Goal: Task Accomplishment & Management: Manage account settings

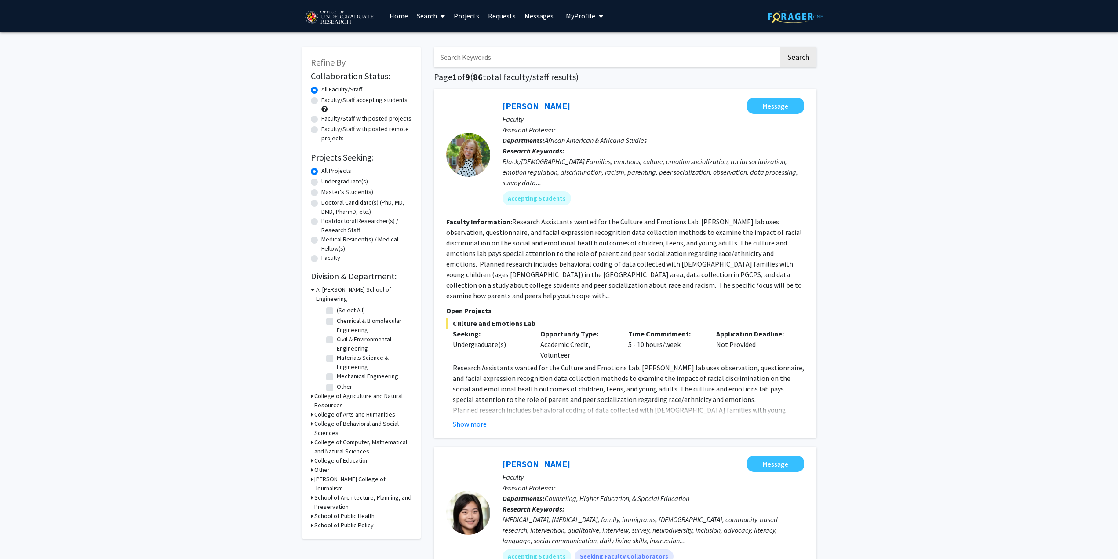
click at [471, 15] on link "Projects" at bounding box center [467, 15] width 34 height 31
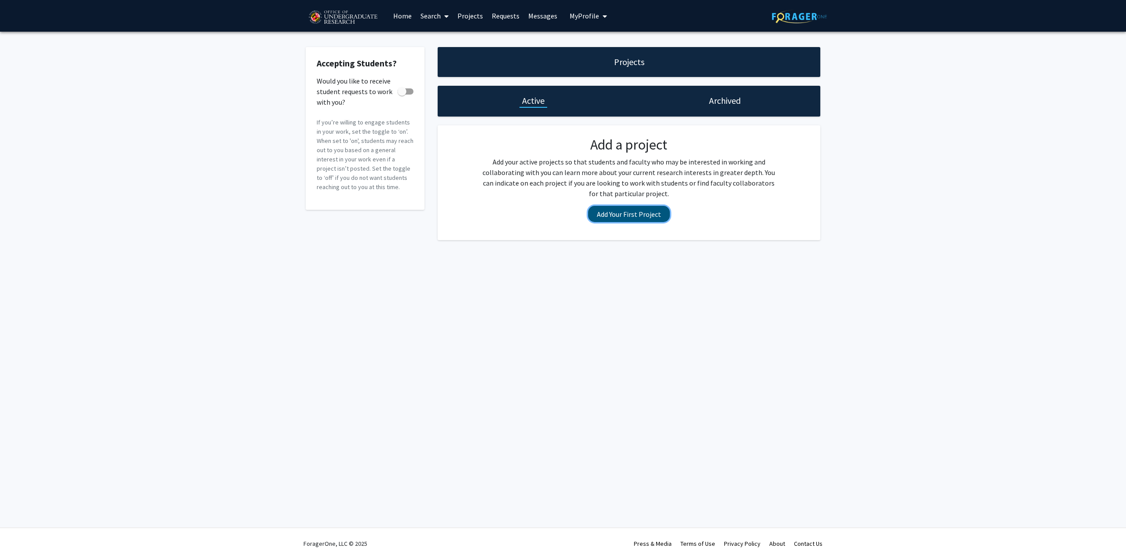
click at [648, 216] on button "Add Your First Project" at bounding box center [629, 214] width 82 height 16
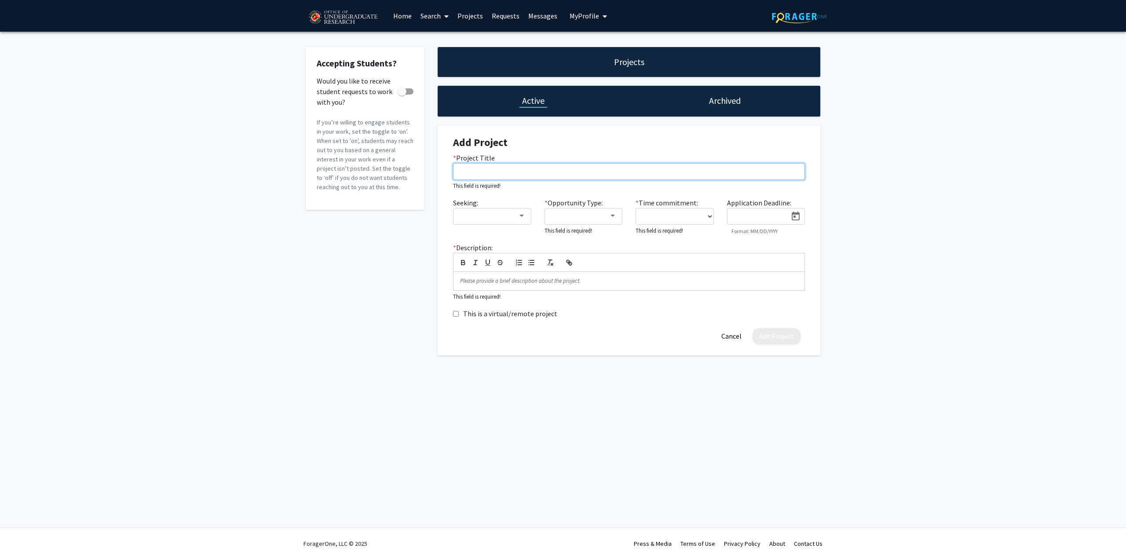
click at [531, 178] on input "* Project Title" at bounding box center [629, 171] width 352 height 17
click at [721, 557] on div "Press & Media Terms of Use Privacy Policy About Contact Us" at bounding box center [727, 543] width 197 height 31
click at [647, 157] on div "* Project Title This field is required!" at bounding box center [628, 172] width 365 height 38
click at [640, 170] on input "* Project Title" at bounding box center [629, 171] width 352 height 17
paste input "Undergraduate Research Assistant: Engineering Access to the Polls"
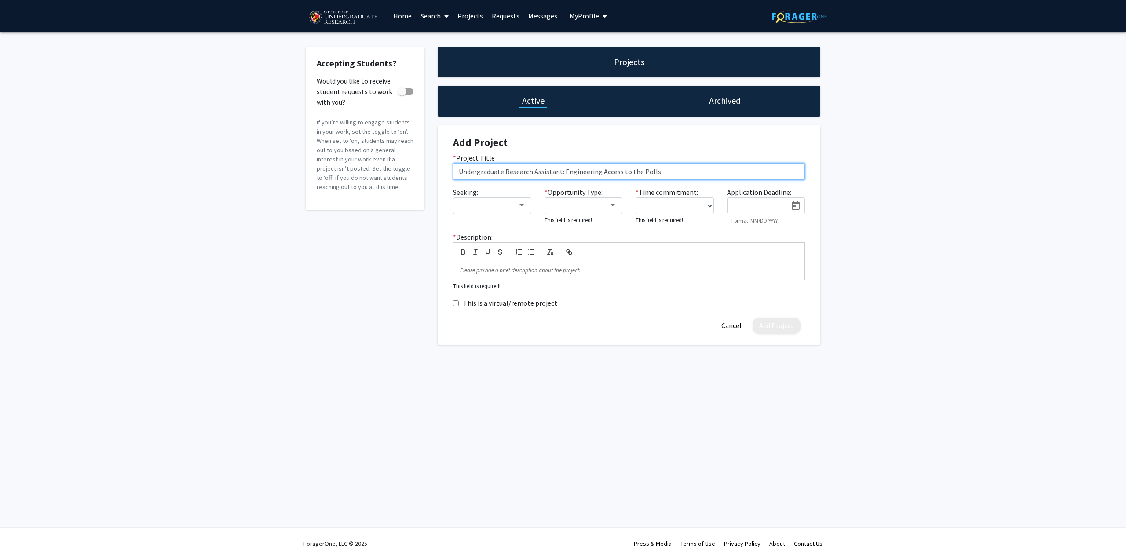
type input "Undergraduate Research Assistant: Engineering Access to the Polls"
click at [518, 205] on div at bounding box center [522, 205] width 8 height 7
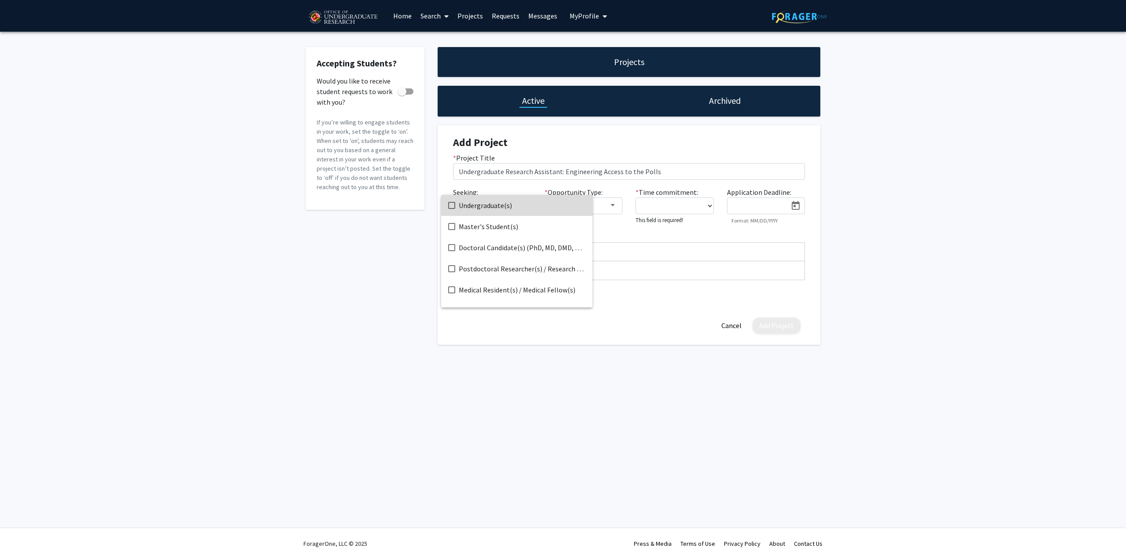
click at [525, 208] on span "Undergraduate(s)" at bounding box center [522, 205] width 127 height 21
click at [688, 249] on div at bounding box center [563, 279] width 1126 height 559
click at [586, 204] on div at bounding box center [579, 205] width 59 height 11
click at [583, 207] on span "Paid" at bounding box center [588, 205] width 77 height 21
click at [727, 230] on div at bounding box center [563, 279] width 1126 height 559
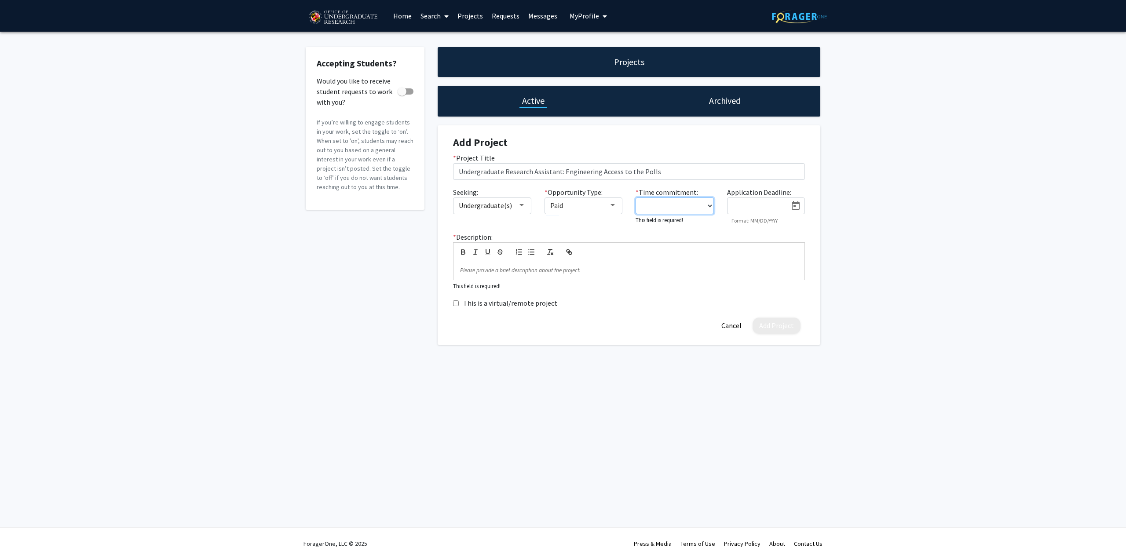
click at [694, 203] on select "0 - 5 hours/week 5 - 10 hours/week 10 - 15 hours/week 15 - 20 hours/week 20 - 3…" at bounding box center [675, 205] width 78 height 17
select select "5 - 10"
click at [636, 197] on select "0 - 5 hours/week 5 - 10 hours/week 10 - 15 hours/week 15 - 20 hours/week 20 - 3…" at bounding box center [675, 205] width 78 height 17
click at [798, 202] on icon "Open calendar" at bounding box center [796, 205] width 8 height 9
click at [849, 232] on button "Next month" at bounding box center [846, 233] width 18 height 18
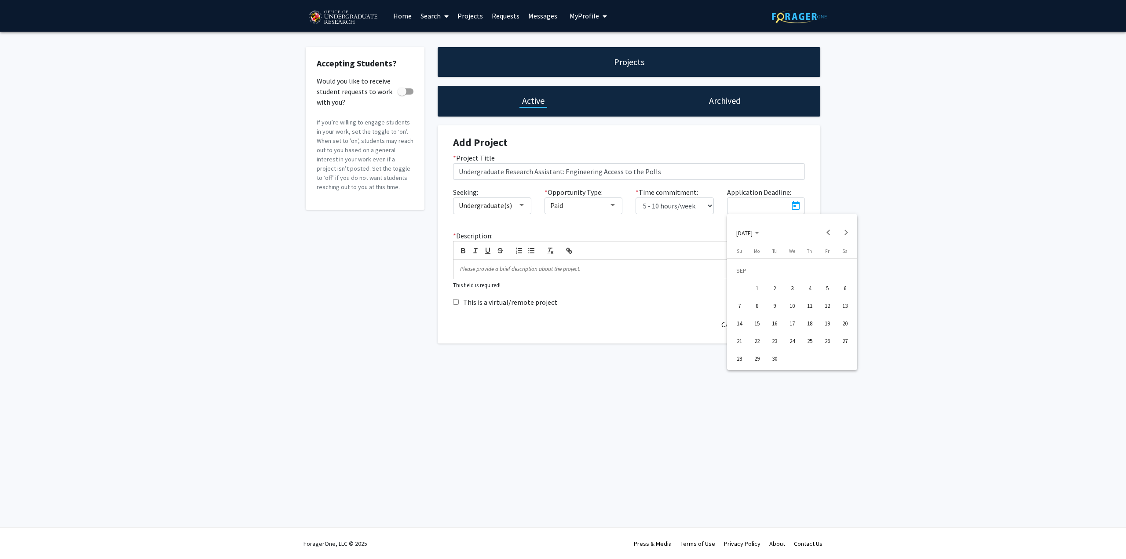
click at [768, 358] on div "30" at bounding box center [775, 359] width 16 height 16
type input "[DATE]"
click at [592, 268] on p at bounding box center [629, 269] width 338 height 8
click at [601, 265] on div at bounding box center [628, 269] width 351 height 18
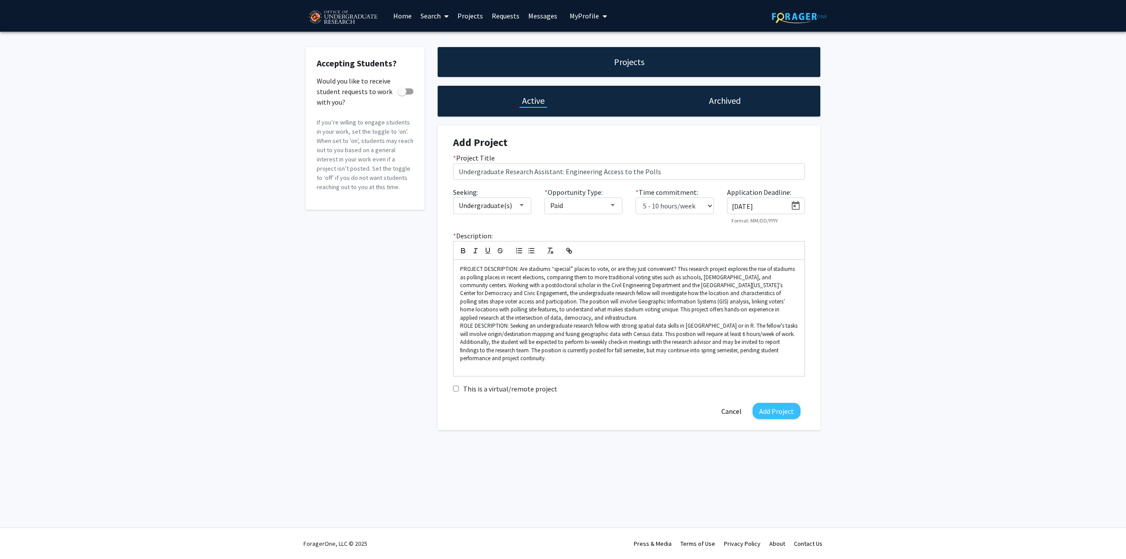
click at [774, 204] on input "[DATE]" at bounding box center [759, 206] width 55 height 8
click at [862, 220] on div "Accepting Students? Would you like to receive student requests to work with you…" at bounding box center [563, 241] width 1126 height 418
click at [584, 318] on p "PROJECT DESCRIPTION: Are stadiums “special” places to vote, or are they just co…" at bounding box center [629, 293] width 338 height 57
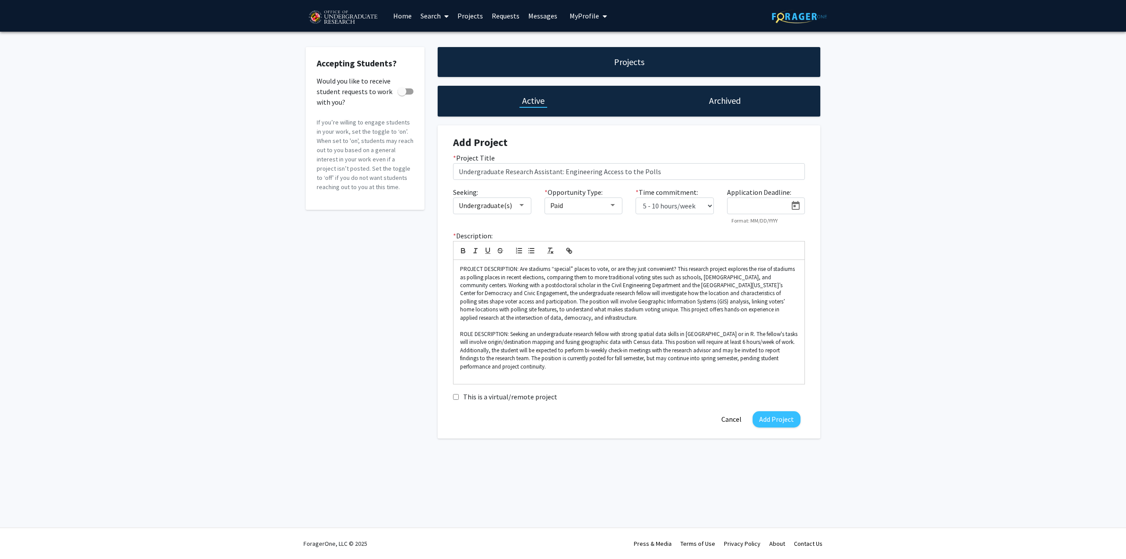
click at [805, 338] on div "* Description: PROJECT DESCRIPTION: Are stadiums “special” places to vote, or a…" at bounding box center [628, 307] width 365 height 154
click at [516, 374] on p at bounding box center [629, 375] width 338 height 8
click at [622, 277] on p "PROJECT DESCRIPTION: Are stadiums “special” places to vote, or are they just co…" at bounding box center [629, 293] width 338 height 57
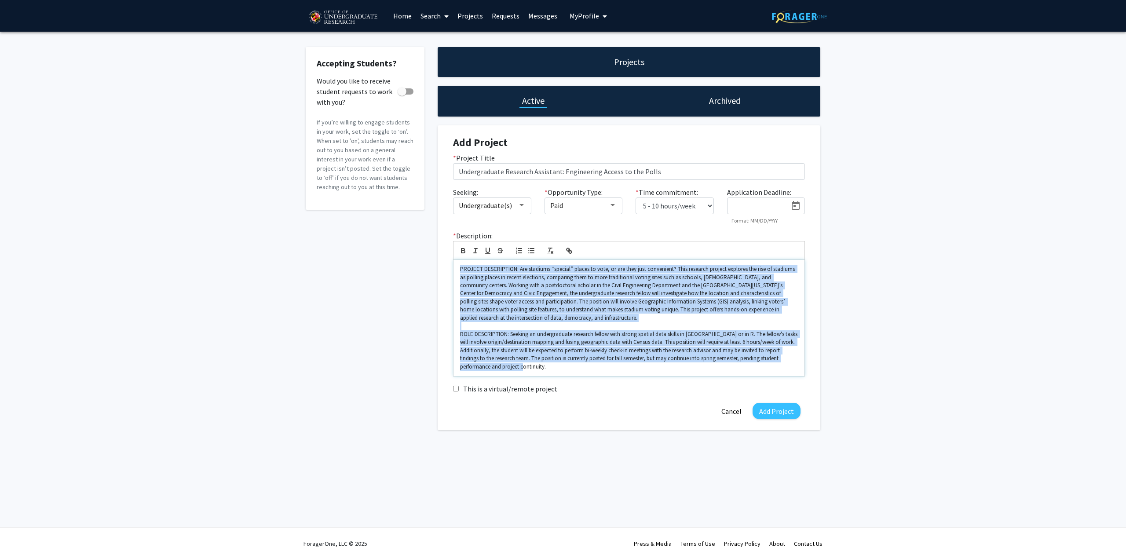
drag, startPoint x: 622, startPoint y: 277, endPoint x: 651, endPoint y: 372, distance: 99.2
click at [651, 372] on div "PROJECT DESCRIPTION: Are stadiums “special” places to vote, or are they just co…" at bounding box center [628, 318] width 351 height 116
click at [655, 358] on p "ROLE DESCRIPTION: Seeking an undergraduate research fellow with strong spatial …" at bounding box center [629, 350] width 338 height 40
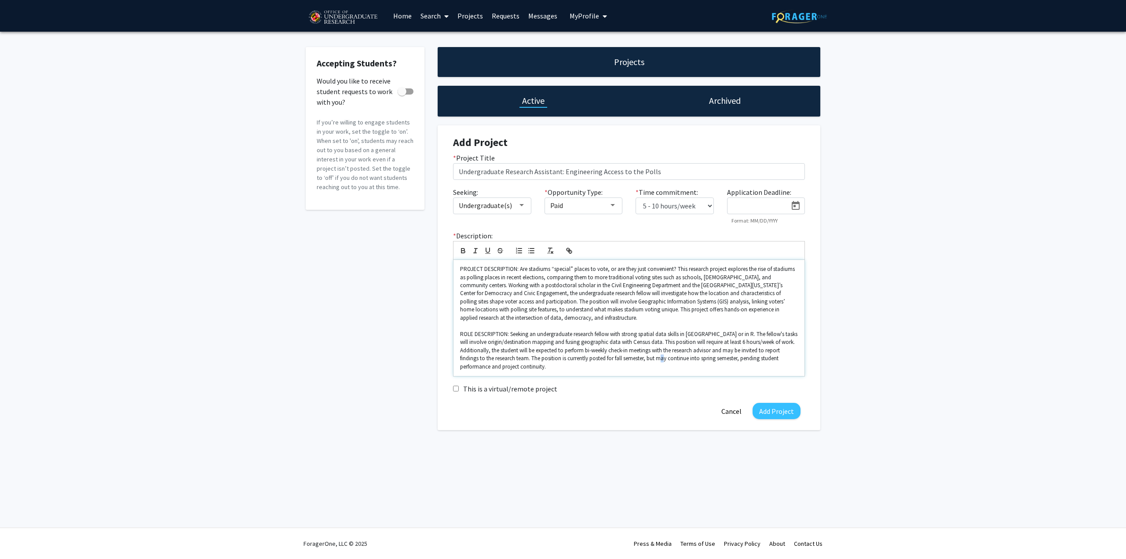
click at [655, 358] on p "ROLE DESCRIPTION: Seeking an undergraduate research fellow with strong spatial …" at bounding box center [629, 350] width 338 height 40
drag, startPoint x: 655, startPoint y: 358, endPoint x: 647, endPoint y: 303, distance: 56.5
click at [647, 303] on div "PROJECT DESCRIPTION: Are stadiums “special” places to vote, or are they just co…" at bounding box center [628, 318] width 351 height 116
click at [648, 301] on p "PROJECT DESCRIPTION: Are stadiums “special” places to vote, or are they just co…" at bounding box center [629, 293] width 338 height 57
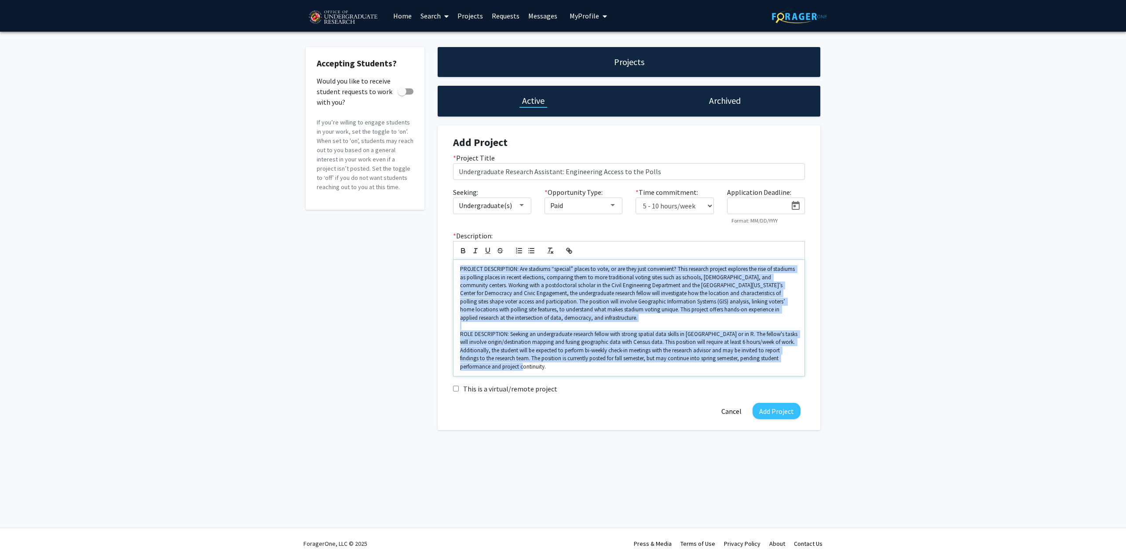
drag, startPoint x: 648, startPoint y: 301, endPoint x: 653, endPoint y: 337, distance: 36.3
click at [653, 337] on div "PROJECT DESCRIPTION: Are stadiums “special” places to vote, or are they just co…" at bounding box center [628, 318] width 351 height 116
click at [653, 337] on p "ROLE DESCRIPTION: Seeking an undergraduate research fellow with strong spatial …" at bounding box center [629, 350] width 338 height 40
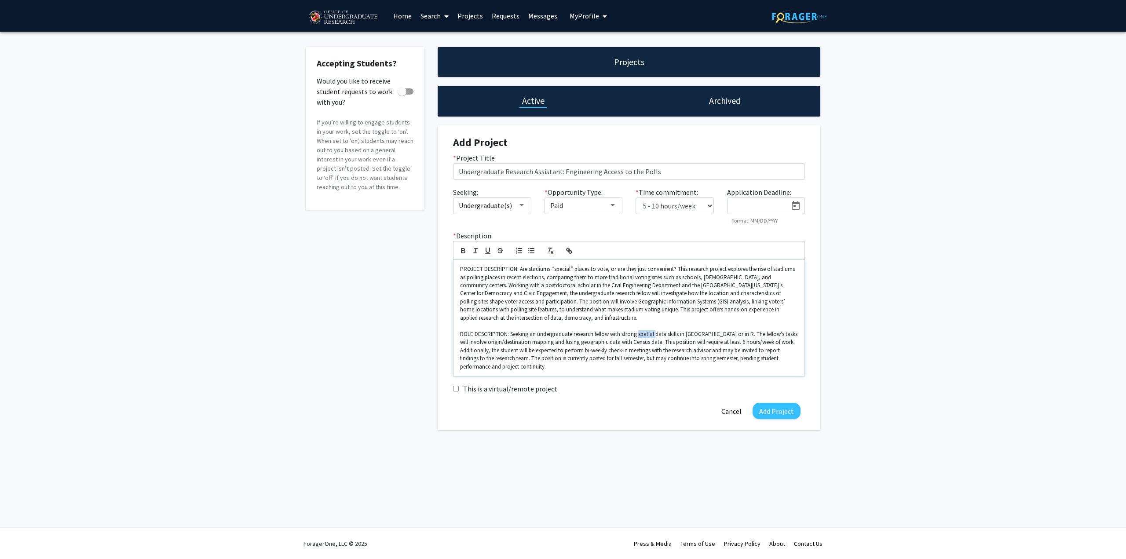
click at [653, 337] on p "ROLE DESCRIPTION: Seeking an undergraduate research fellow with strong spatial …" at bounding box center [629, 350] width 338 height 40
drag, startPoint x: 653, startPoint y: 337, endPoint x: 644, endPoint y: 281, distance: 56.5
click at [644, 281] on div "PROJECT DESCRIPTION: Are stadiums “special” places to vote, or are they just co…" at bounding box center [628, 318] width 351 height 116
click at [644, 281] on p "PROJECT DESCRIPTION: Are stadiums “special” places to vote, or are they just co…" at bounding box center [629, 293] width 338 height 57
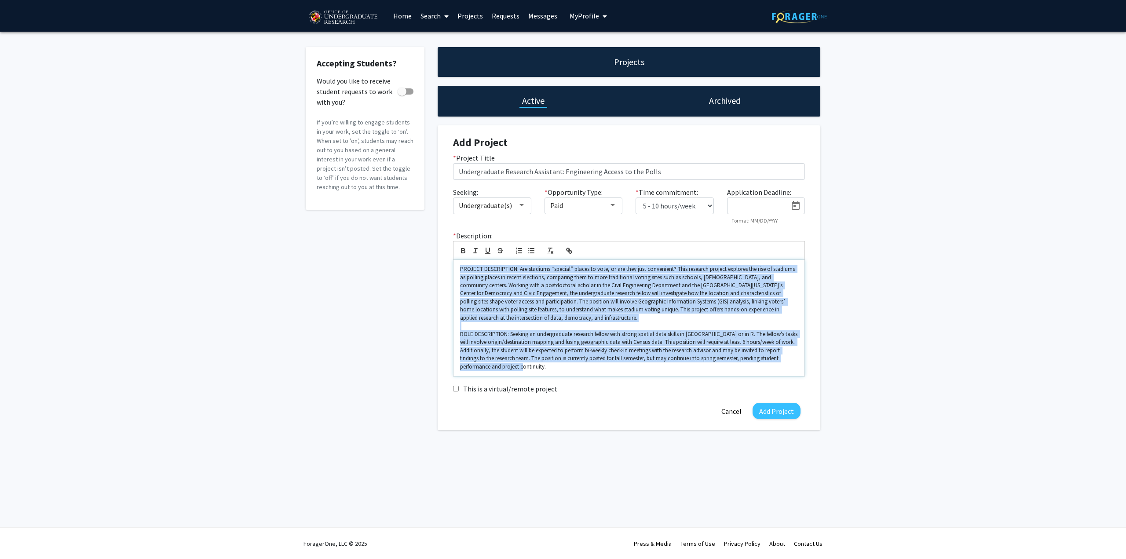
drag, startPoint x: 644, startPoint y: 281, endPoint x: 652, endPoint y: 339, distance: 58.2
click at [652, 339] on div "PROJECT DESCRIPTION: Are stadiums “special” places to vote, or are they just co…" at bounding box center [628, 318] width 351 height 116
click at [652, 339] on p "ROLE DESCRIPTION: Seeking an undergraduate research fellow with strong spatial …" at bounding box center [629, 350] width 338 height 40
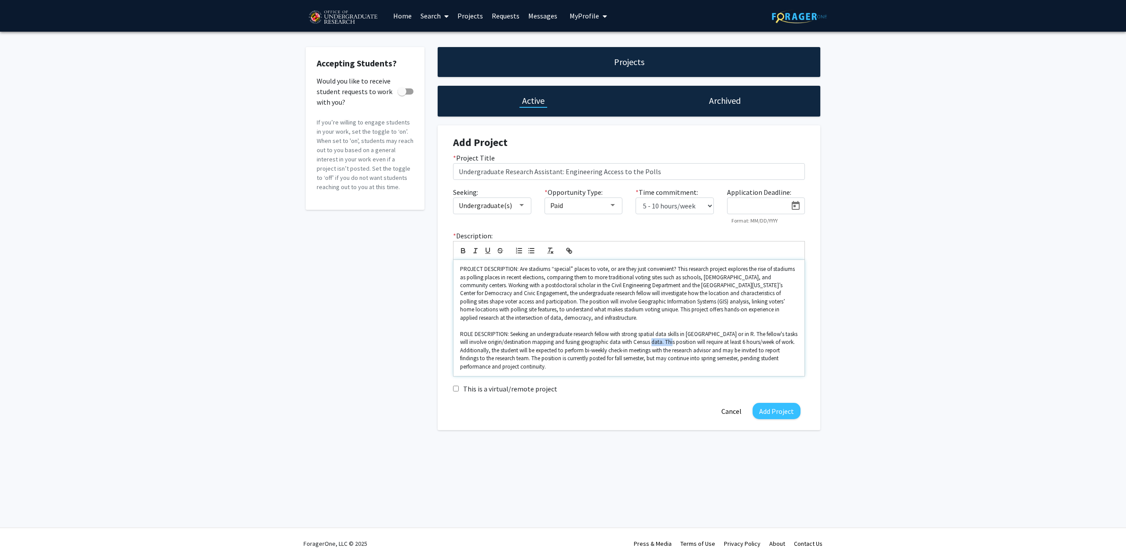
click at [652, 339] on p "ROLE DESCRIPTION: Seeking an undergraduate research fellow with strong spatial …" at bounding box center [629, 350] width 338 height 40
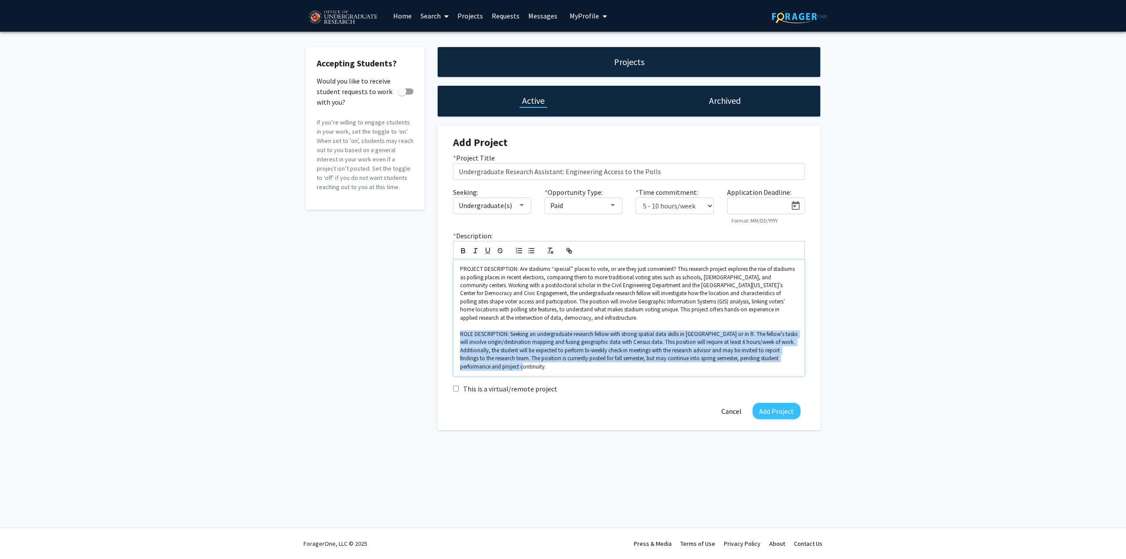
click at [652, 339] on p "ROLE DESCRIPTION: Seeking an undergraduate research fellow with strong spatial …" at bounding box center [629, 350] width 338 height 40
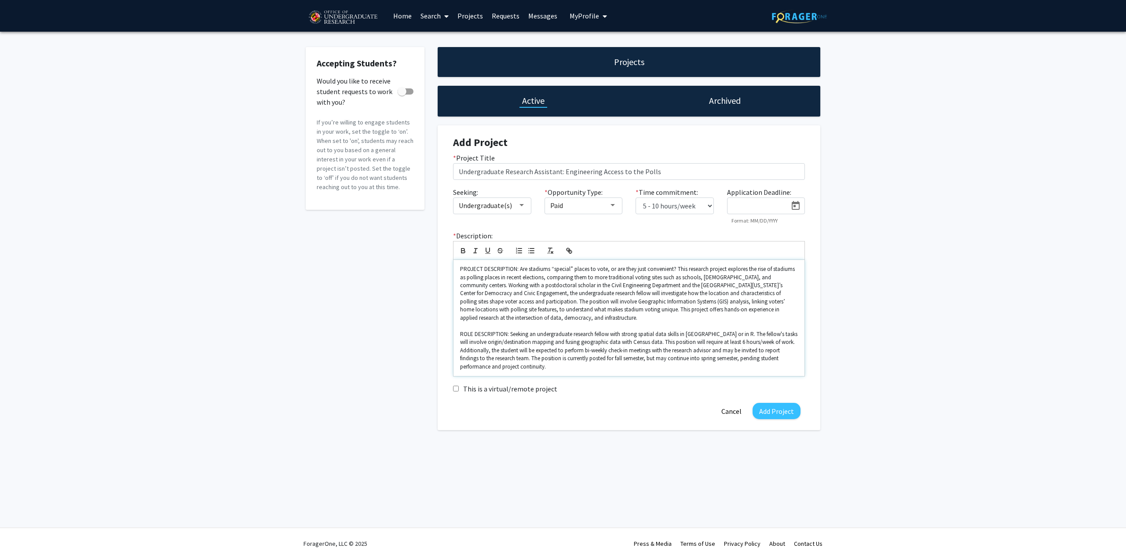
drag, startPoint x: 652, startPoint y: 339, endPoint x: 644, endPoint y: 300, distance: 39.9
click at [644, 300] on div "PROJECT DESCRIPTION: Are stadiums “special” places to vote, or are they just co…" at bounding box center [628, 318] width 351 height 116
click at [614, 340] on p "ROLE DESCRIPTION: Seeking an undergraduate research fellow with strong spatial …" at bounding box center [629, 350] width 338 height 40
click at [618, 368] on p "ROLE DESCRIPTION: Seeking an undergraduate research fellow with strong spatial …" at bounding box center [629, 350] width 338 height 40
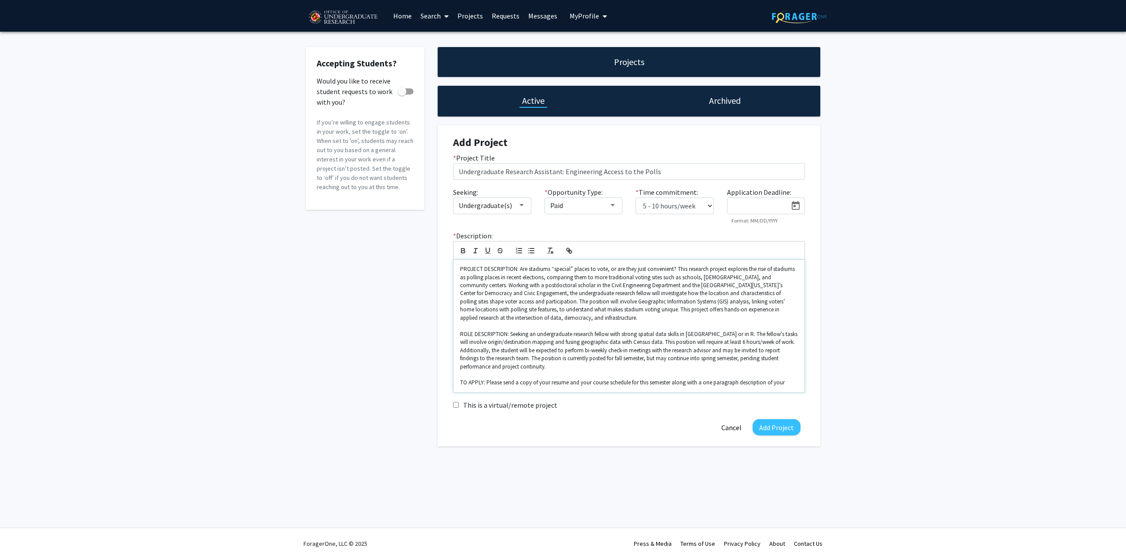
click at [570, 383] on p "TO APPLY: Please send a copy of your resume and your course schedule for this s…" at bounding box center [629, 383] width 338 height 8
click at [678, 380] on p "TO APPLY: Please send a copy of your resume, your course schedule for this seme…" at bounding box center [629, 383] width 338 height 8
click at [666, 380] on p "TO APPLY: Please send a copy of your resume, your course schedule for this seme…" at bounding box center [629, 383] width 338 height 8
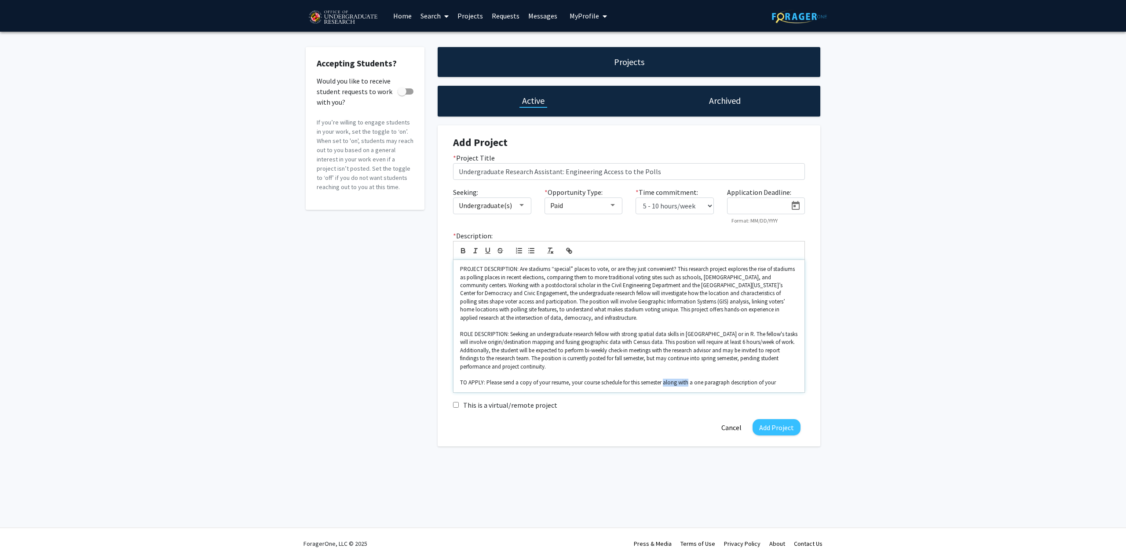
drag, startPoint x: 666, startPoint y: 380, endPoint x: 680, endPoint y: 383, distance: 13.8
click at [680, 383] on p "TO APPLY: Please send a copy of your resume, your course schedule for this seme…" at bounding box center [629, 383] width 338 height 8
click at [763, 382] on p "TO APPLY: Please send a copy of your resume, your course schedule for this seme…" at bounding box center [629, 383] width 338 height 8
click at [680, 384] on p "TO APPLY: Please send a copy of your resume, your course schedule for this seme…" at bounding box center [629, 383] width 338 height 8
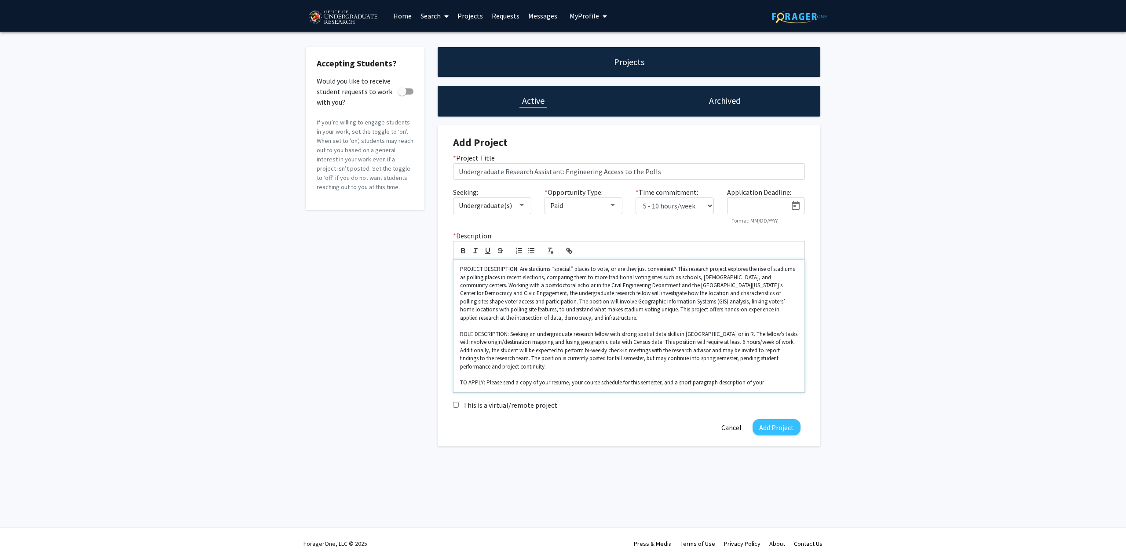
click at [709, 383] on p "TO APPLY: Please send a copy of your resume, your course schedule for this seme…" at bounding box center [629, 383] width 338 height 8
click at [717, 380] on p "TO APPLY: Please send a copy of your resume, your course schedule for this seme…" at bounding box center [629, 383] width 338 height 8
click at [772, 385] on p "TO APPLY: Please send a copy of your resume, your course schedule for this seme…" at bounding box center [629, 383] width 338 height 8
click at [513, 268] on p "PROJECT DESCRIPTION: Are stadiums “special” places to vote, or are they just co…" at bounding box center [629, 293] width 338 height 57
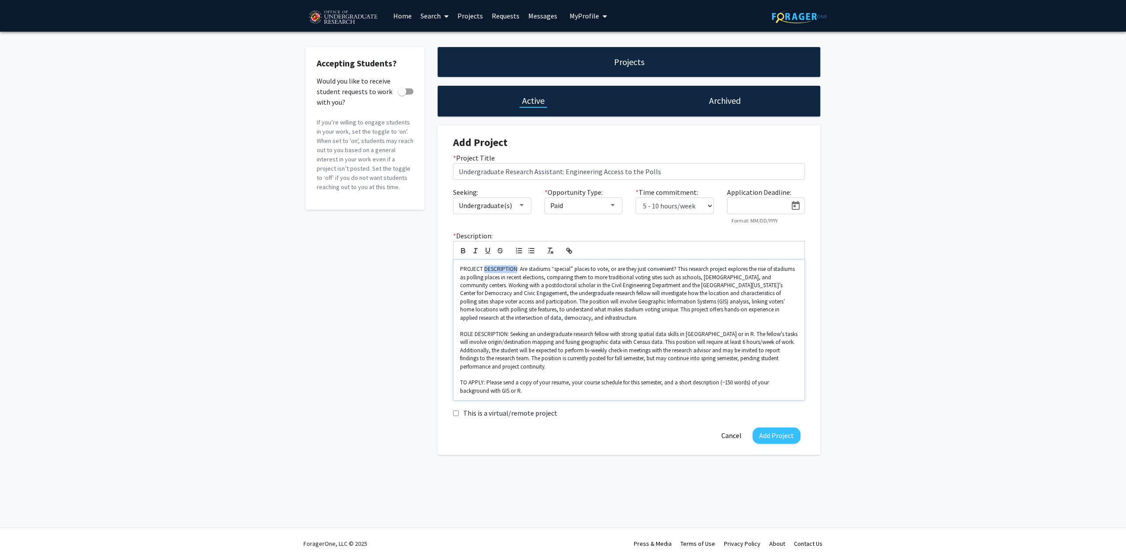
click at [513, 268] on p "PROJECT DESCRIPTION: Are stadiums “special” places to vote, or are they just co…" at bounding box center [629, 293] width 338 height 57
drag, startPoint x: 513, startPoint y: 268, endPoint x: 529, endPoint y: 390, distance: 123.3
click at [529, 390] on div "PROJECT DESCRIPTION: Are stadiums “special” places to vote, or are they just co…" at bounding box center [628, 330] width 351 height 140
click at [529, 390] on p "TO APPLY: Please send a copy of your resume, your course schedule for this seme…" at bounding box center [629, 387] width 338 height 16
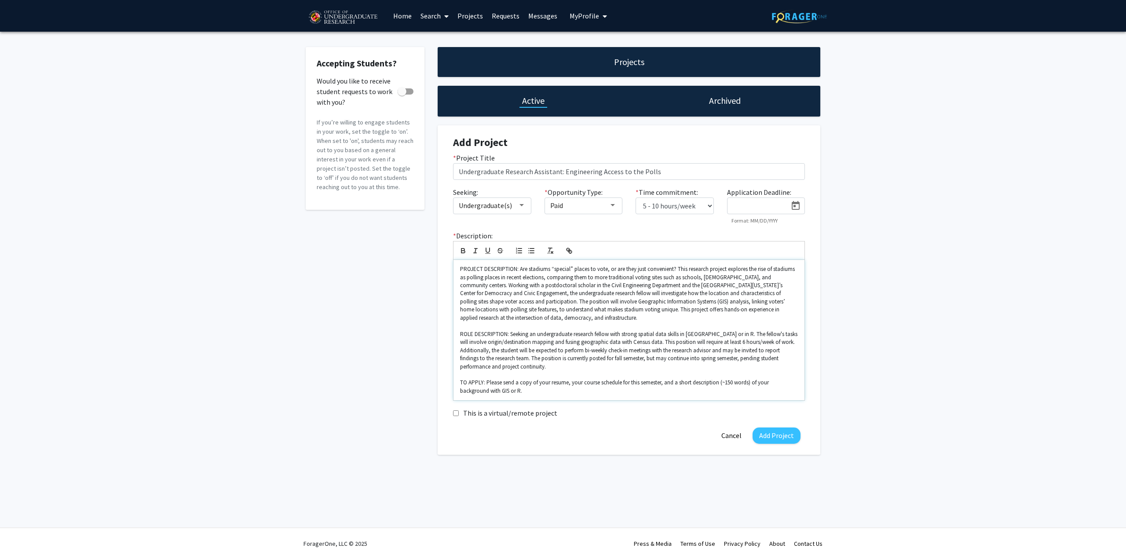
drag, startPoint x: 529, startPoint y: 390, endPoint x: 512, endPoint y: 293, distance: 98.7
click at [512, 293] on div "PROJECT DESCRIPTION: Are stadiums “special” places to vote, or are they just co…" at bounding box center [628, 330] width 351 height 140
click at [568, 169] on input "Undergraduate Research Assistant: Engineering Access to the Polls" at bounding box center [629, 171] width 352 height 17
drag, startPoint x: 568, startPoint y: 169, endPoint x: 720, endPoint y: 174, distance: 151.4
click at [720, 174] on input "Undergraduate Research Assistant: Engineering Access to the Polls" at bounding box center [629, 171] width 352 height 17
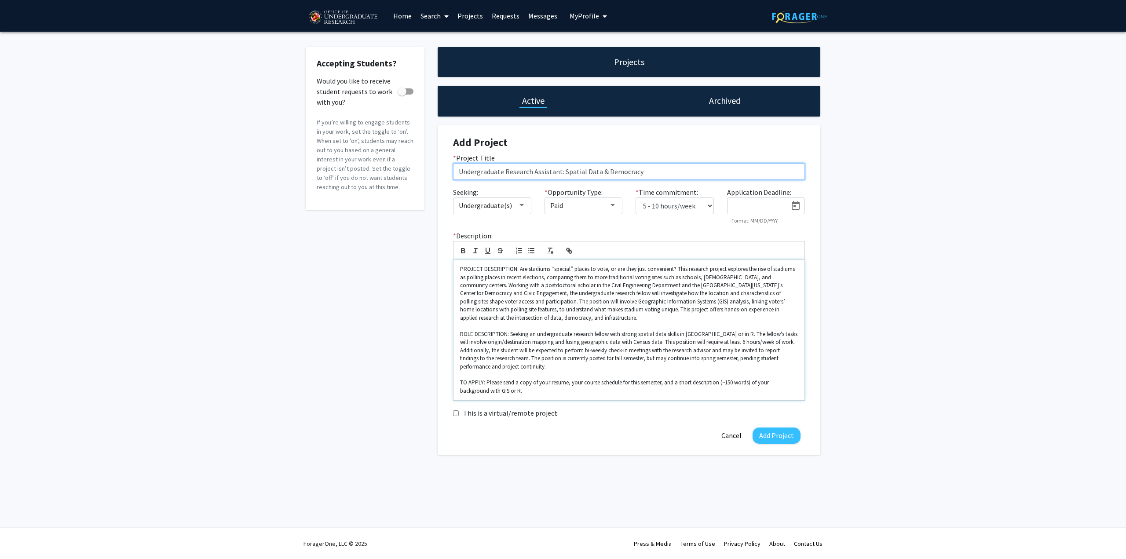
type input "Undergraduate Research Assistant: Spatial Data & Democracy"
click at [518, 269] on p "PROJECT DESCRIPTION: Are stadiums “special” places to vote, or are they just co…" at bounding box center [629, 293] width 338 height 57
click at [614, 380] on p "TO APPLY: Please send a copy of your resume, your course schedule for this seme…" at bounding box center [629, 387] width 338 height 16
drag, startPoint x: 614, startPoint y: 380, endPoint x: 583, endPoint y: 280, distance: 104.6
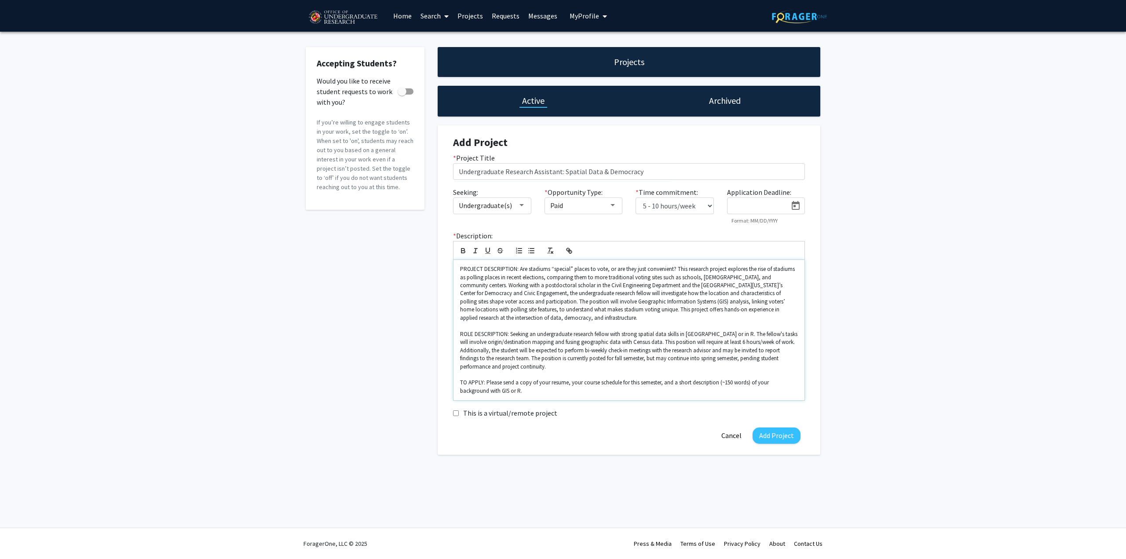
click at [583, 280] on div "PROJECT DESCRIPTION: Are stadiums “special” places to vote, or are they just co…" at bounding box center [628, 330] width 351 height 140
click at [583, 280] on p "PROJECT DESCRIPTION: Are stadiums “special” places to vote, or are they just co…" at bounding box center [629, 293] width 338 height 57
click at [937, 312] on div "Accepting Students? Would you like to receive student requests to work with you…" at bounding box center [563, 253] width 1126 height 443
click at [782, 436] on button "Add Project" at bounding box center [777, 436] width 48 height 16
checkbox input "true"
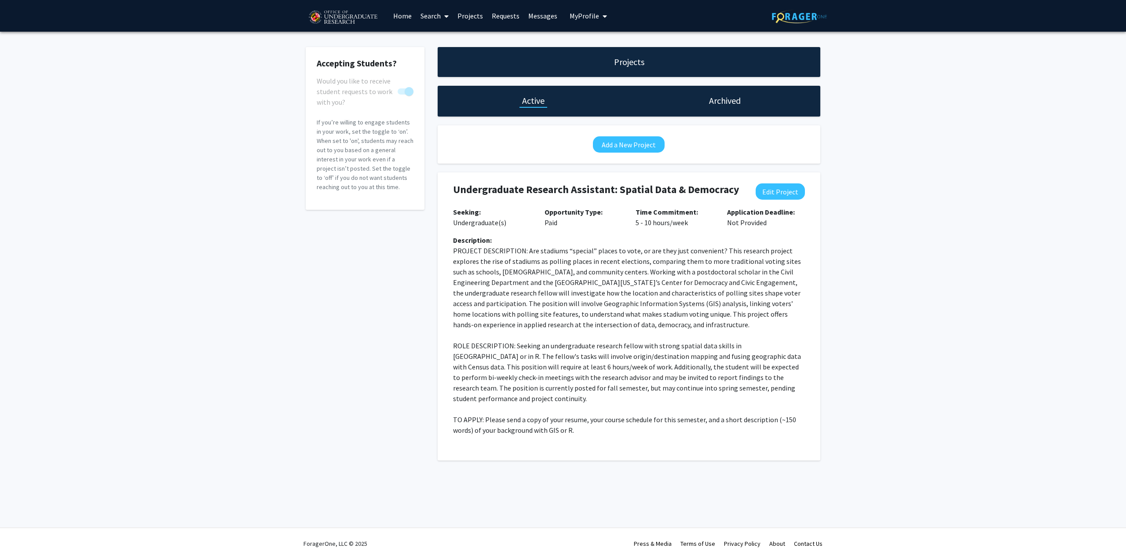
click at [398, 12] on link "Home" at bounding box center [402, 15] width 27 height 31
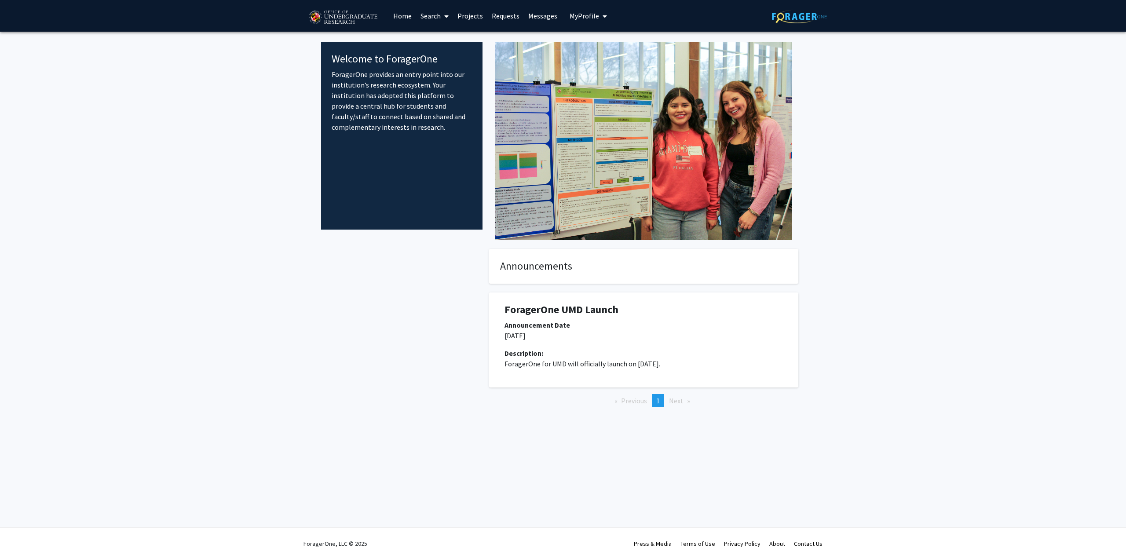
click at [603, 16] on icon "My profile dropdown to access profile and logout" at bounding box center [605, 16] width 4 height 7
click at [607, 37] on span "[PERSON_NAME]" at bounding box center [624, 41] width 53 height 10
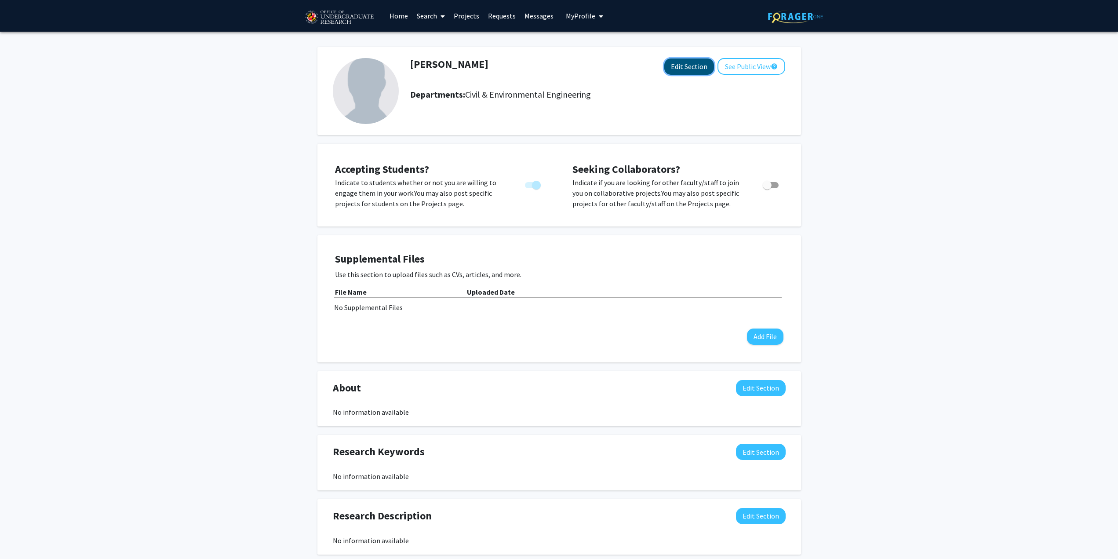
click at [686, 62] on button "Edit Section" at bounding box center [690, 66] width 50 height 16
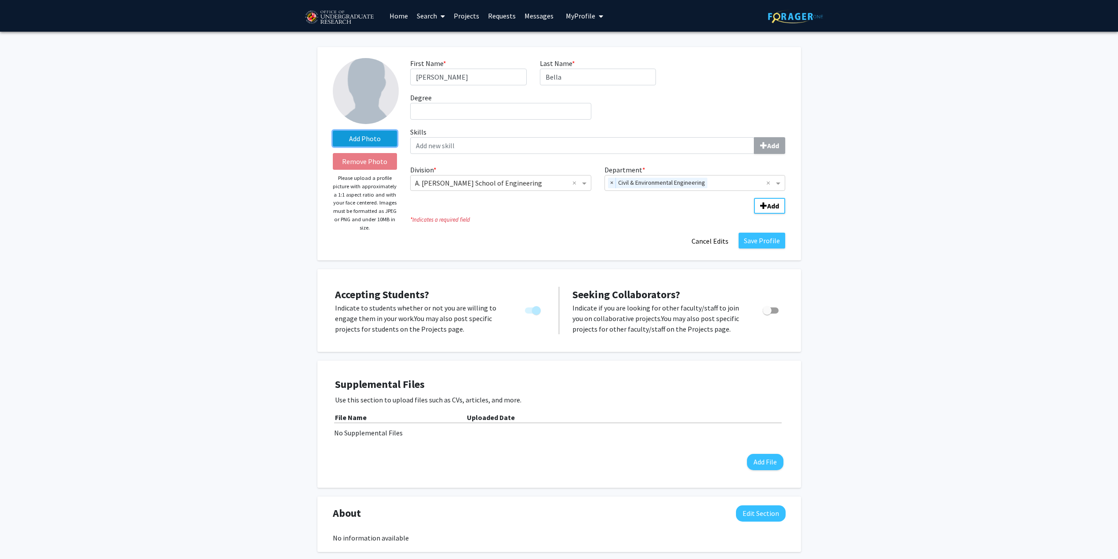
click at [378, 143] on label "Add Photo" at bounding box center [365, 139] width 65 height 16
click at [0, 0] on input "Add Photo" at bounding box center [0, 0] width 0 height 0
click at [554, 113] on input "Degree required" at bounding box center [500, 111] width 181 height 17
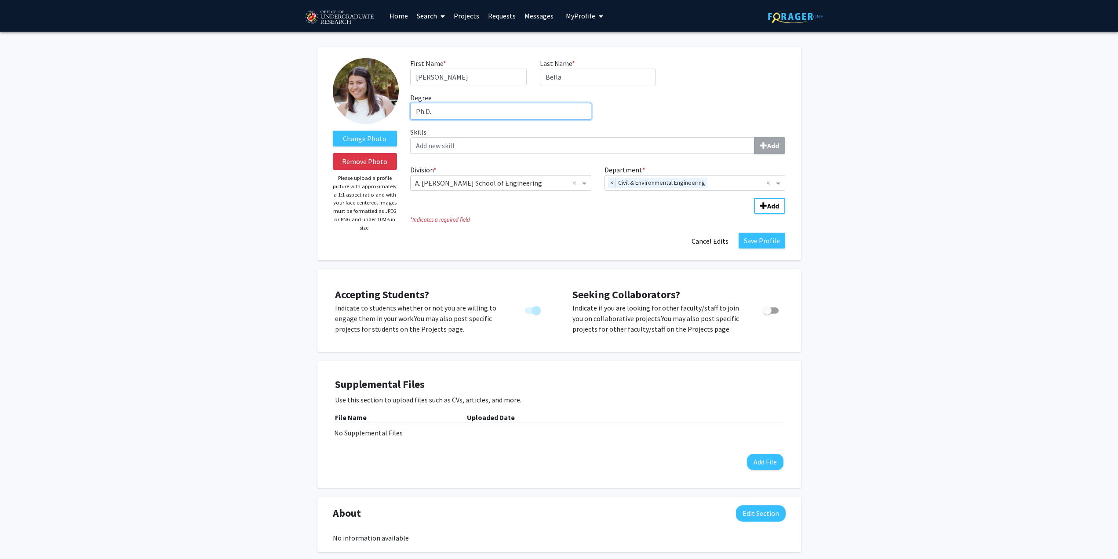
type input "Ph.D."
click at [537, 219] on icon "* Indicates a required field" at bounding box center [597, 220] width 375 height 8
click at [769, 205] on b "Add" at bounding box center [773, 205] width 12 height 9
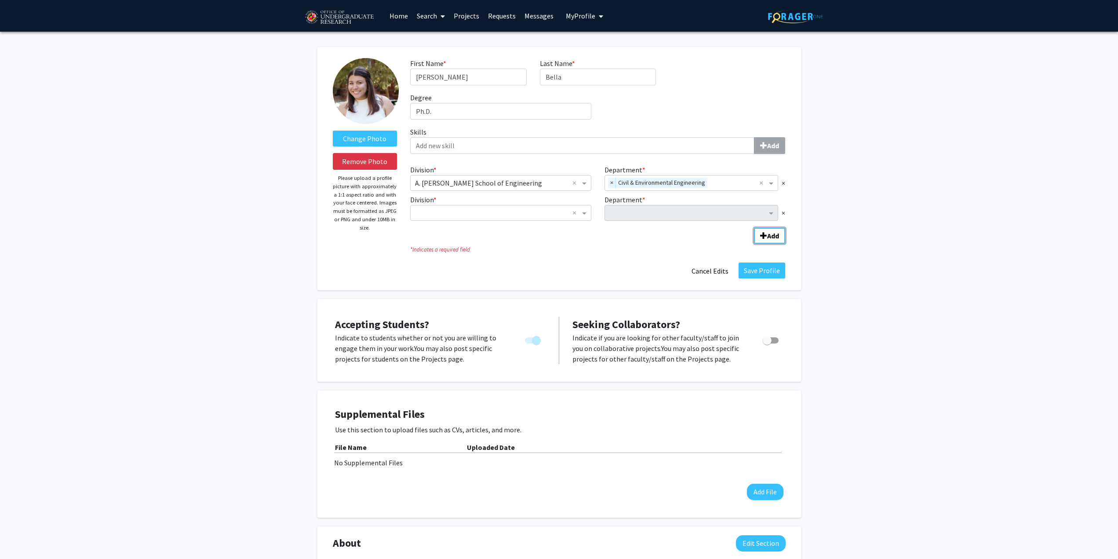
click at [668, 207] on div "Department" at bounding box center [686, 213] width 162 height 14
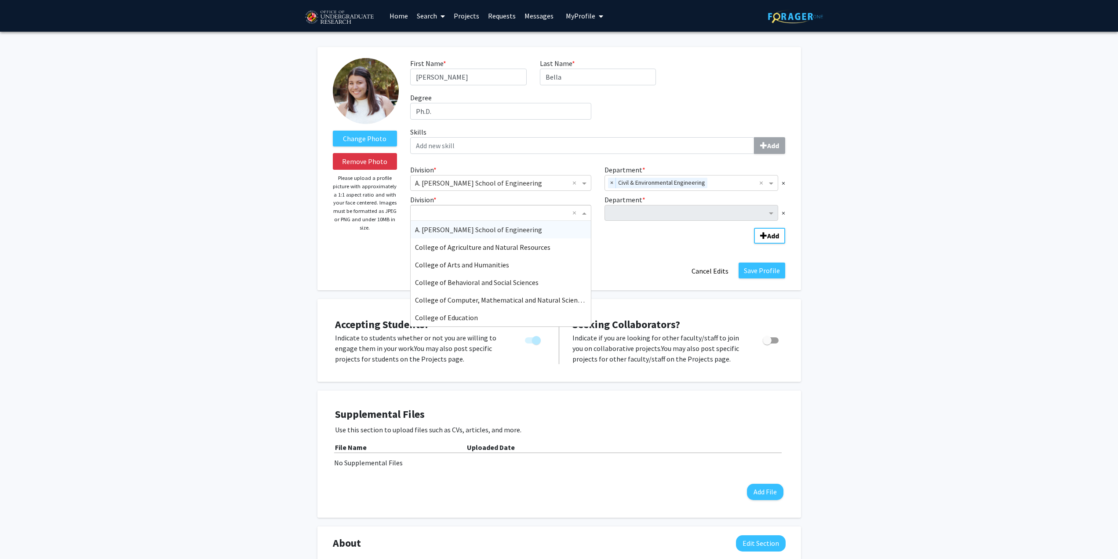
click at [537, 208] on input "Division" at bounding box center [492, 213] width 154 height 11
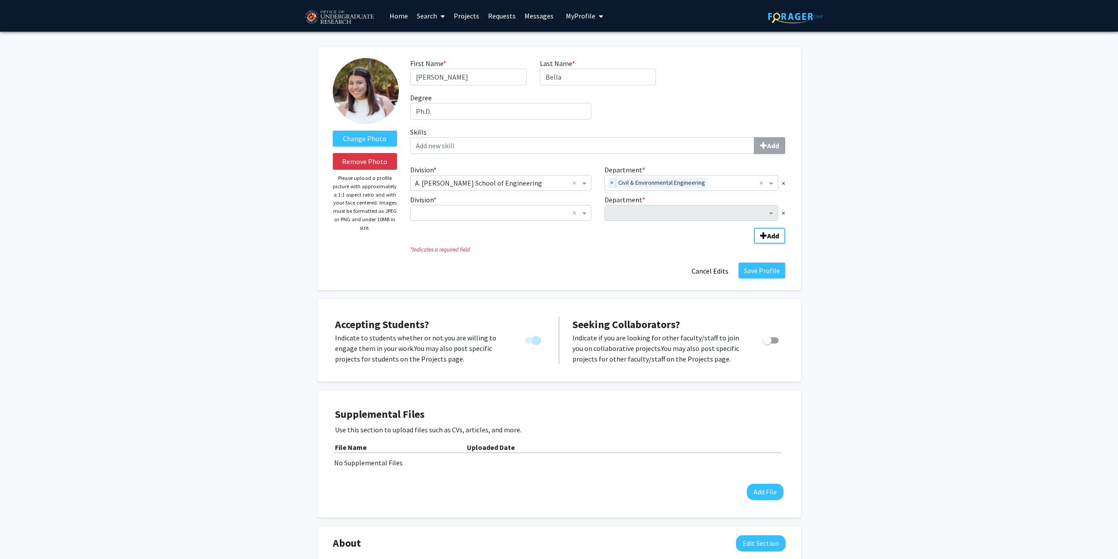
click at [683, 241] on fg-division-department-wrapper "Division * × A. [PERSON_NAME] School of Engineering × Department * × Civil & En…" at bounding box center [598, 202] width 388 height 83
click at [785, 216] on span "×" at bounding box center [784, 213] width 4 height 11
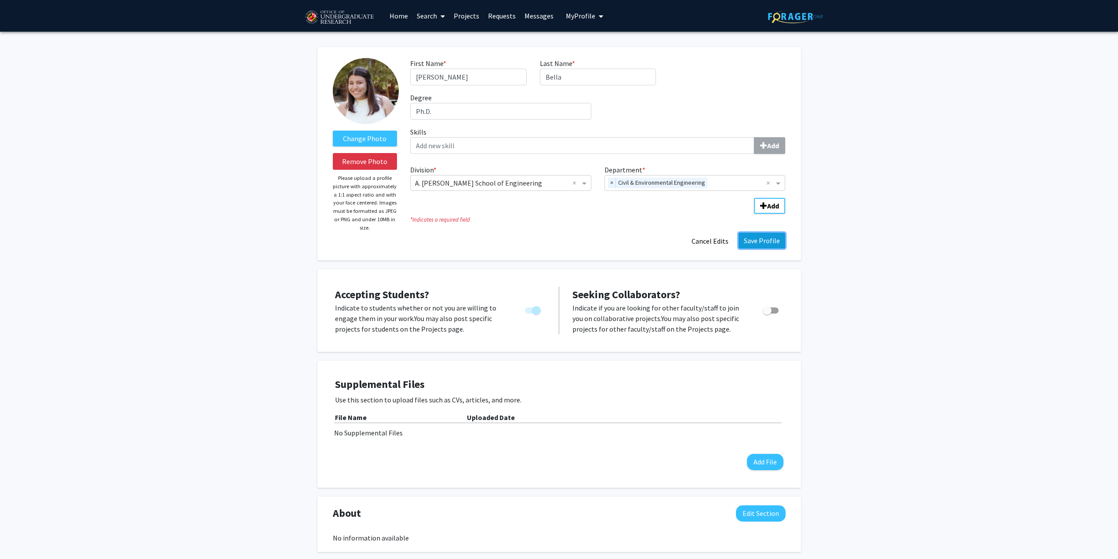
click at [770, 238] on button "Save Profile" at bounding box center [762, 241] width 47 height 16
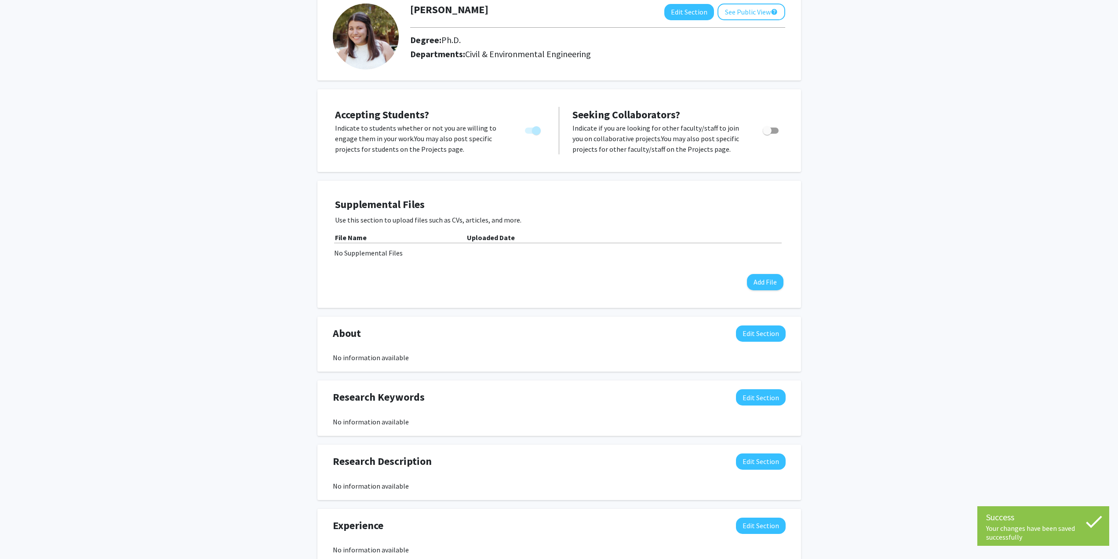
scroll to position [132, 0]
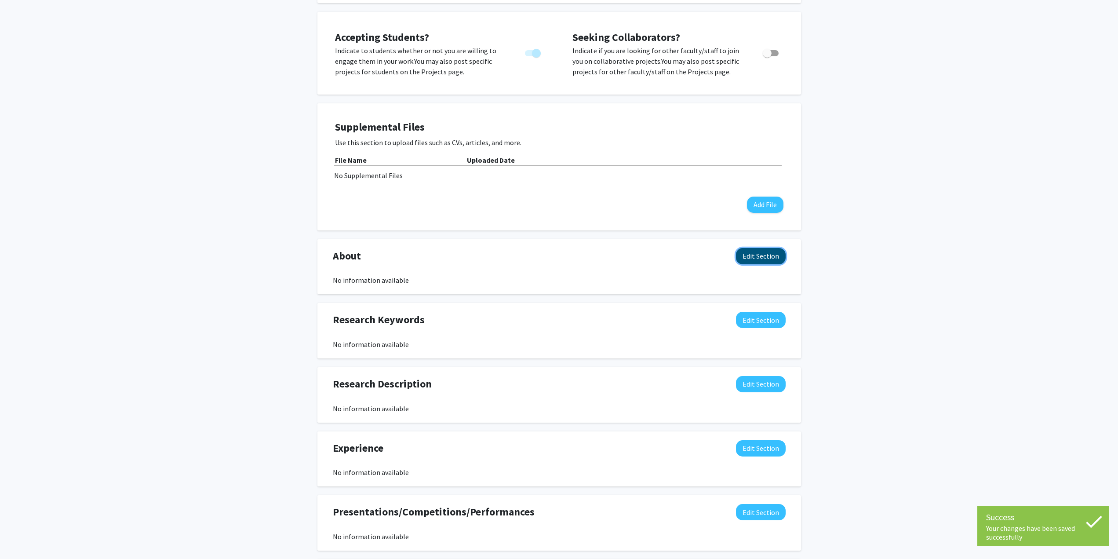
click at [765, 259] on button "Edit Section" at bounding box center [761, 256] width 50 height 16
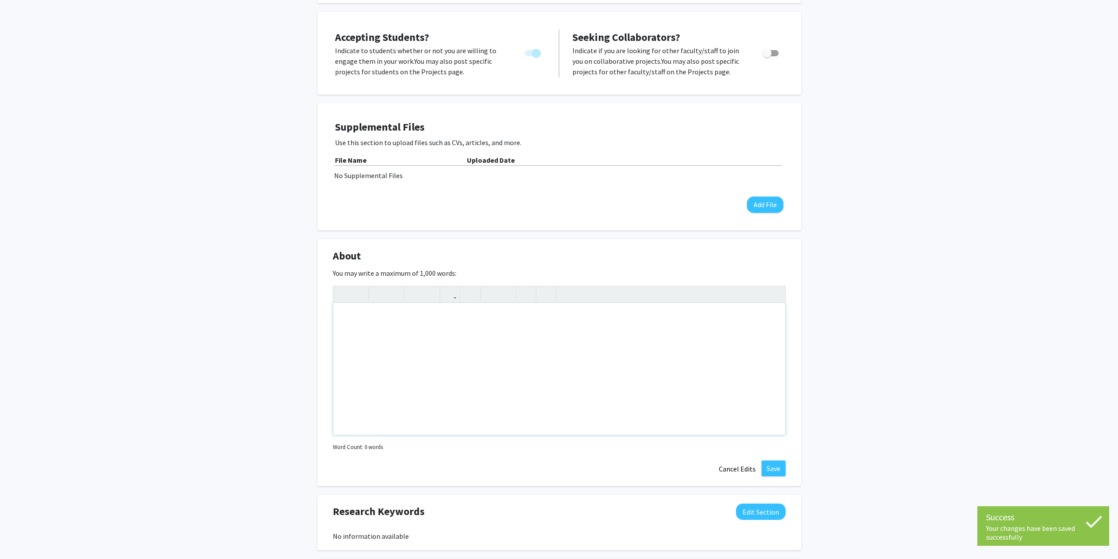
click at [599, 322] on div "Note to users with screen readers: Please deactivate our accessibility plugin f…" at bounding box center [559, 369] width 452 height 132
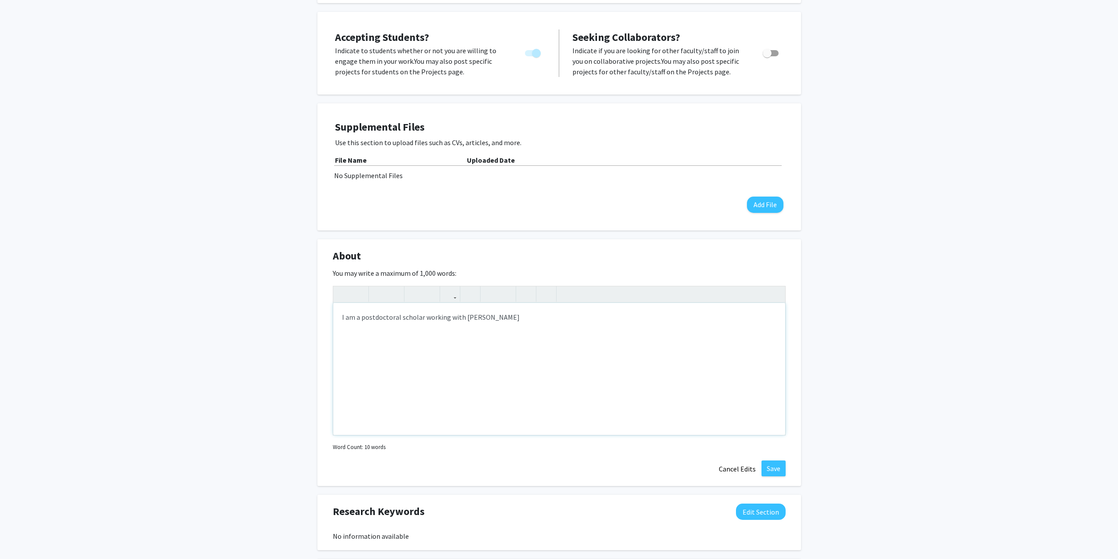
click at [497, 318] on div "I am a postdoctoral scholar working with [PERSON_NAME]" at bounding box center [559, 369] width 452 height 132
click at [484, 317] on p "I am a postdoctoral scholar working with Dr. Debniemeier" at bounding box center [559, 317] width 435 height 11
click at [486, 317] on p "I am a postdoctoral scholar working with Dr. Debniemeier" at bounding box center [559, 317] width 435 height 11
click at [490, 320] on p "I am a postdoctoral scholar working with Dr. DebnNiemeier" at bounding box center [559, 317] width 435 height 11
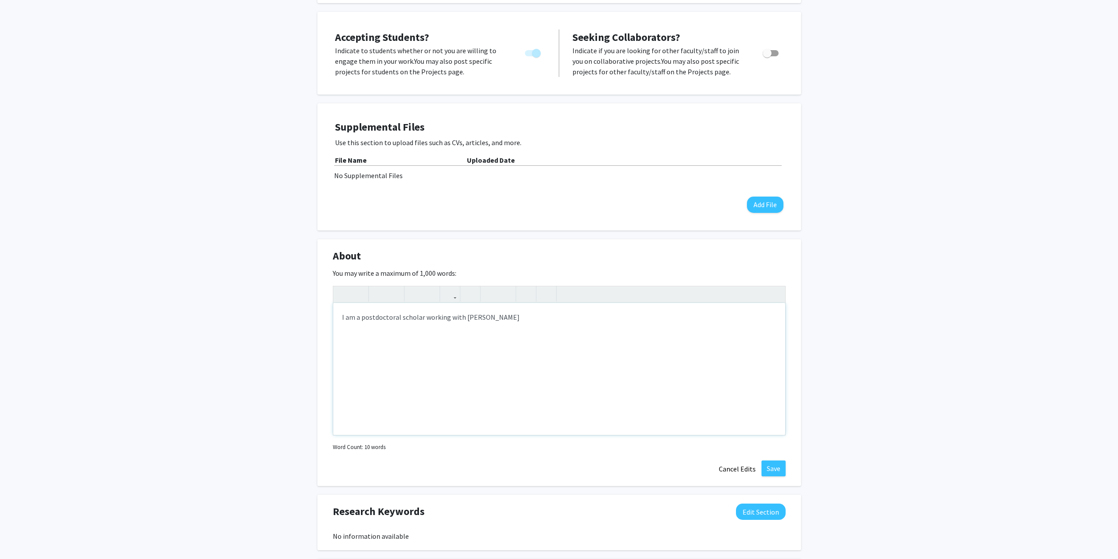
click at [538, 313] on p "I am a postdoctoral scholar working with [PERSON_NAME]" at bounding box center [559, 317] width 435 height 11
click at [627, 316] on p "I am a postdoctoral scholar working with [PERSON_NAME] in the UMD Department of…" at bounding box center [559, 317] width 435 height 11
click at [749, 319] on p "I am a postdoctoral scholar working with [PERSON_NAME] in the UMD Department of…" at bounding box center [559, 317] width 435 height 11
click at [773, 463] on button "Save" at bounding box center [774, 468] width 24 height 16
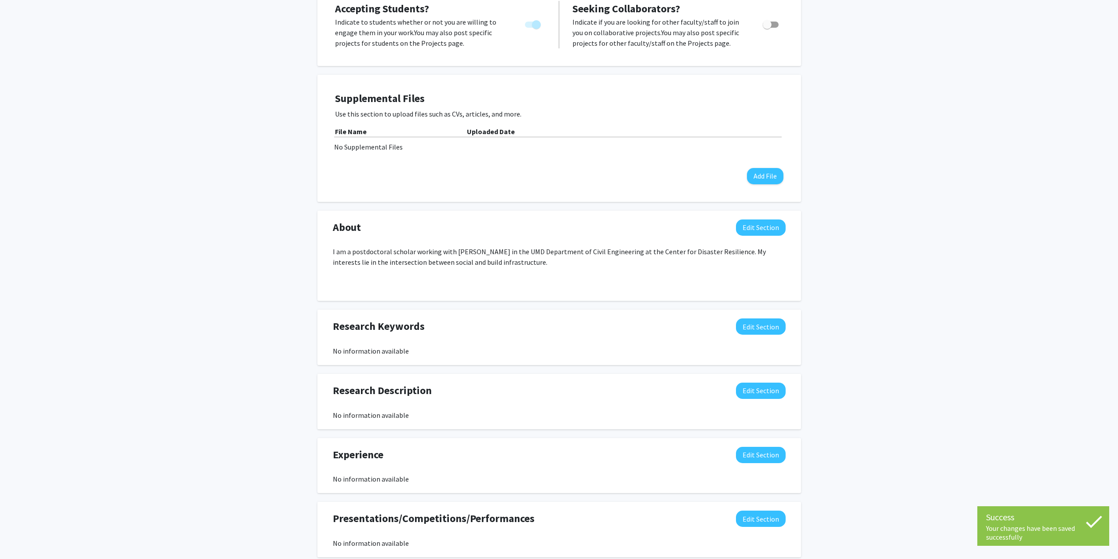
scroll to position [176, 0]
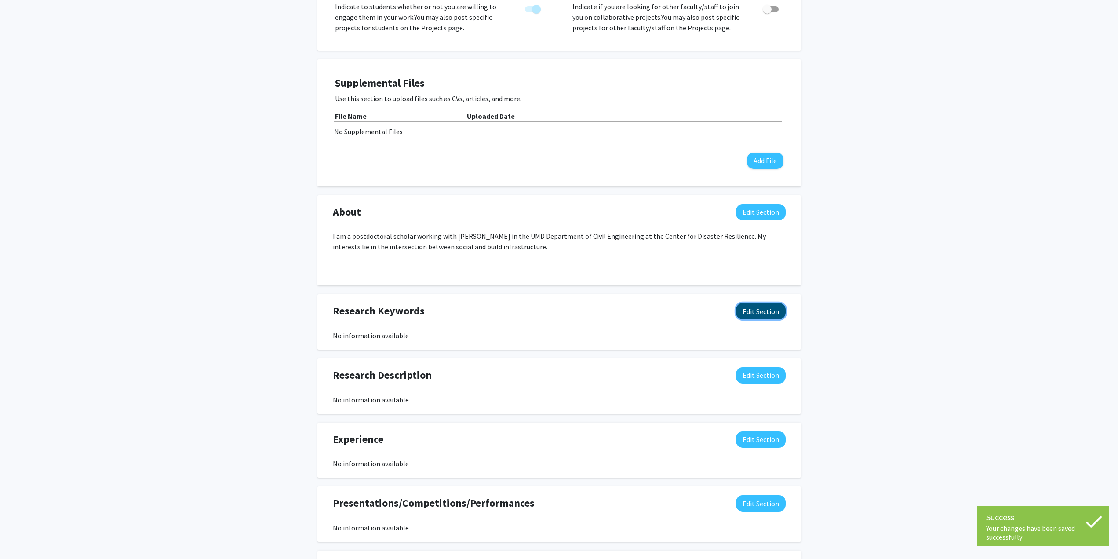
click at [757, 314] on button "Edit Section" at bounding box center [761, 311] width 50 height 16
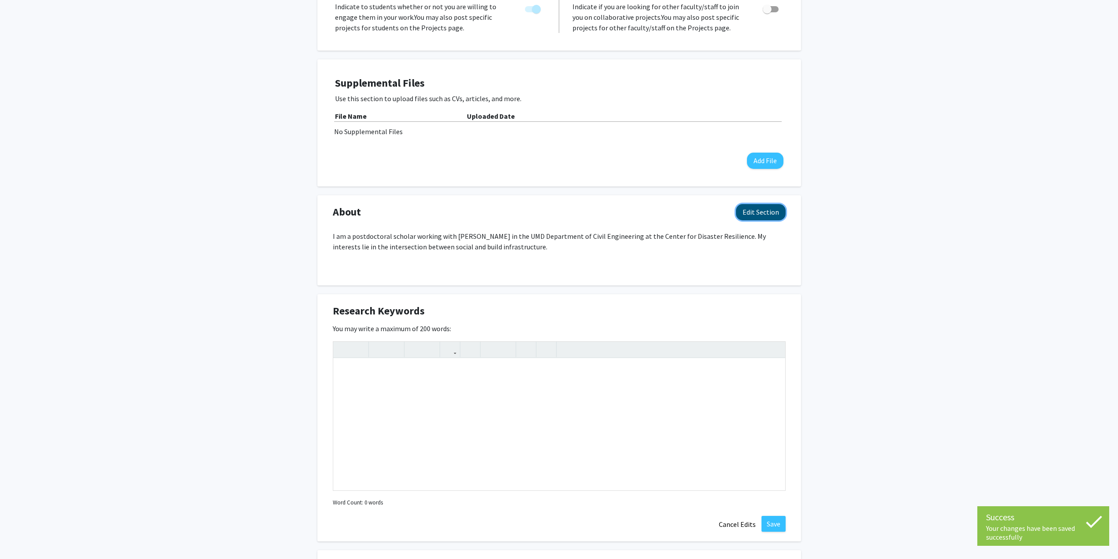
click at [755, 212] on button "Edit Section" at bounding box center [761, 212] width 50 height 16
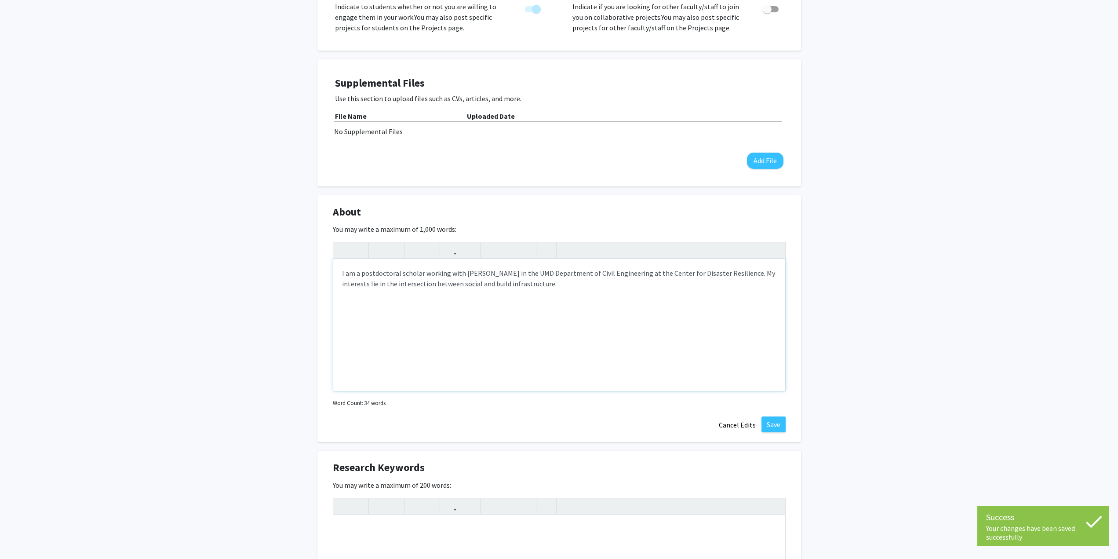
click at [631, 298] on p "Note to users with screen readers: Please deactivate our accessibility plugin f…" at bounding box center [559, 301] width 435 height 11
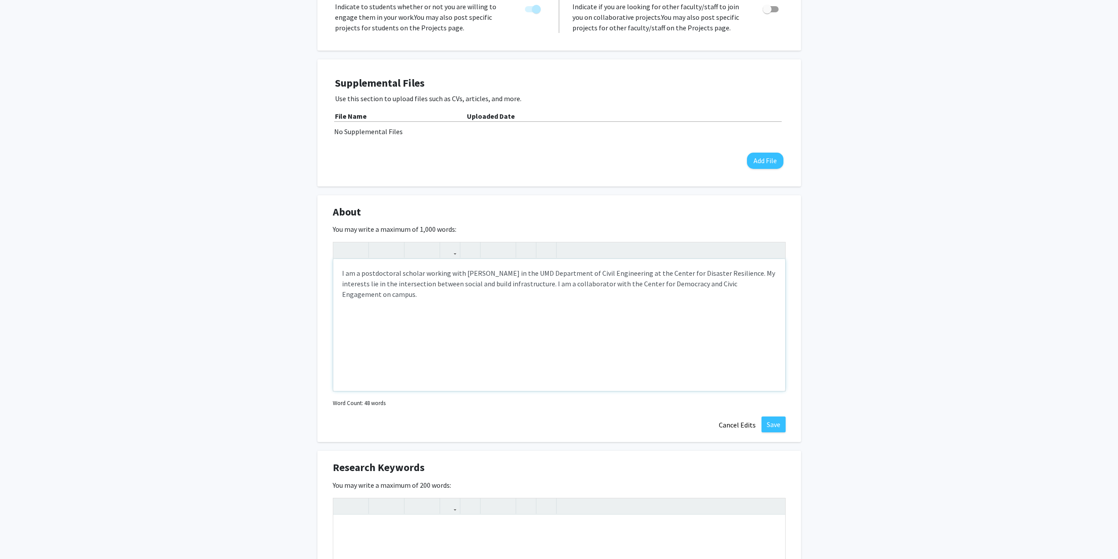
click at [560, 286] on p "I am a postdoctoral scholar working with [PERSON_NAME] in the UMD Department of…" at bounding box center [559, 284] width 435 height 32
type textarea "<p>I am a postdoctoral scholar working with [PERSON_NAME] in the UMD Department…"
click at [772, 425] on button "Save" at bounding box center [774, 425] width 24 height 16
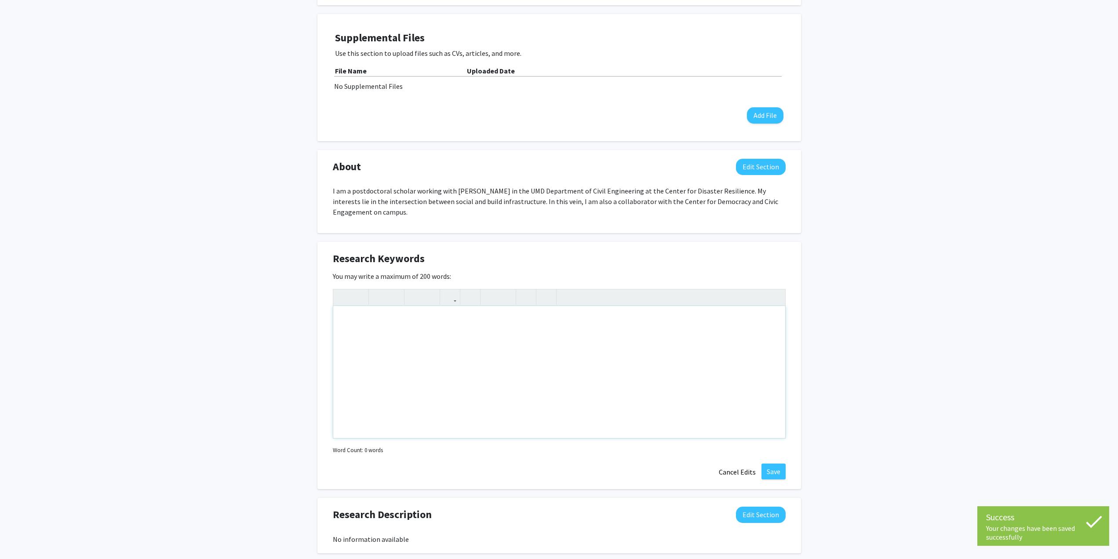
scroll to position [264, 0]
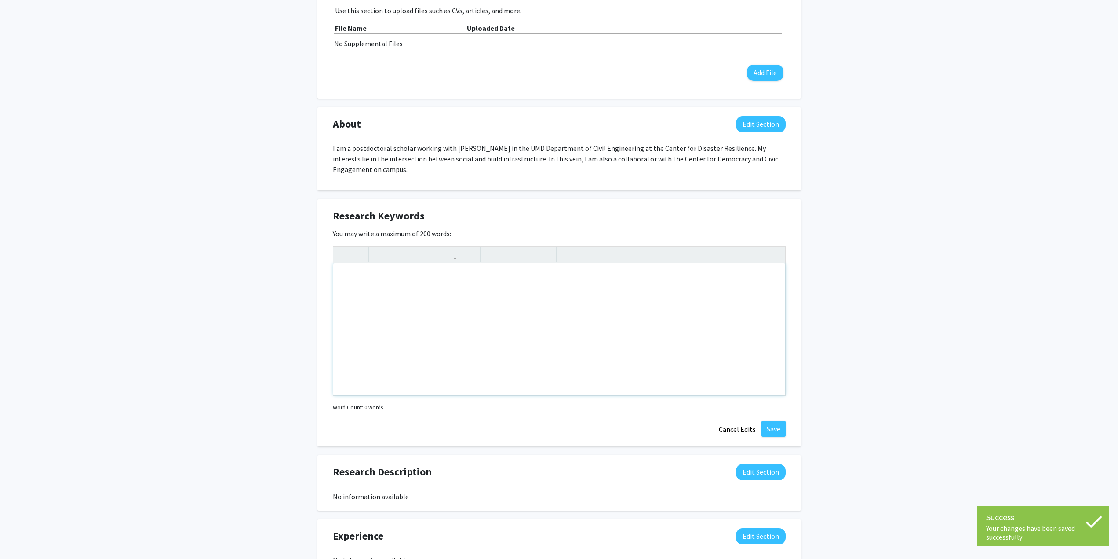
click at [570, 352] on div "Note to users with screen readers: Please deactivate our accessibility plugin f…" at bounding box center [559, 329] width 452 height 132
type textarea "geography"
type textarea "Spatial"
type textarea "G"
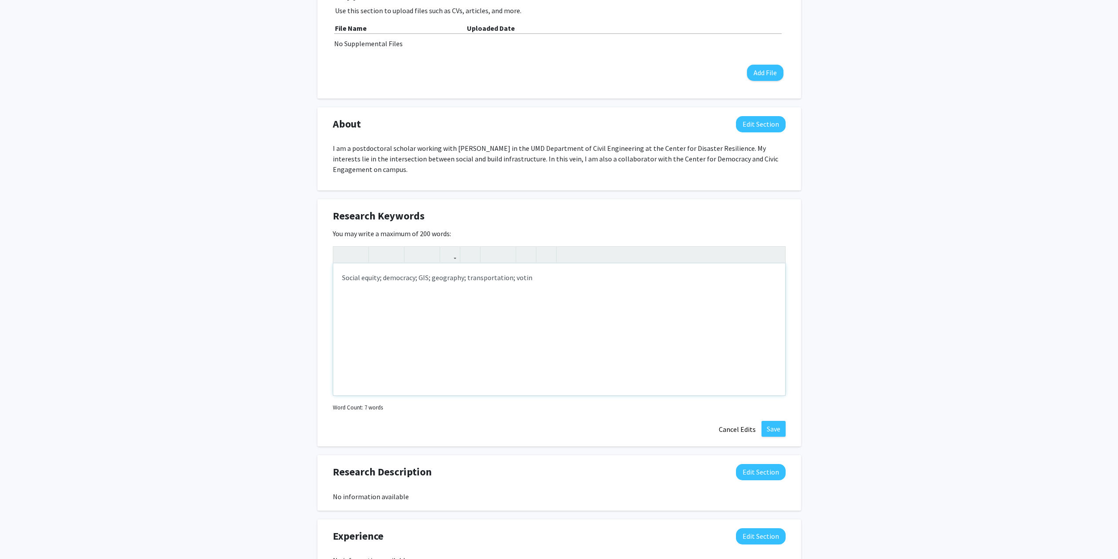
type textarea "Social equity; democracy; GIS; geography; transportation; voting"
click at [770, 423] on button "Save" at bounding box center [774, 429] width 24 height 16
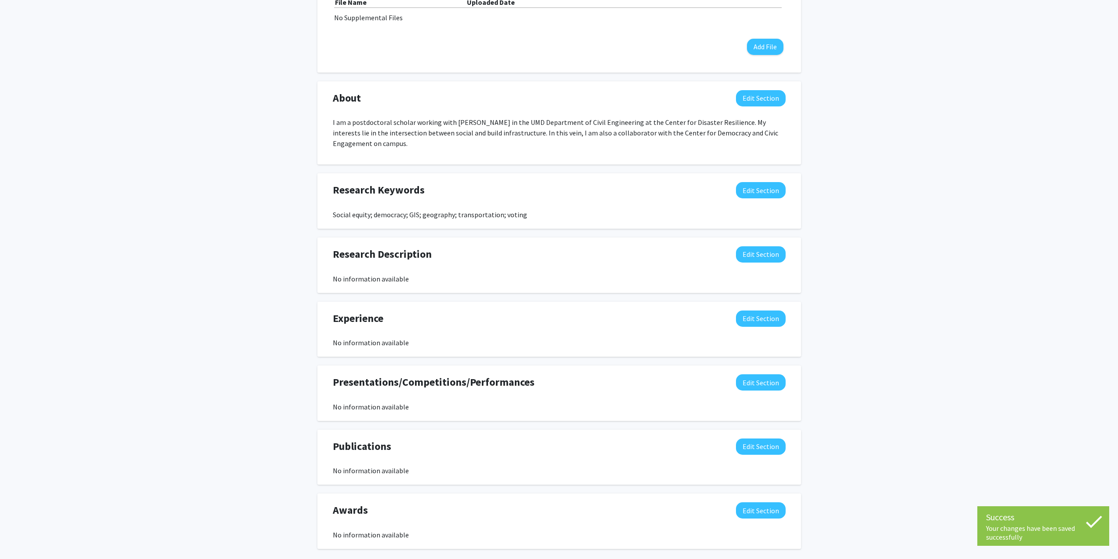
scroll to position [247, 0]
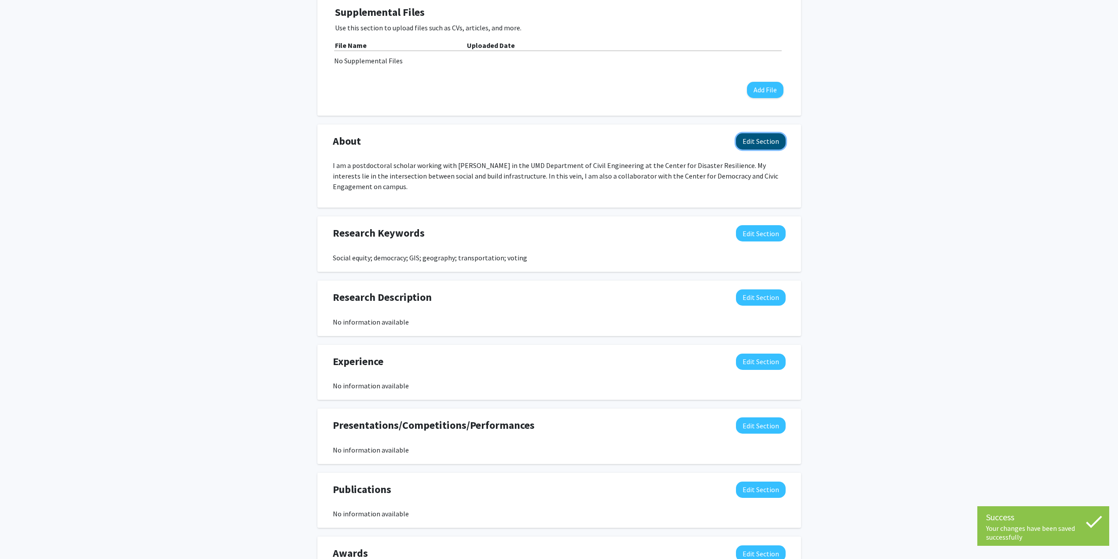
click at [780, 148] on button "Edit Section" at bounding box center [761, 141] width 50 height 16
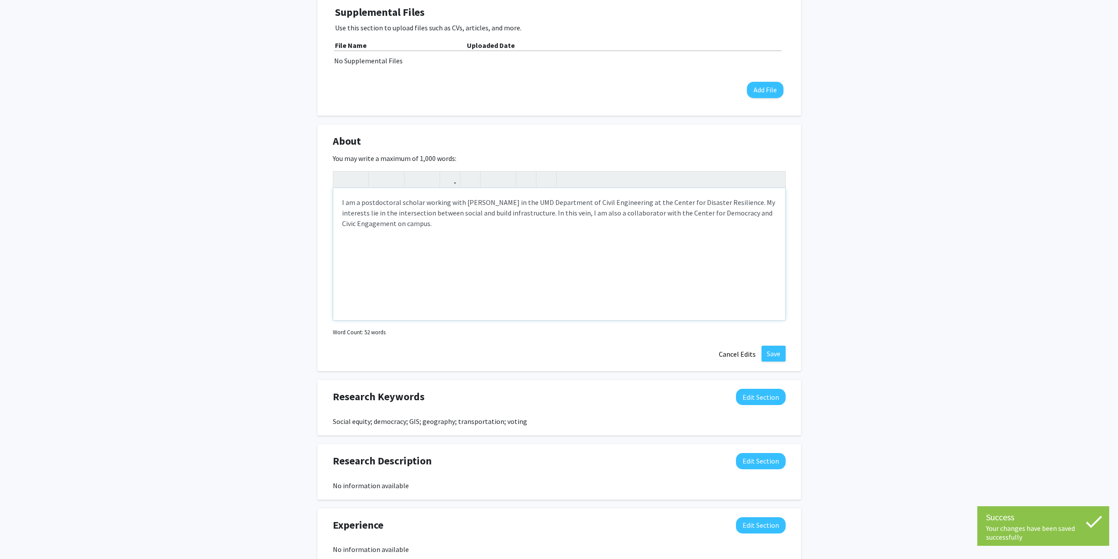
click at [652, 236] on div "I am a postdoctoral scholar working with [PERSON_NAME] in the UMD Department of…" at bounding box center [559, 254] width 452 height 132
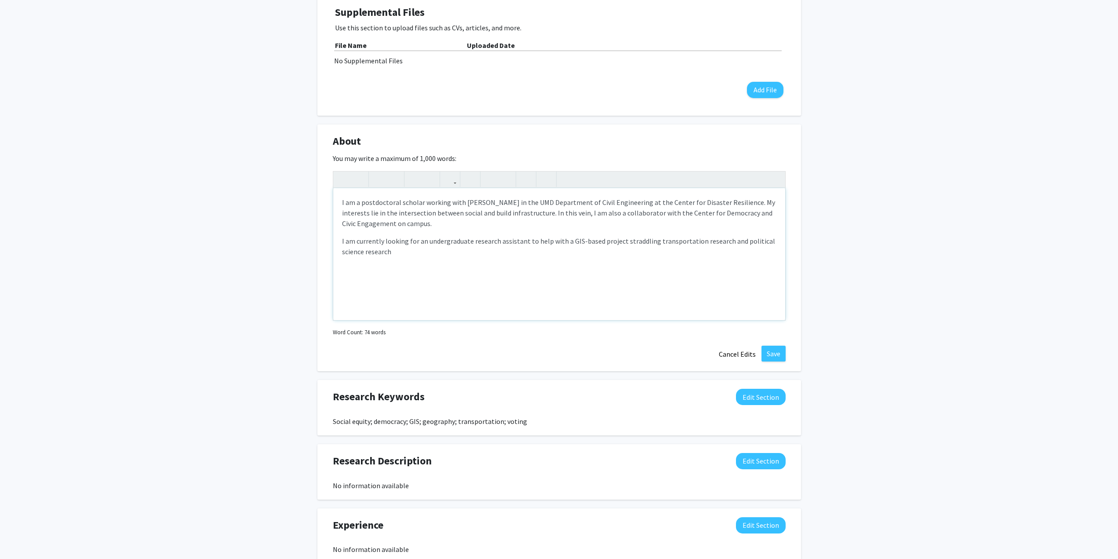
type textarea "<p>I am a postdoctoral scholar working with [PERSON_NAME] in the UMD Department…"
click at [427, 241] on p "I am currently looking for an undergraduate research assistant to help with a G…" at bounding box center [559, 246] width 435 height 21
click at [772, 357] on button "Save" at bounding box center [774, 354] width 24 height 16
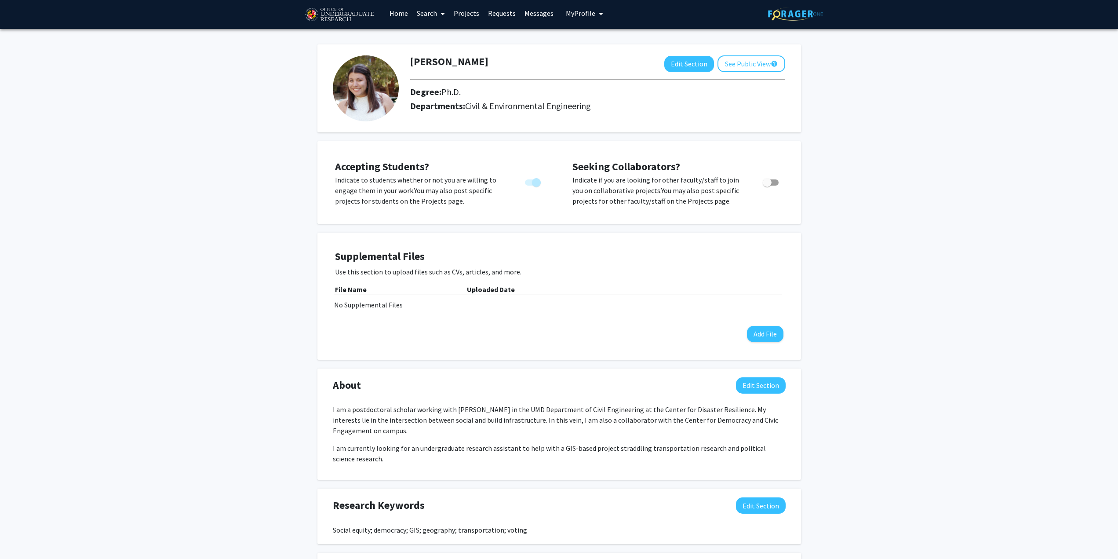
scroll to position [0, 0]
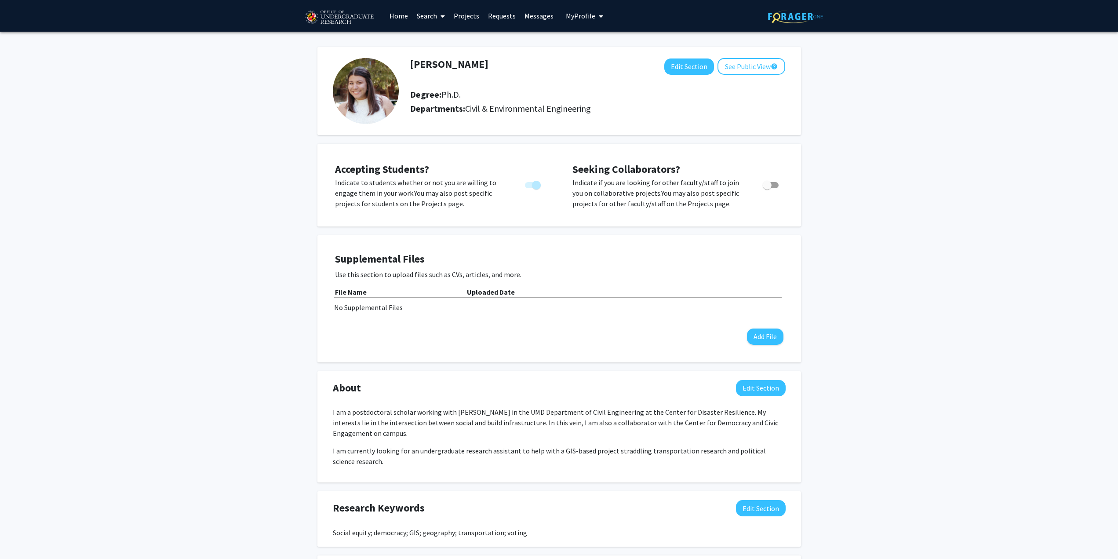
click at [478, 18] on link "Projects" at bounding box center [467, 15] width 34 height 31
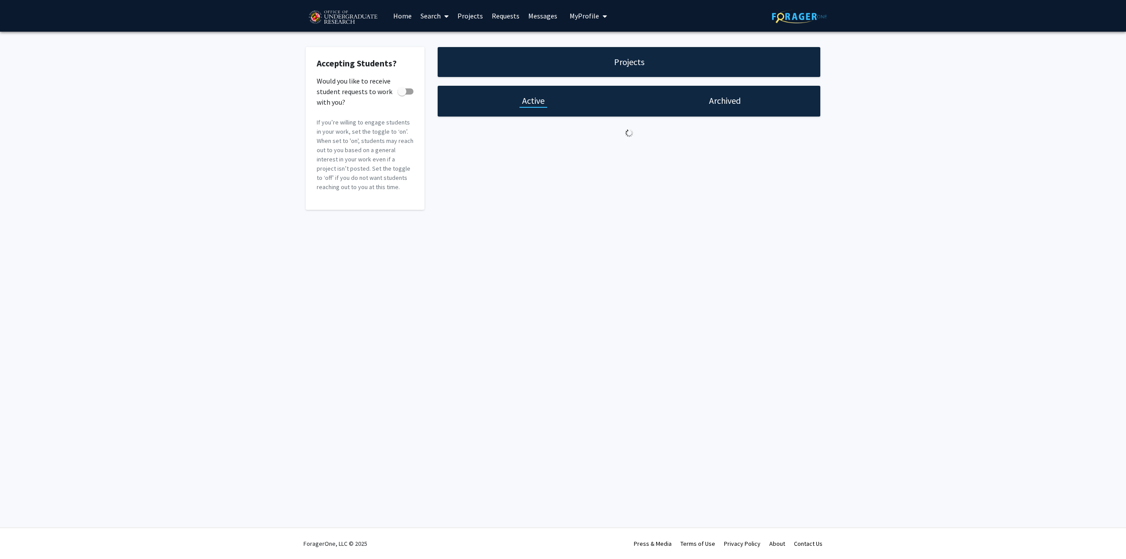
checkbox input "true"
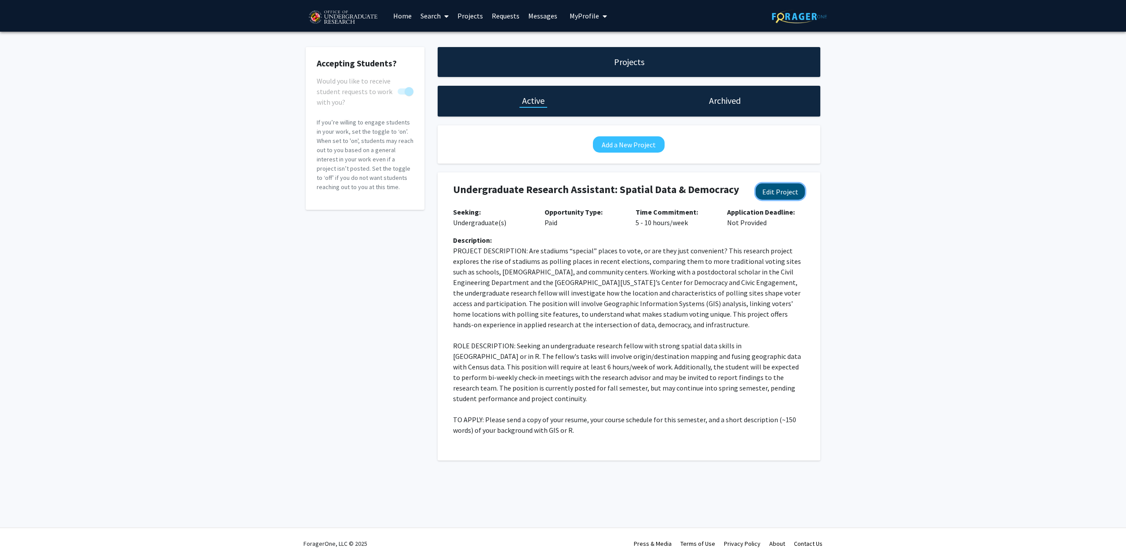
click at [776, 192] on button "Edit Project" at bounding box center [780, 191] width 49 height 16
select select "5 - 10"
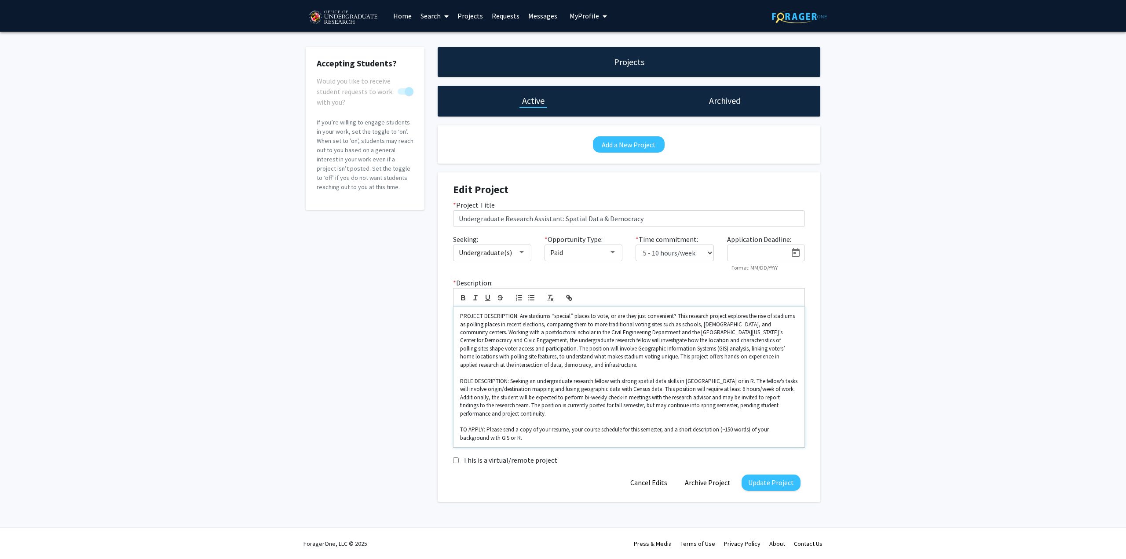
click at [550, 444] on div "PROJECT DESCRIPTION: Are stadiums “special” places to vote, or are they just co…" at bounding box center [628, 377] width 351 height 140
click at [540, 423] on p at bounding box center [629, 422] width 338 height 8
click at [519, 414] on p "ROLE DESCRIPTION: Seeking an undergraduate research fellow with strong spatial …" at bounding box center [629, 397] width 338 height 40
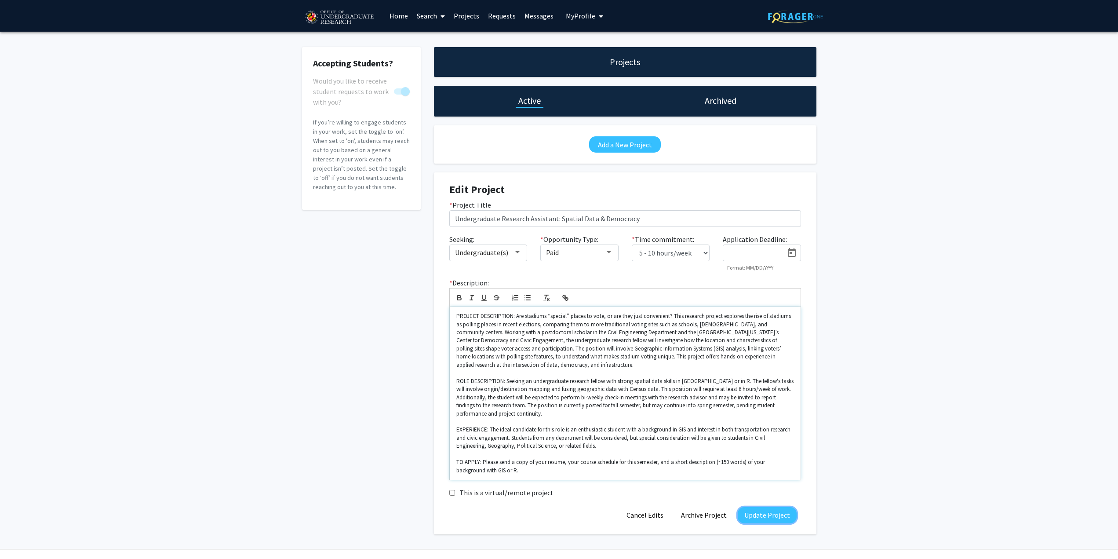
drag, startPoint x: 778, startPoint y: 518, endPoint x: 645, endPoint y: 476, distance: 139.5
click at [645, 476] on form "Edit Project * Project Title Undergraduate Research Assistant: Spatial Data & D…" at bounding box center [626, 353] width 352 height 340
click at [765, 514] on button "Update Project" at bounding box center [767, 515] width 59 height 16
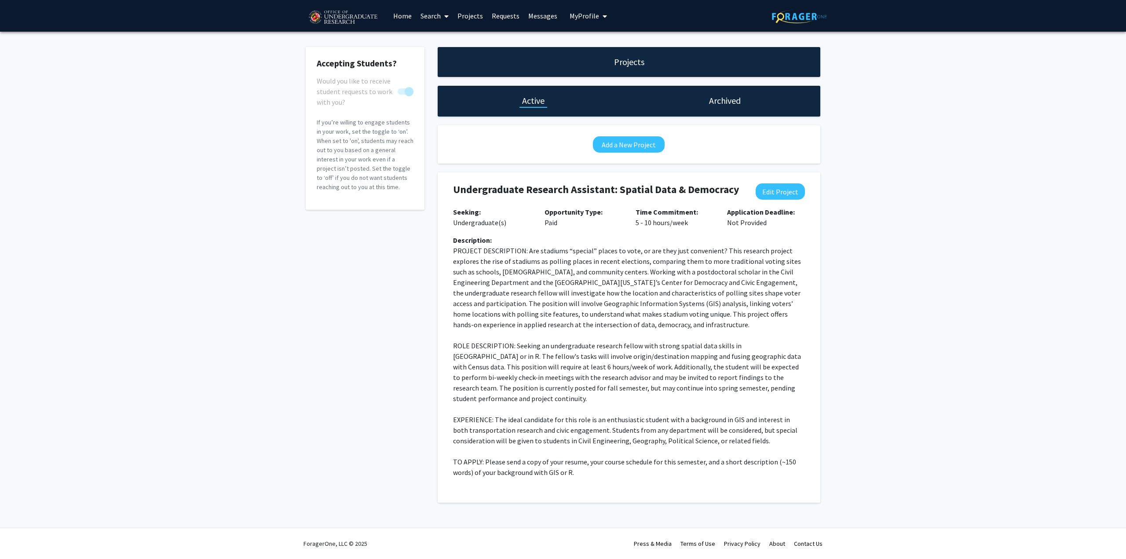
click at [411, 13] on link "Home" at bounding box center [402, 15] width 27 height 31
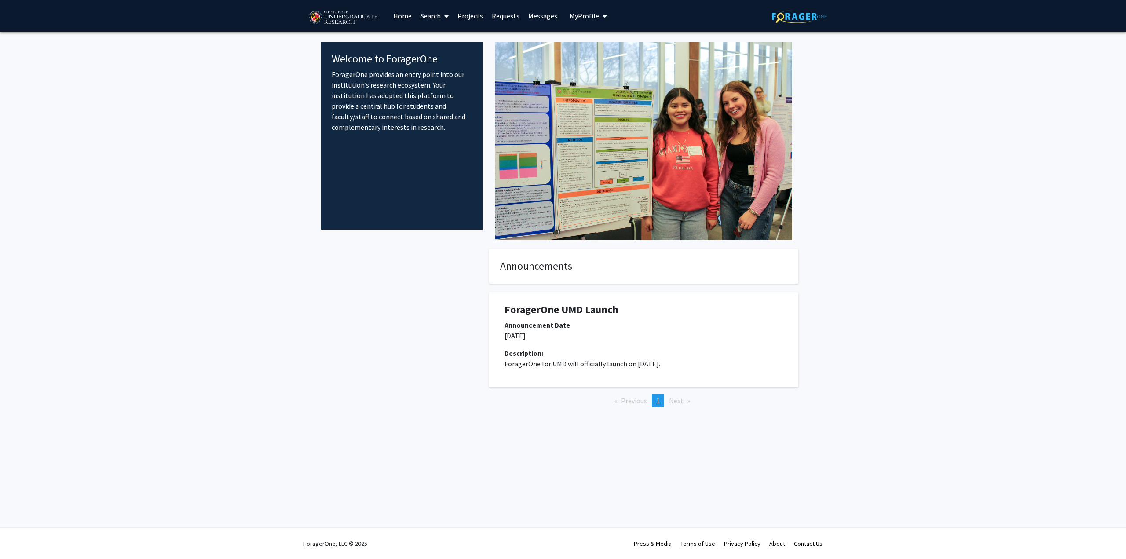
click at [446, 14] on icon at bounding box center [446, 16] width 4 height 7
click at [444, 55] on span "Students" at bounding box center [443, 58] width 54 height 18
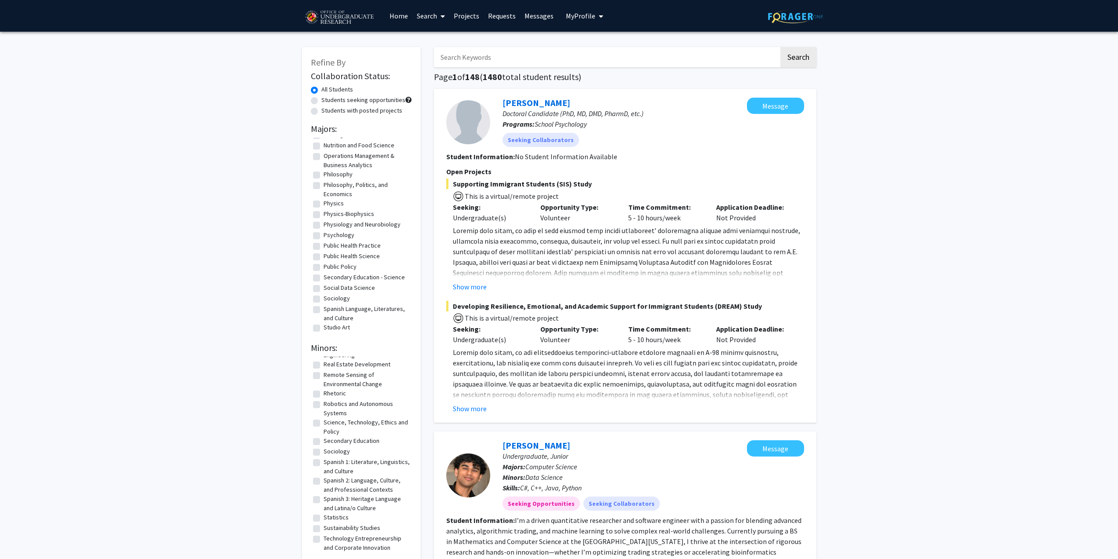
click at [436, 13] on link "Search" at bounding box center [431, 15] width 37 height 31
click at [443, 42] on span "Faculty/Staff" at bounding box center [445, 41] width 65 height 18
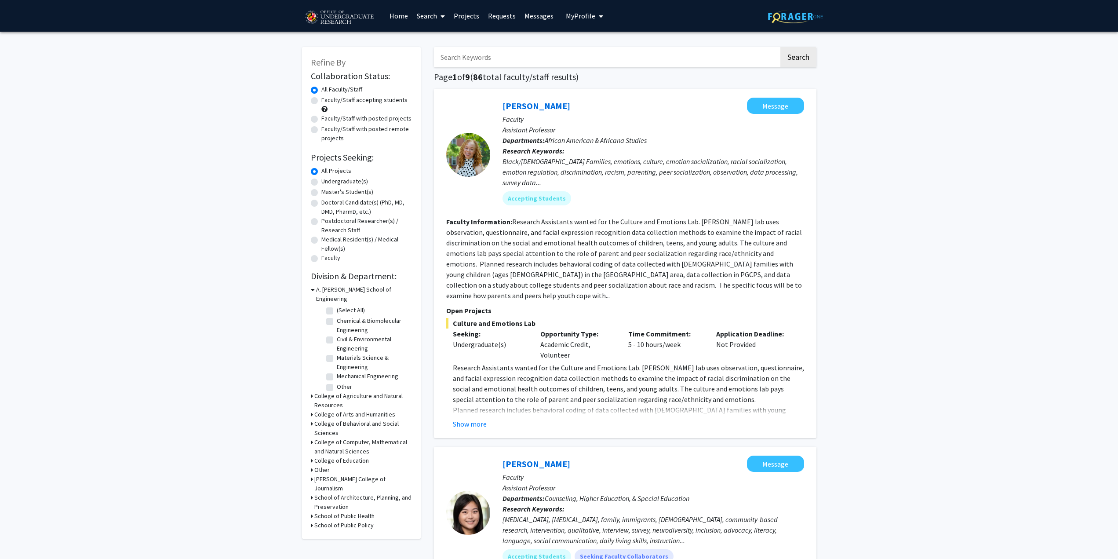
click at [343, 179] on label "Undergraduate(s)" at bounding box center [345, 181] width 47 height 9
click at [327, 179] on input "Undergraduate(s)" at bounding box center [325, 180] width 6 height 6
radio input "true"
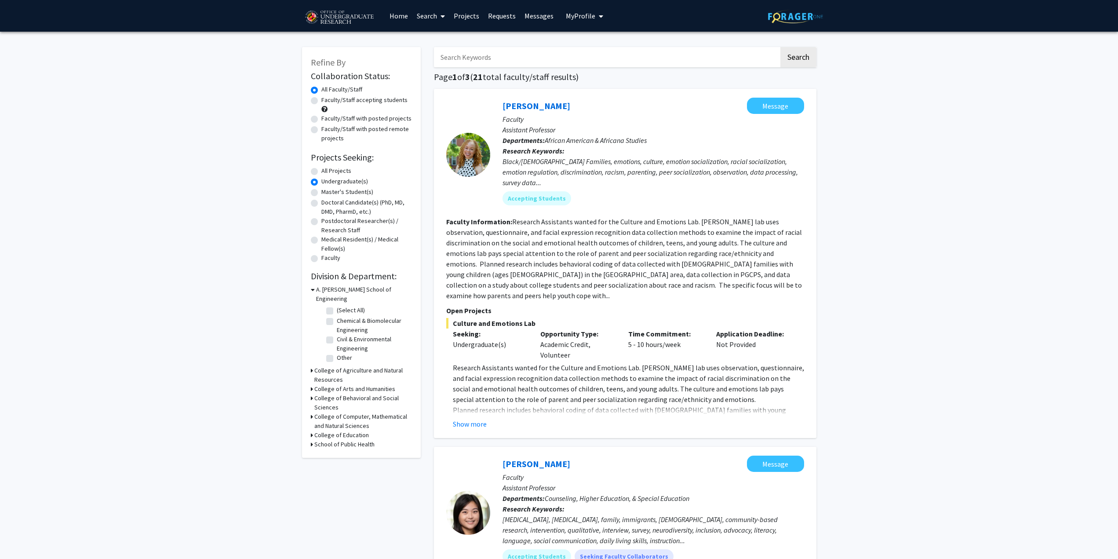
click at [341, 336] on label "Civil & Environmental Engineering" at bounding box center [373, 344] width 73 height 18
click at [341, 336] on input "Civil & Environmental Engineering" at bounding box center [340, 338] width 6 height 6
checkbox input "true"
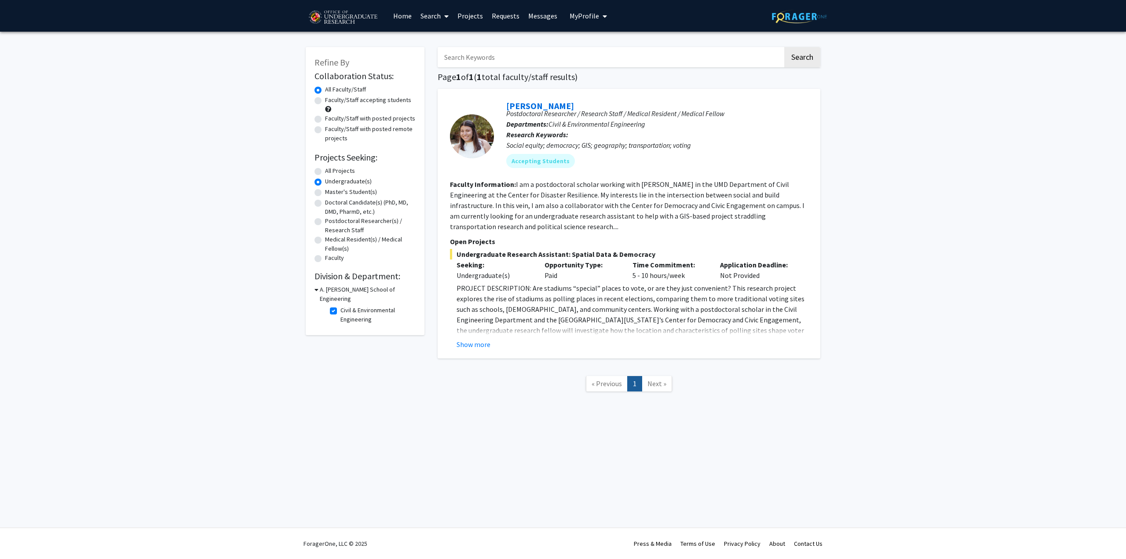
click at [573, 232] on fg-search-faculty "[PERSON_NAME] Postdoctoral Researcher / Research Staff / Medical Resident / Med…" at bounding box center [629, 224] width 358 height 252
click at [566, 221] on section "Faculty Information: I am a postdoctoral scholar working with [PERSON_NAME] in …" at bounding box center [629, 205] width 358 height 53
click at [599, 12] on span "My profile dropdown to access profile and logout" at bounding box center [603, 16] width 8 height 31
click at [601, 38] on span "[PERSON_NAME]" at bounding box center [624, 41] width 53 height 10
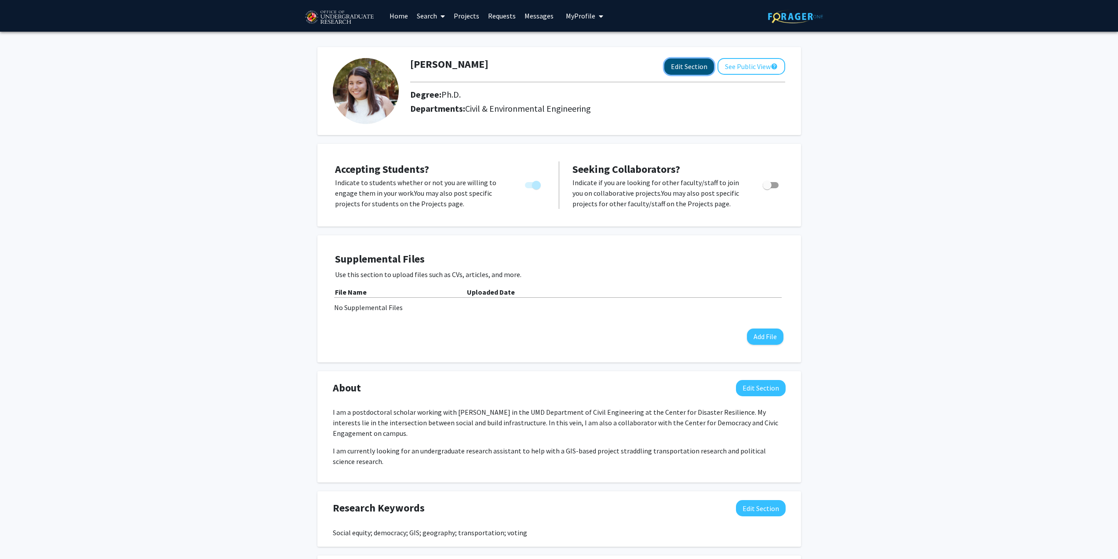
click at [700, 64] on button "Edit Section" at bounding box center [690, 66] width 50 height 16
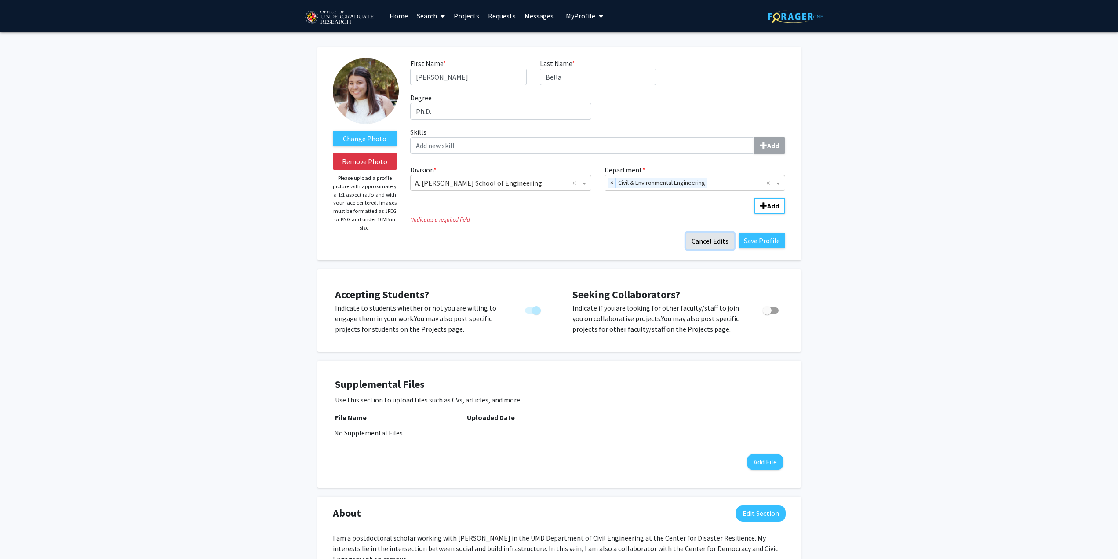
click at [724, 244] on button "Cancel Edits" at bounding box center [710, 241] width 48 height 17
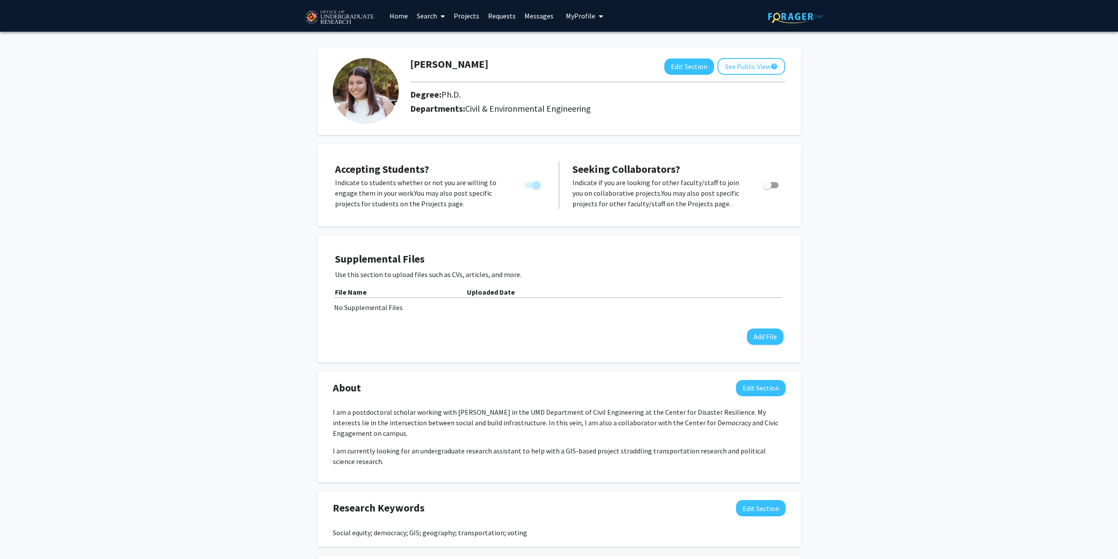
scroll to position [220, 0]
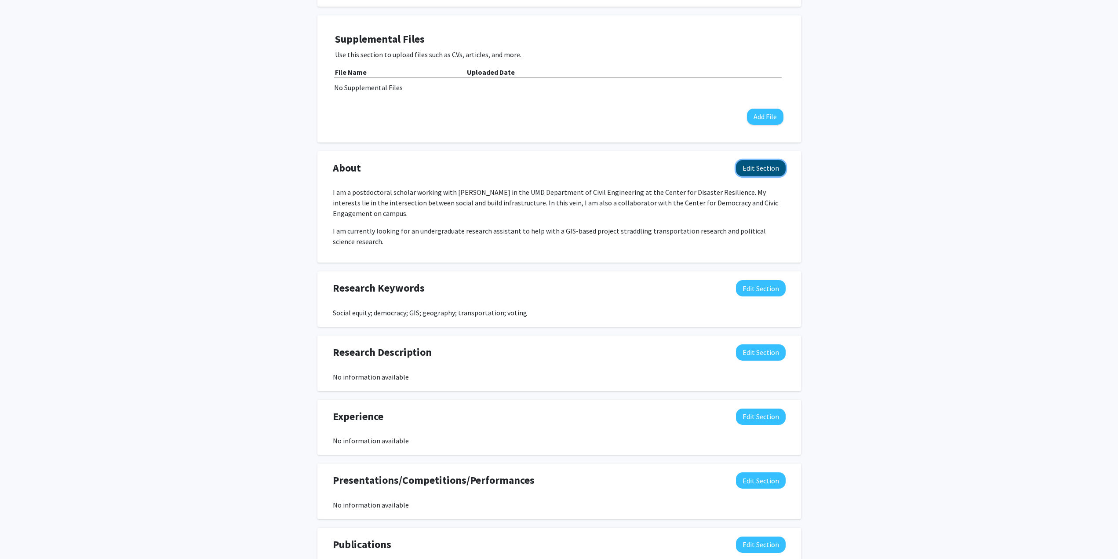
click at [769, 175] on button "Edit Section" at bounding box center [761, 168] width 50 height 16
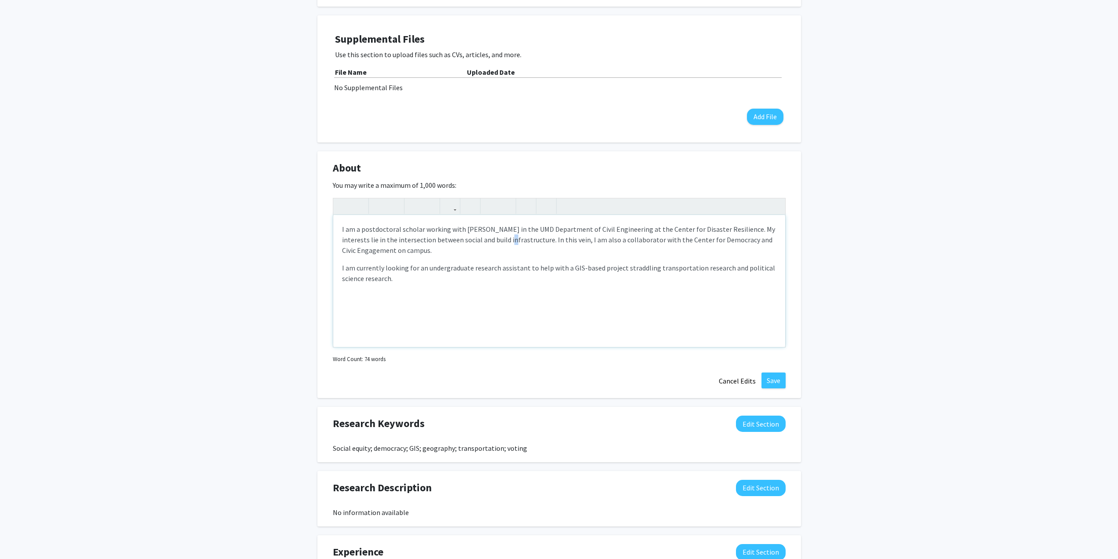
click at [505, 238] on p "I am a postdoctoral scholar working with [PERSON_NAME] in the UMD Department of…" at bounding box center [559, 240] width 435 height 32
type textarea "<p>I am a postdoctoral scholar working with [PERSON_NAME] in the UMD Department…"
click at [571, 253] on p "I am a postdoctoral scholar working with [PERSON_NAME] in the UMD Department of…" at bounding box center [559, 240] width 435 height 32
click at [767, 380] on button "Save" at bounding box center [774, 381] width 24 height 16
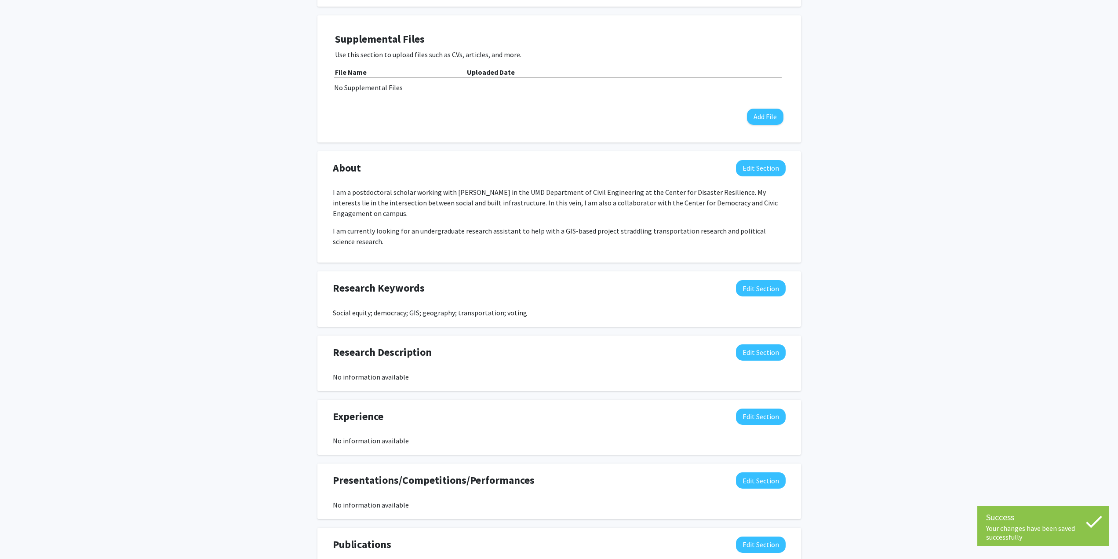
scroll to position [0, 0]
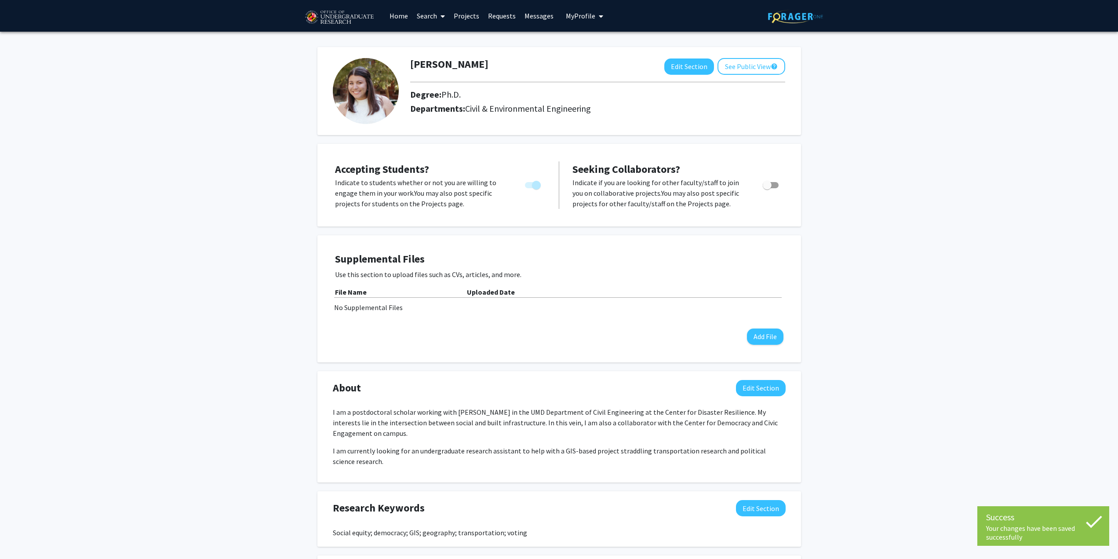
click at [423, 15] on link "Search" at bounding box center [431, 15] width 37 height 31
click at [446, 44] on span "Faculty/Staff" at bounding box center [445, 41] width 65 height 18
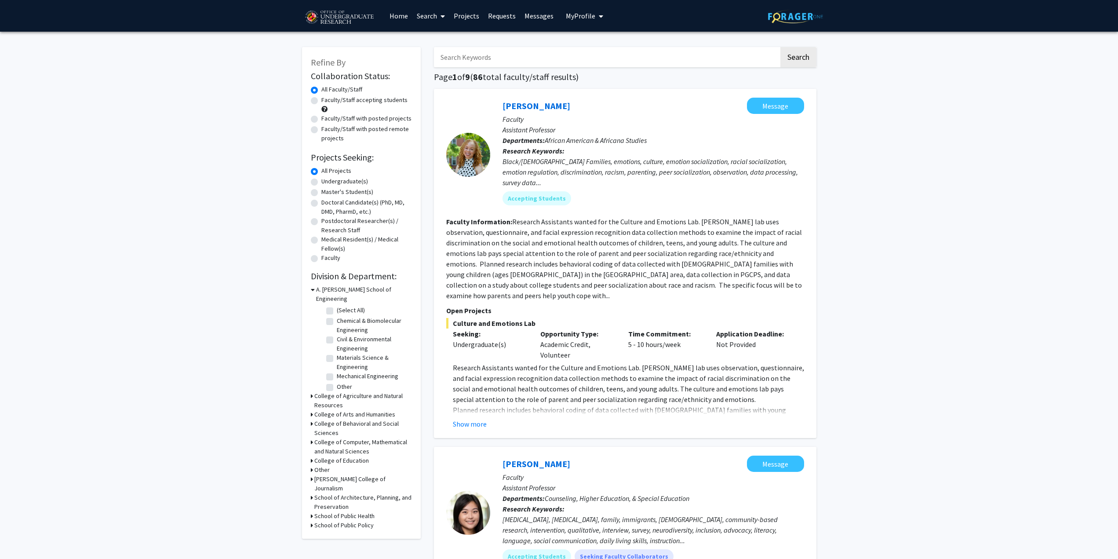
click at [350, 184] on label "Undergraduate(s)" at bounding box center [345, 181] width 47 height 9
click at [327, 183] on input "Undergraduate(s)" at bounding box center [325, 180] width 6 height 6
radio input "true"
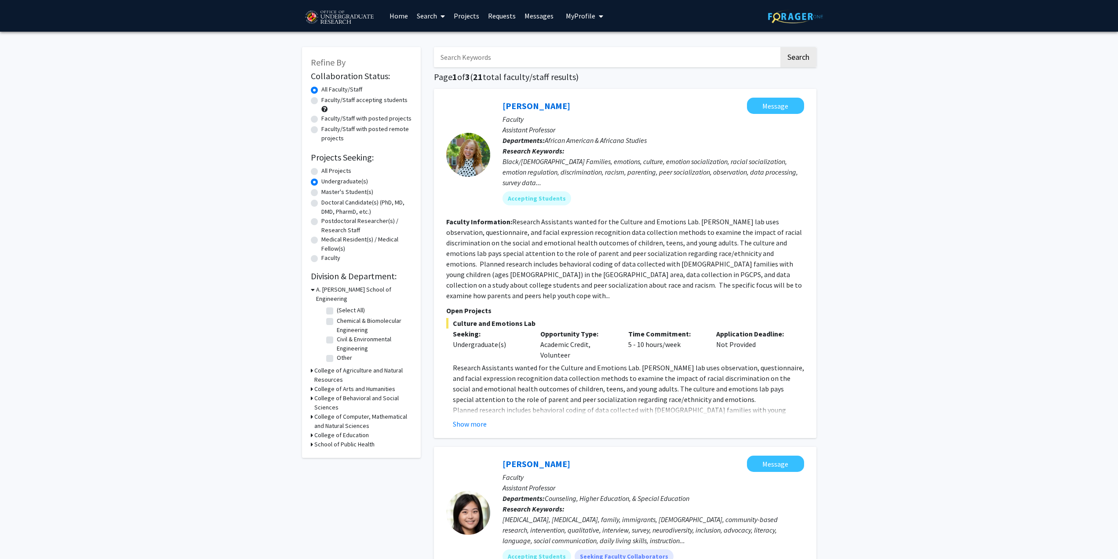
click at [364, 335] on label "Civil & Environmental Engineering" at bounding box center [373, 344] width 73 height 18
click at [343, 335] on input "Civil & Environmental Engineering" at bounding box center [340, 338] width 6 height 6
checkbox input "true"
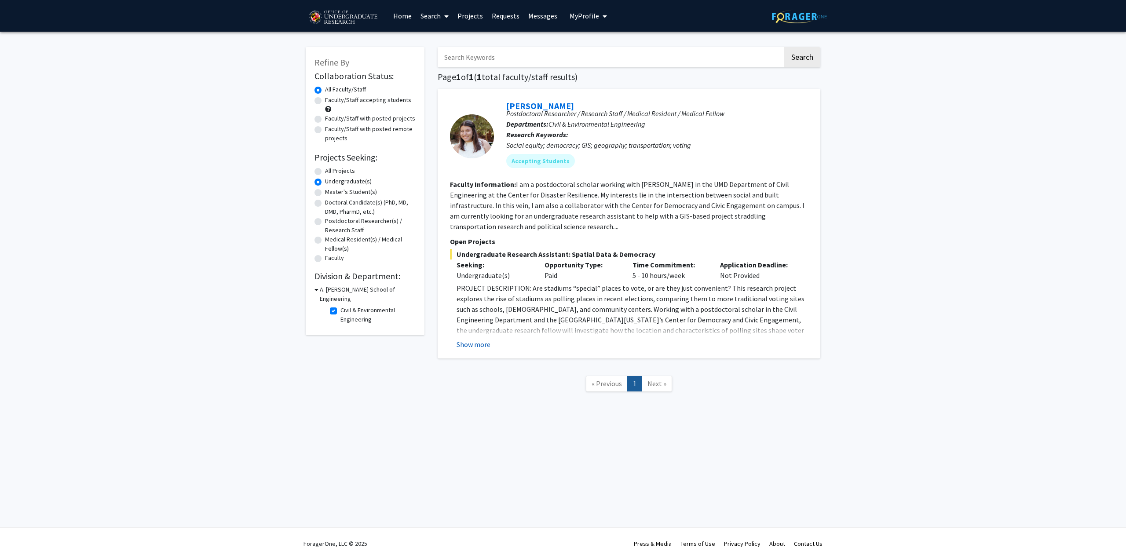
click at [476, 342] on button "Show more" at bounding box center [474, 344] width 34 height 11
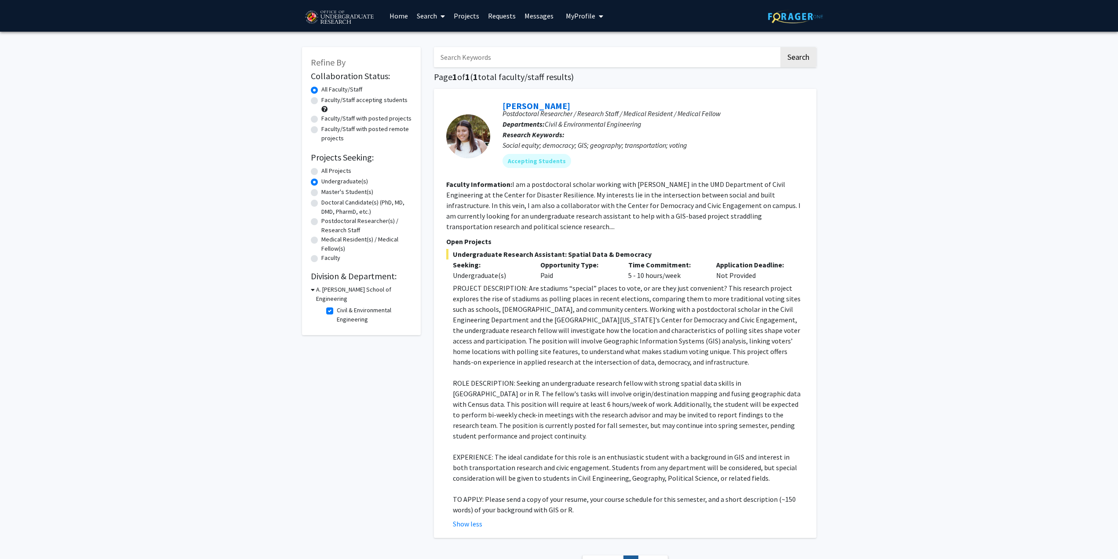
click at [475, 244] on p "Open Projects" at bounding box center [625, 241] width 358 height 11
click at [535, 227] on section "Faculty Information: I am a postdoctoral scholar working with [PERSON_NAME] in …" at bounding box center [625, 205] width 358 height 53
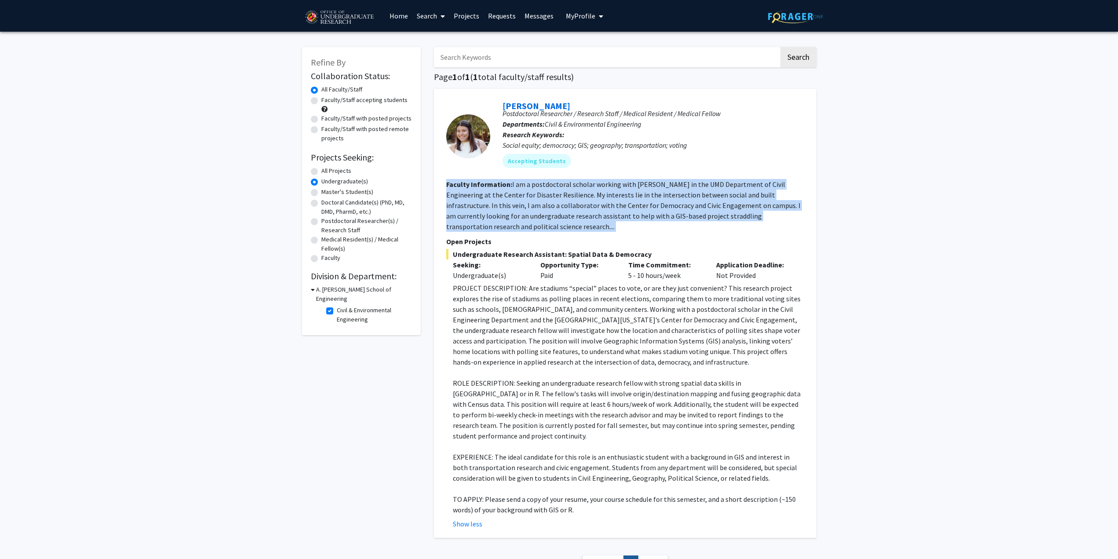
click at [535, 227] on section "Faculty Information: I am a postdoctoral scholar working with [PERSON_NAME] in …" at bounding box center [625, 205] width 358 height 53
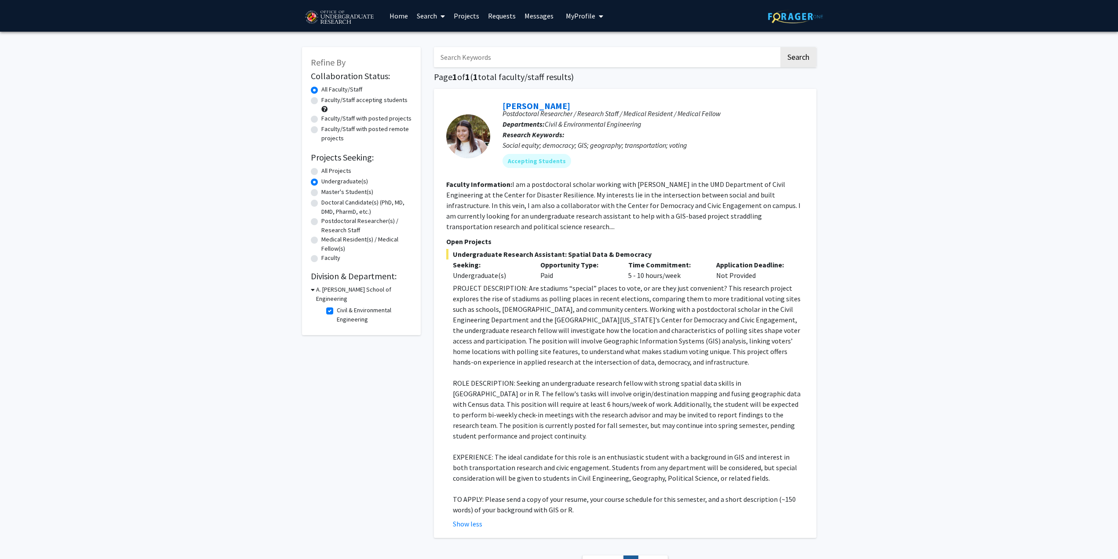
click at [551, 197] on fg-read-more "I am a postdoctoral scholar working with [PERSON_NAME] in the UMD Department of…" at bounding box center [623, 205] width 354 height 51
click at [538, 100] on link "[PERSON_NAME]" at bounding box center [537, 105] width 68 height 11
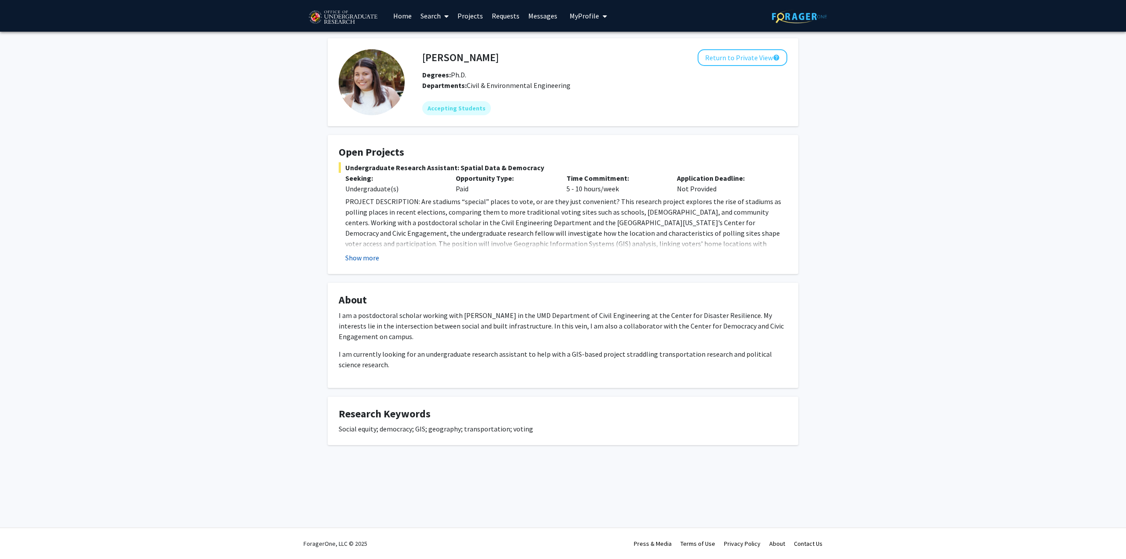
click at [368, 256] on button "Show more" at bounding box center [362, 257] width 34 height 11
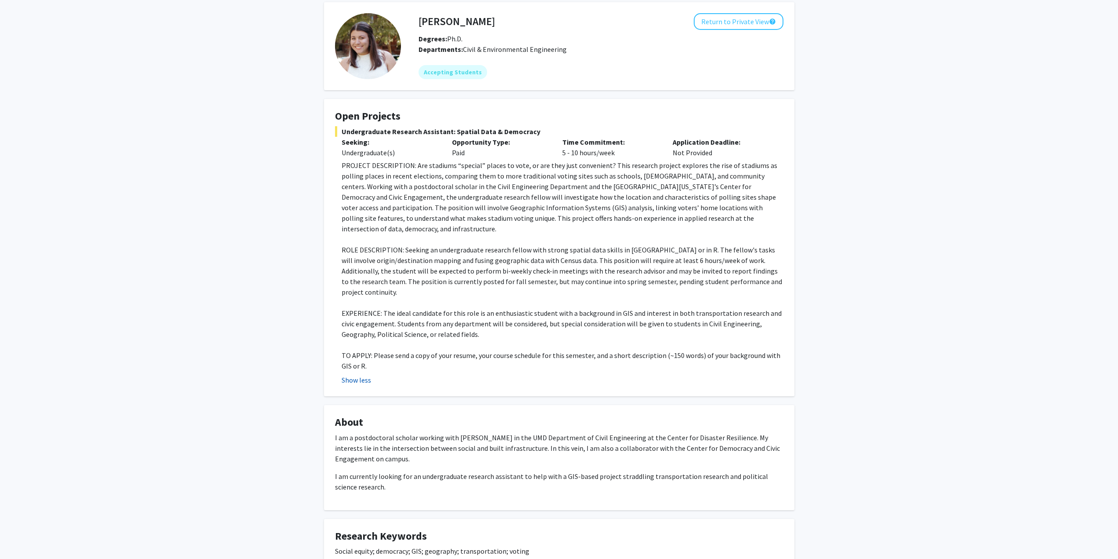
scroll to position [78, 0]
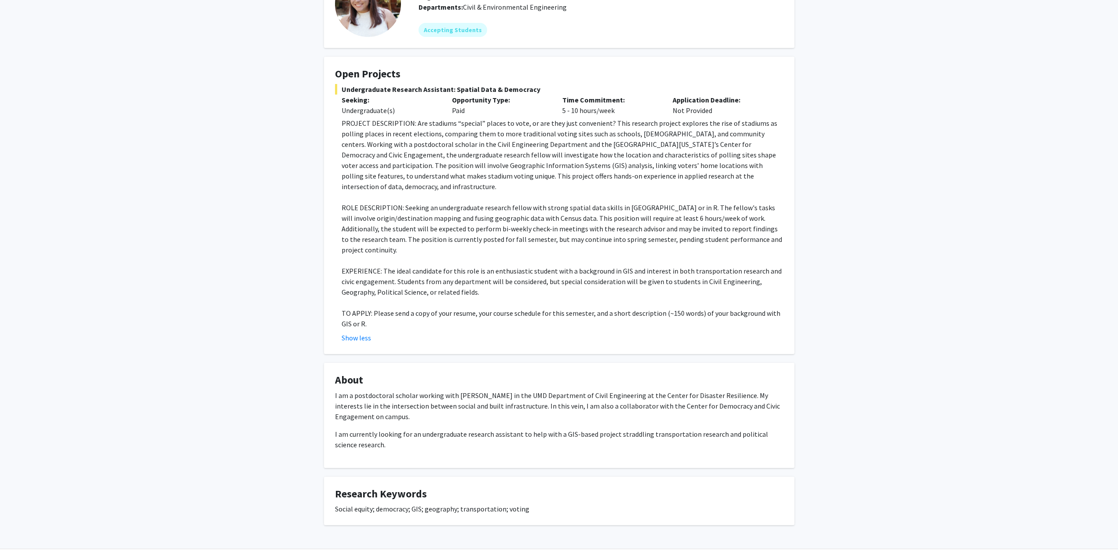
click at [388, 429] on p "I am currently looking for an undergraduate research assistant to help with a G…" at bounding box center [559, 439] width 449 height 21
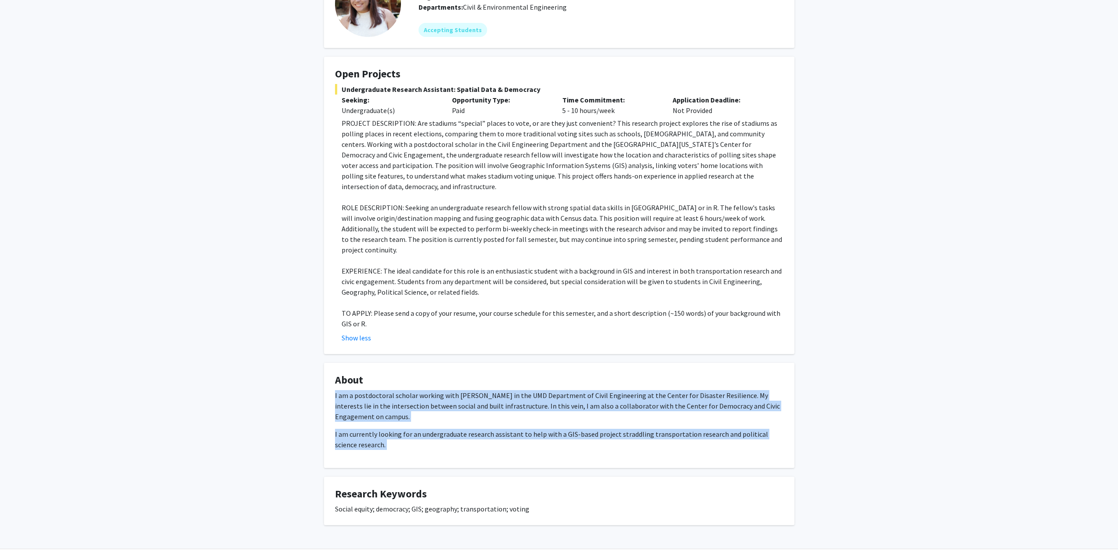
drag, startPoint x: 388, startPoint y: 423, endPoint x: 380, endPoint y: 371, distance: 52.9
click at [380, 390] on div "I am a postdoctoral scholar working with [PERSON_NAME] in the UMD Department of…" at bounding box center [559, 420] width 449 height 60
click at [380, 390] on p "I am a postdoctoral scholar working with [PERSON_NAME] in the UMD Department of…" at bounding box center [559, 406] width 449 height 32
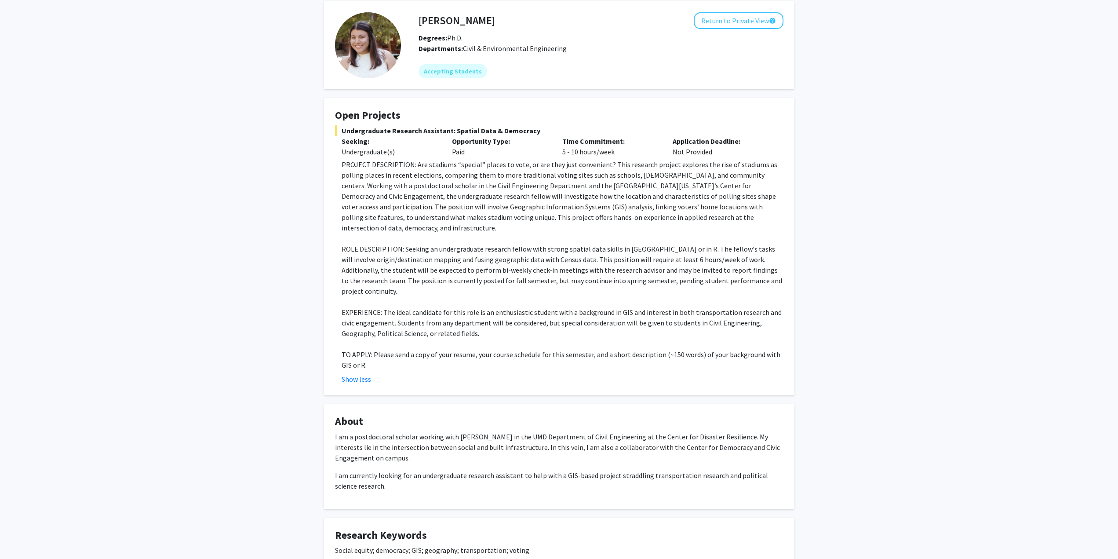
scroll to position [0, 0]
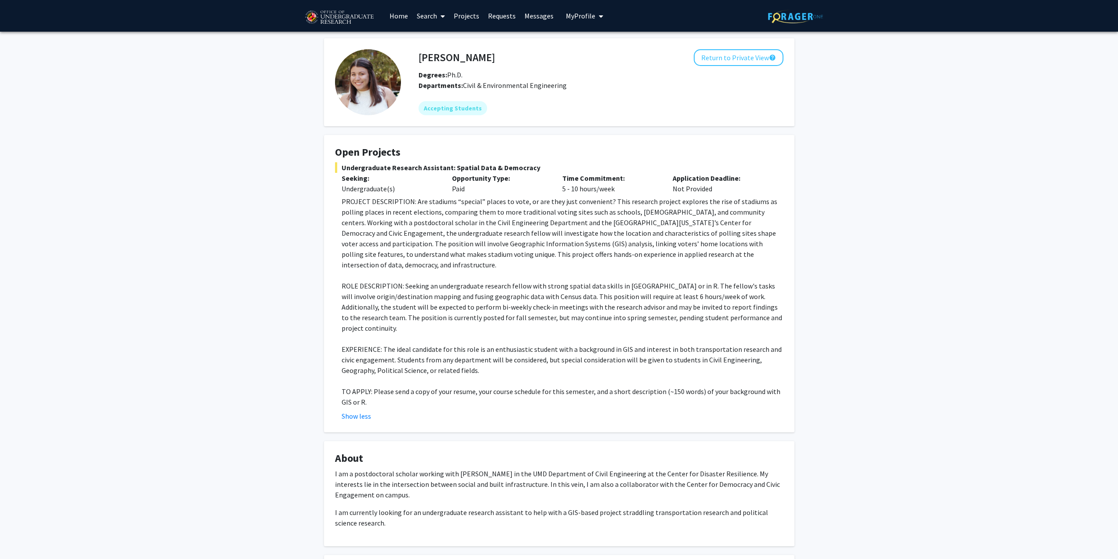
click at [584, 15] on span "My Profile" at bounding box center [580, 15] width 29 height 9
click at [594, 39] on span "[PERSON_NAME]" at bounding box center [620, 41] width 53 height 10
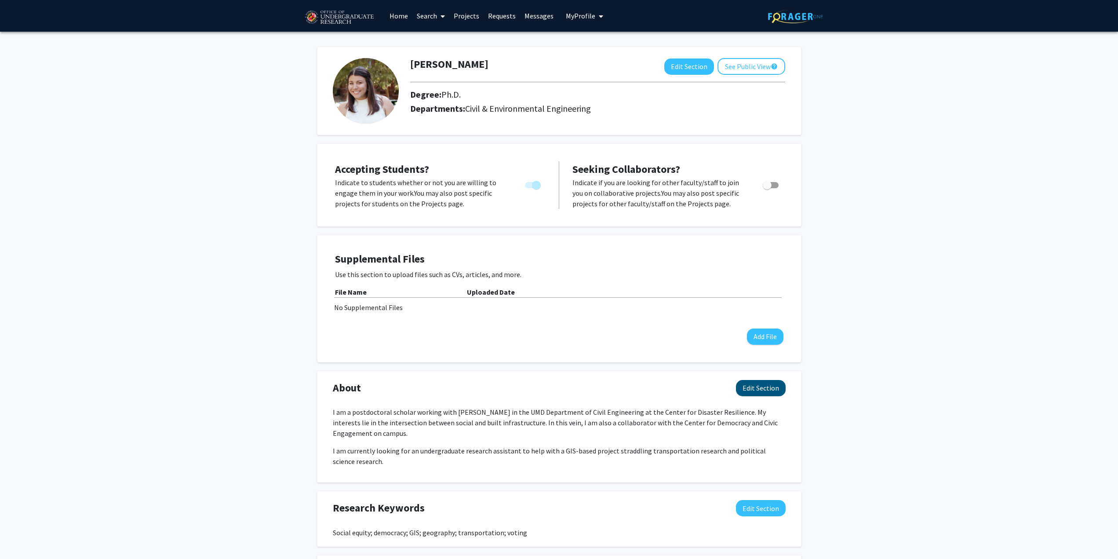
drag, startPoint x: 784, startPoint y: 399, endPoint x: 770, endPoint y: 391, distance: 15.8
click at [780, 395] on div "About Edit Section" at bounding box center [559, 390] width 466 height 20
click at [770, 391] on button "Edit Section" at bounding box center [761, 388] width 50 height 16
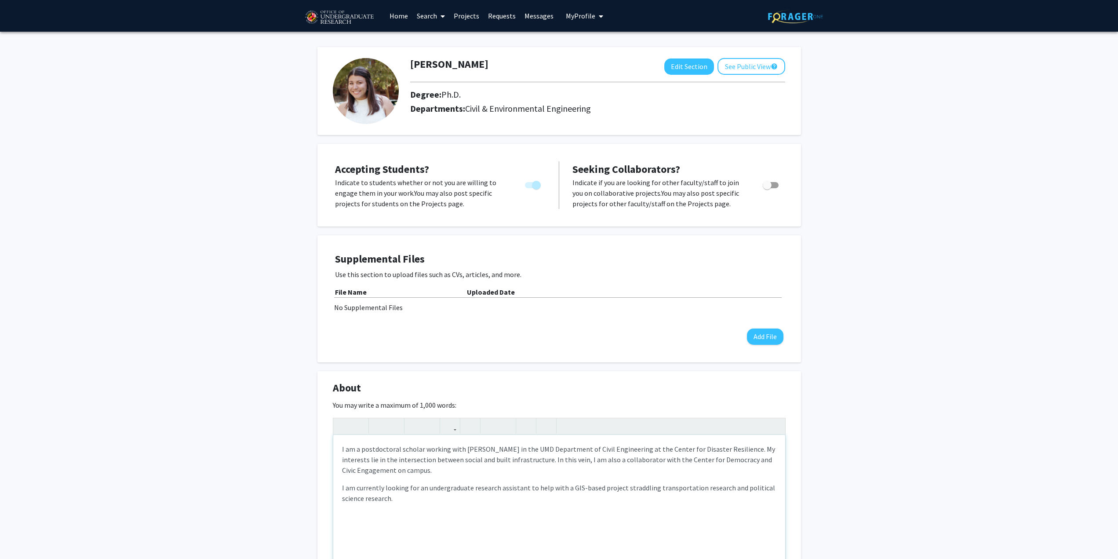
click at [342, 490] on p "I am currently looking for an undergraduate research assistant to help with a G…" at bounding box center [559, 492] width 435 height 21
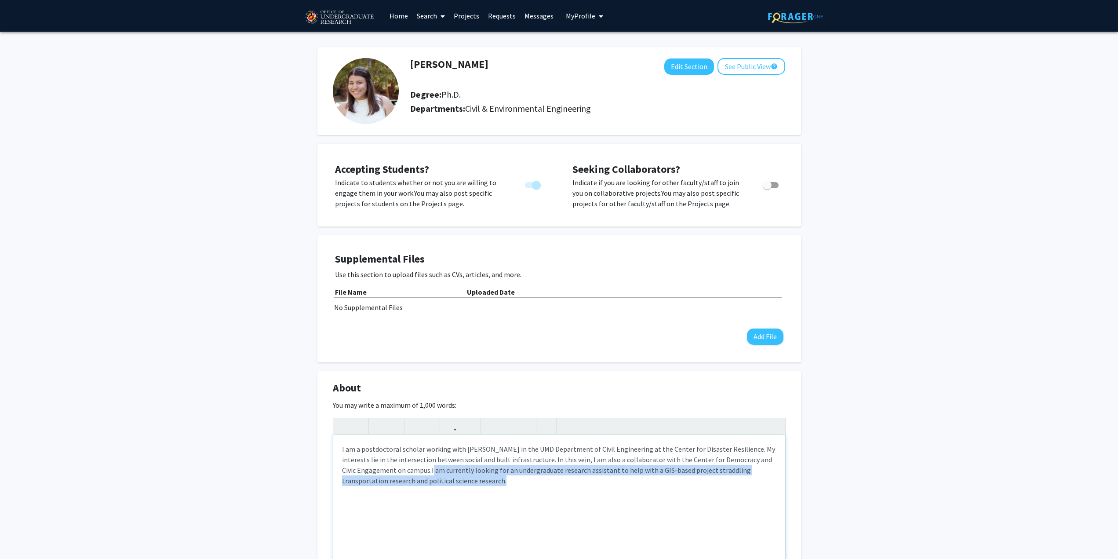
drag, startPoint x: 466, startPoint y: 481, endPoint x: 417, endPoint y: 473, distance: 49.5
click at [417, 473] on div "I am a postdoctoral scholar working with [PERSON_NAME] in the UMD Department of…" at bounding box center [559, 501] width 452 height 132
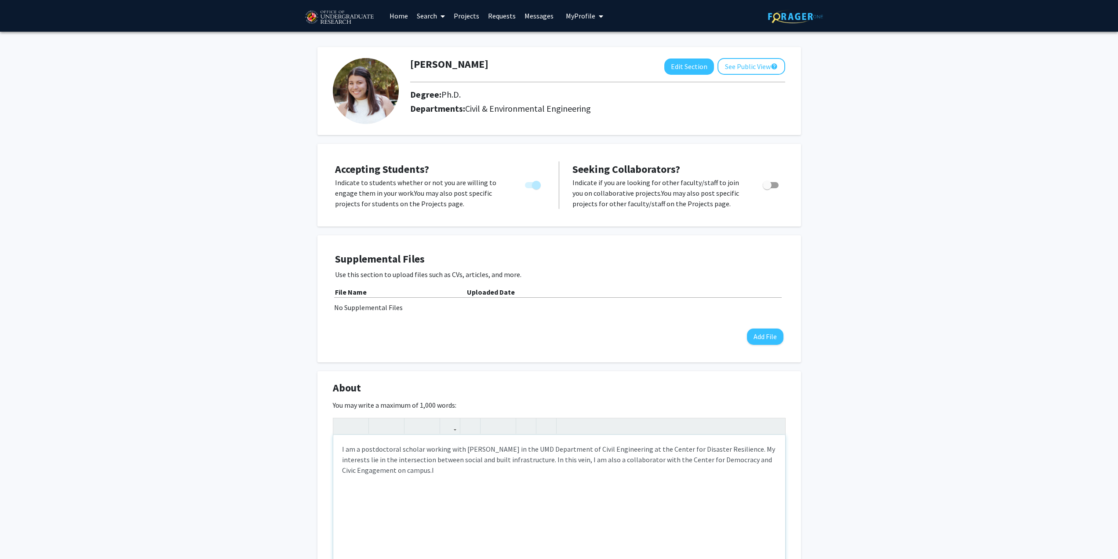
type textarea "<p>I am a postdoctoral scholar working with [PERSON_NAME] in the UMD Department…"
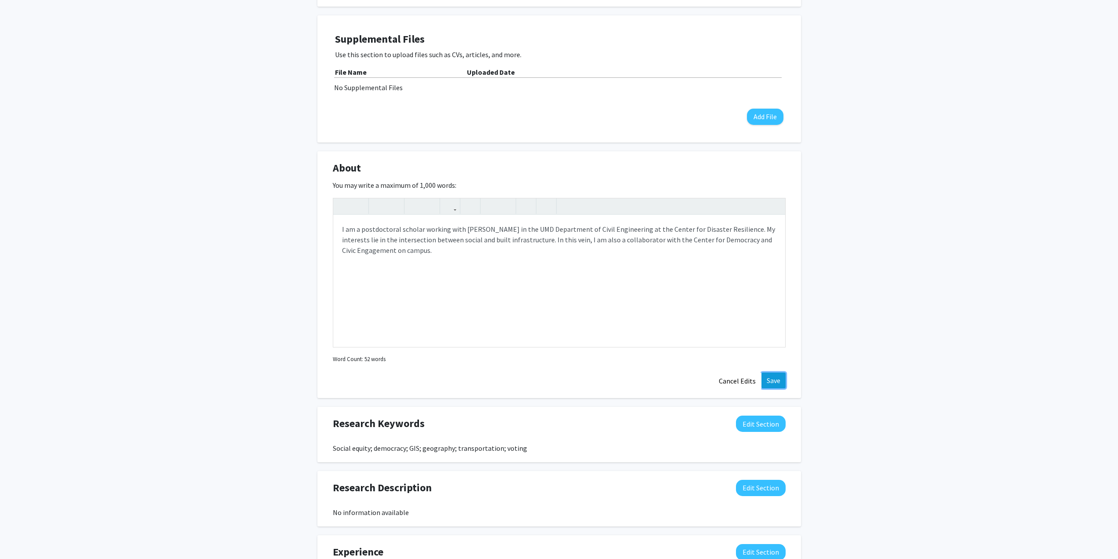
click at [775, 384] on button "Save" at bounding box center [774, 381] width 24 height 16
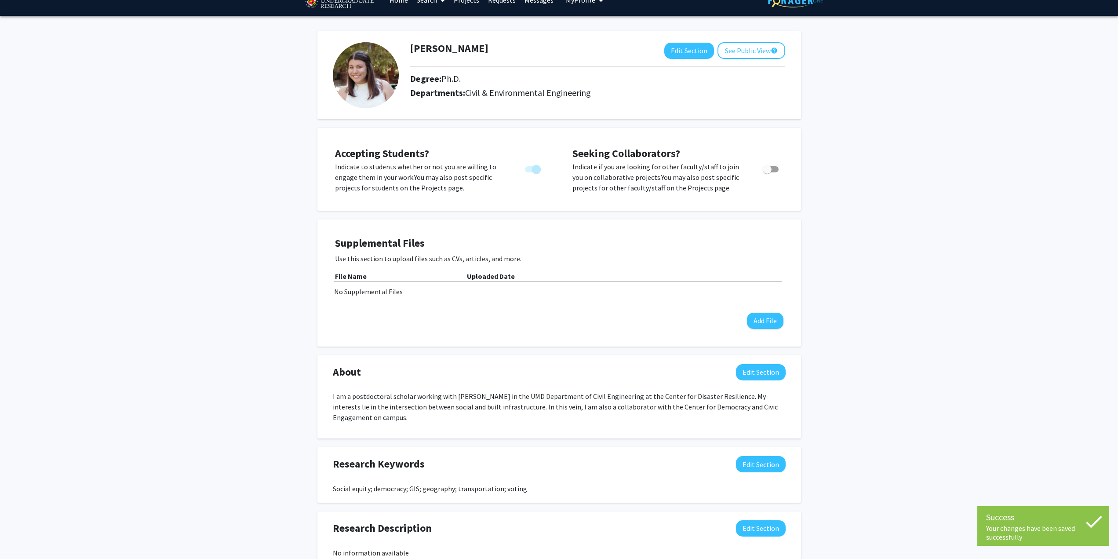
scroll to position [0, 0]
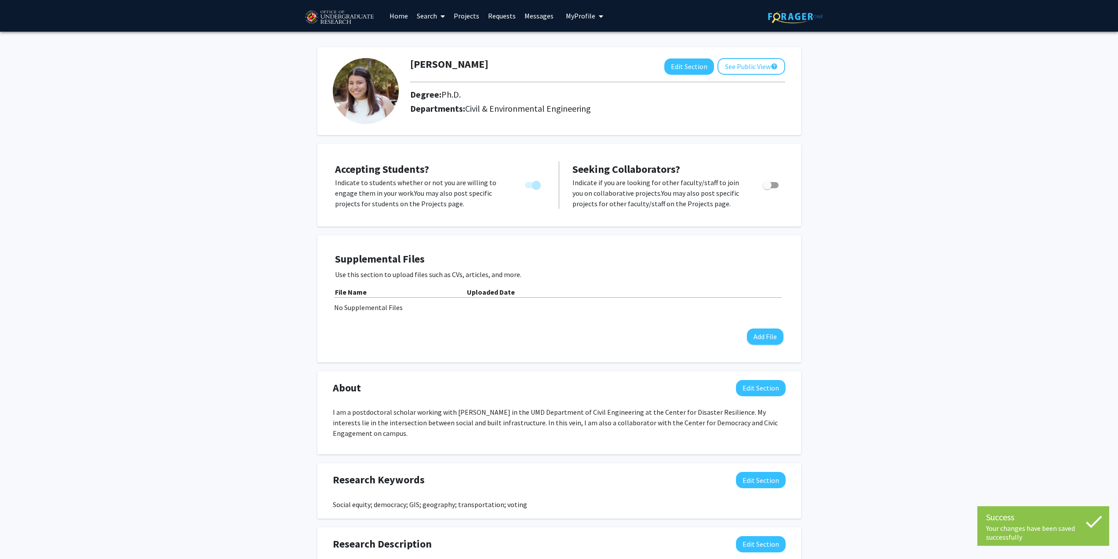
click at [396, 15] on link "Home" at bounding box center [398, 15] width 27 height 31
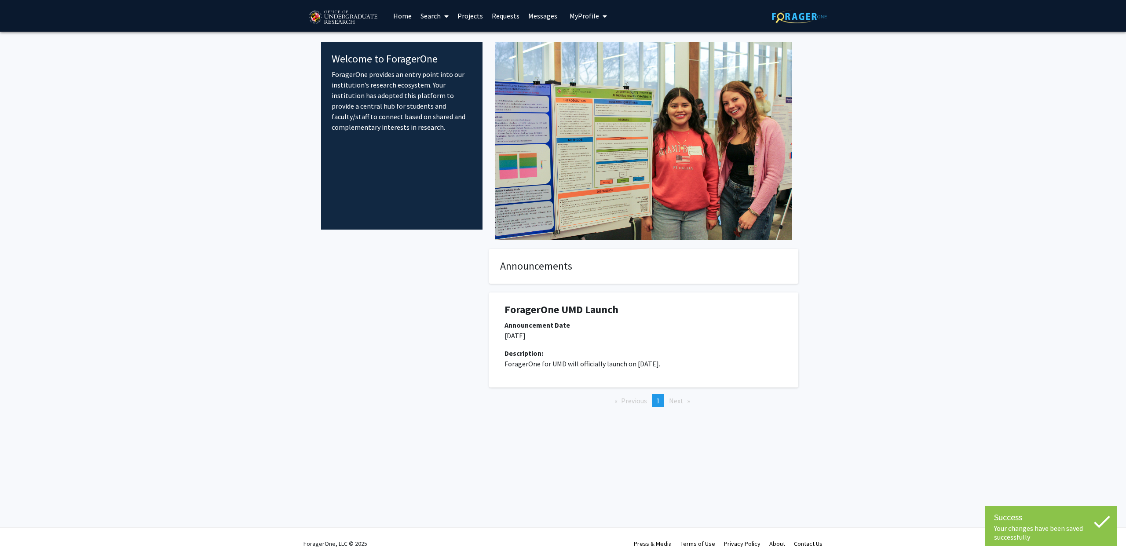
click at [432, 19] on link "Search" at bounding box center [434, 15] width 37 height 31
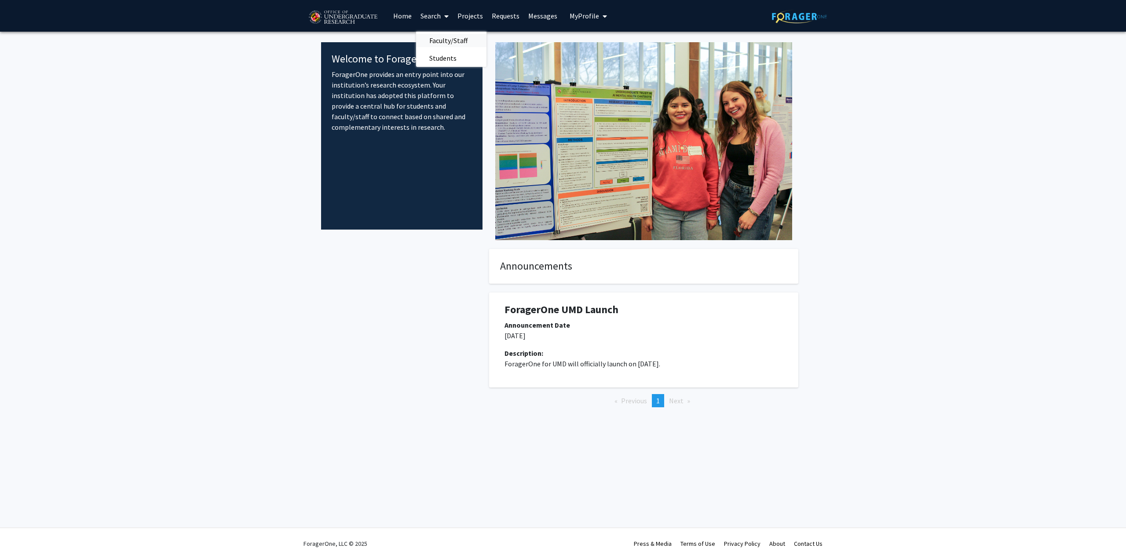
click at [438, 42] on span "Faculty/Staff" at bounding box center [448, 41] width 65 height 18
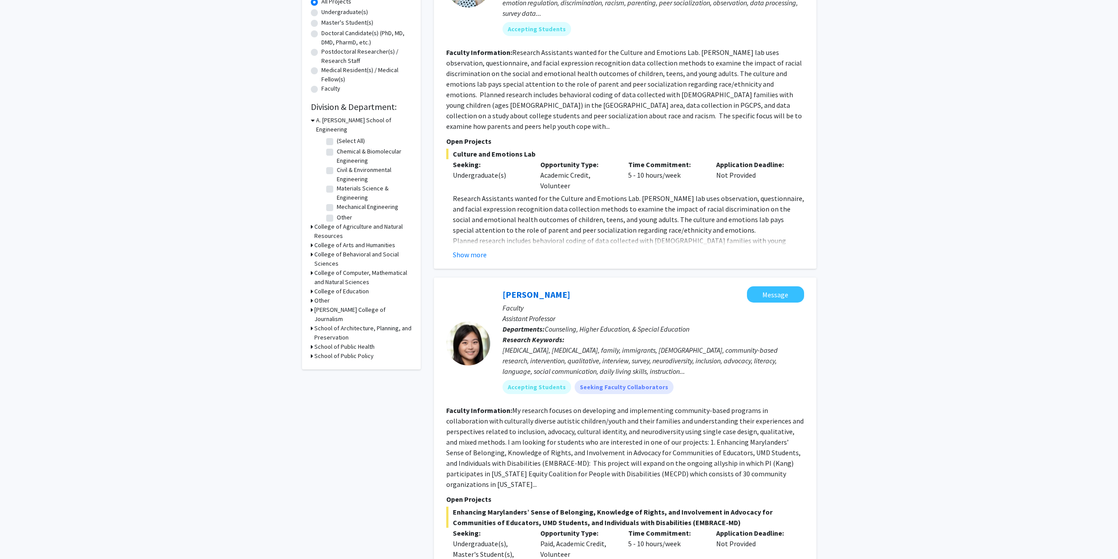
scroll to position [44, 0]
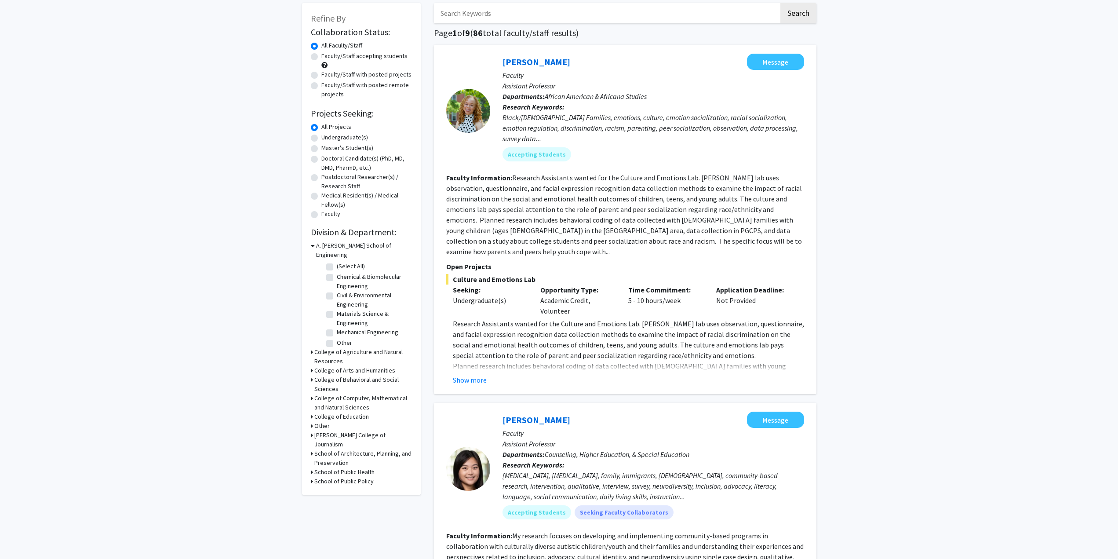
click at [358, 291] on label "Civil & Environmental Engineering" at bounding box center [373, 300] width 73 height 18
click at [343, 291] on input "Civil & Environmental Engineering" at bounding box center [340, 294] width 6 height 6
checkbox input "true"
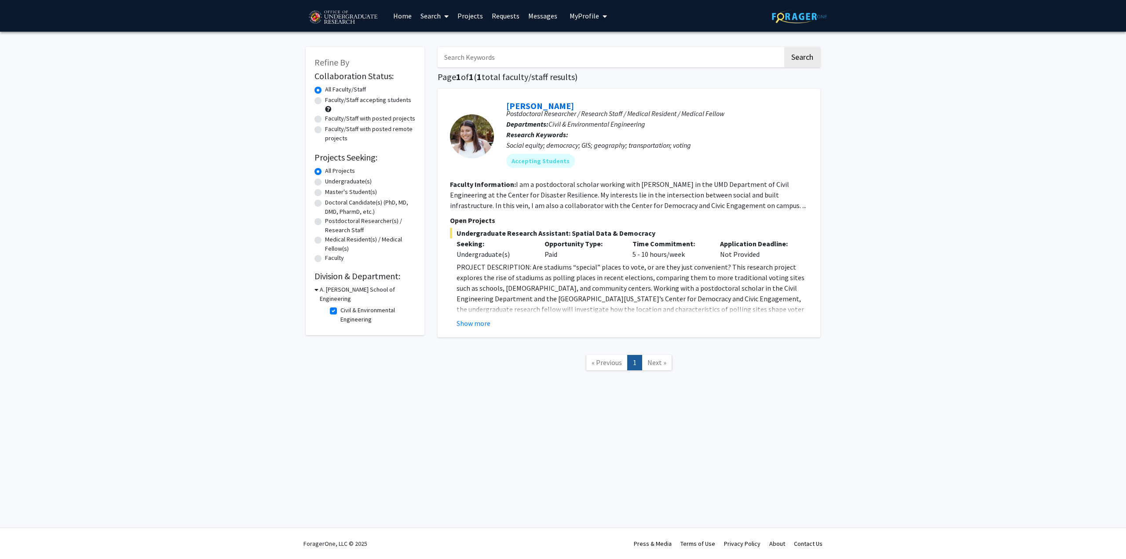
click at [579, 115] on p "Postdoctoral Researcher / Research Staff / Medical Resident / Medical Fellow" at bounding box center [657, 113] width 302 height 11
drag, startPoint x: 579, startPoint y: 115, endPoint x: 589, endPoint y: 149, distance: 34.9
click at [589, 149] on div "[PERSON_NAME] Postdoctoral Researcher / Research Staff / Medical Resident / Med…" at bounding box center [651, 136] width 314 height 77
click at [589, 149] on div "Social equity; democracy; GIS; geography; transportation; voting" at bounding box center [657, 145] width 302 height 11
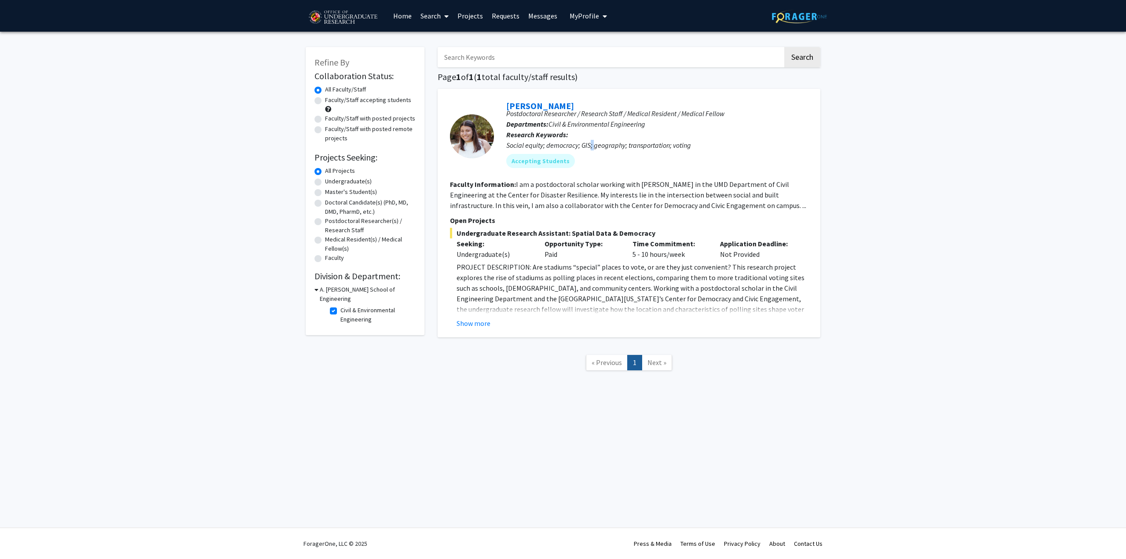
click at [589, 149] on div "Social equity; democracy; GIS; geography; transportation; voting" at bounding box center [657, 145] width 302 height 11
drag, startPoint x: 589, startPoint y: 149, endPoint x: 583, endPoint y: 113, distance: 36.2
click at [583, 113] on div "[PERSON_NAME] Postdoctoral Researcher / Research Staff / Medical Resident / Med…" at bounding box center [651, 136] width 314 height 77
click at [583, 113] on p "Postdoctoral Researcher / Research Staff / Medical Resident / Medical Fellow" at bounding box center [657, 113] width 302 height 11
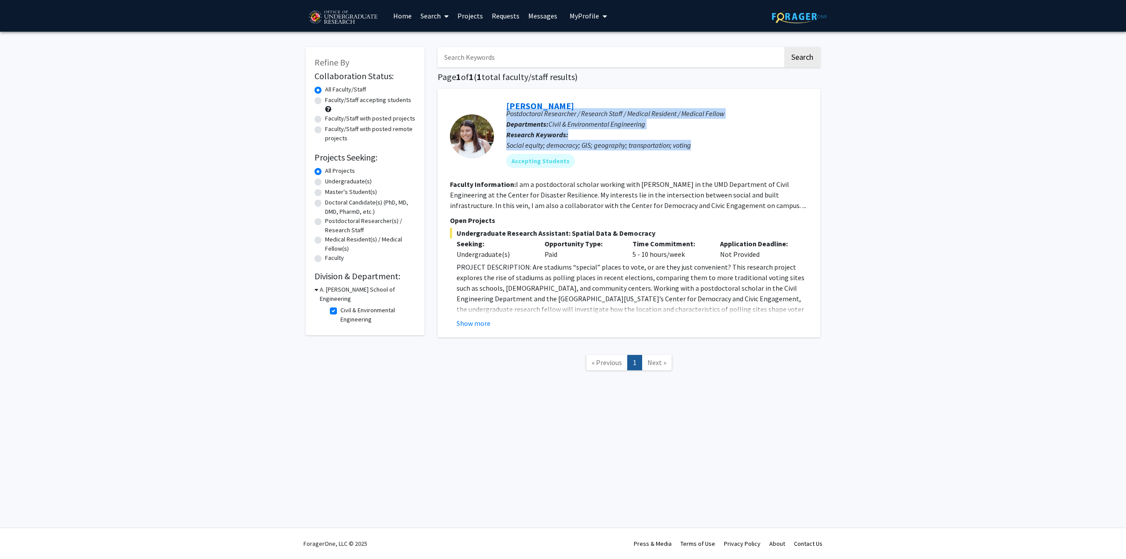
drag, startPoint x: 583, startPoint y: 113, endPoint x: 595, endPoint y: 142, distance: 30.8
click at [595, 142] on div "[PERSON_NAME] Postdoctoral Researcher / Research Staff / Medical Resident / Med…" at bounding box center [651, 136] width 314 height 77
click at [595, 142] on div "Social equity; democracy; GIS; geography; transportation; voting" at bounding box center [657, 145] width 302 height 11
click at [479, 323] on button "Show more" at bounding box center [474, 323] width 34 height 11
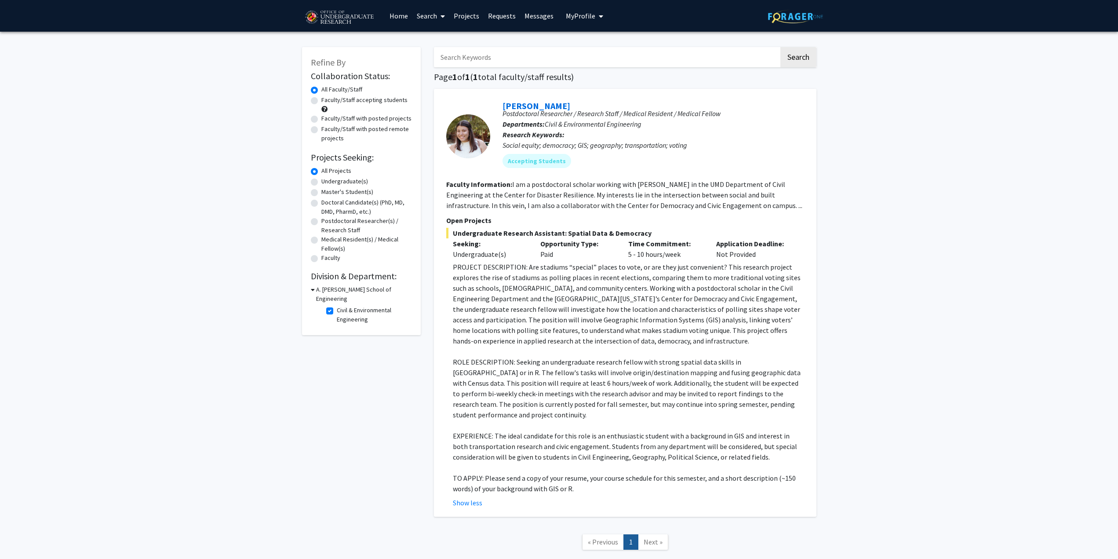
click at [558, 204] on fg-read-more "I am a postdoctoral scholar working with [PERSON_NAME] in the UMD Department of…" at bounding box center [624, 195] width 356 height 30
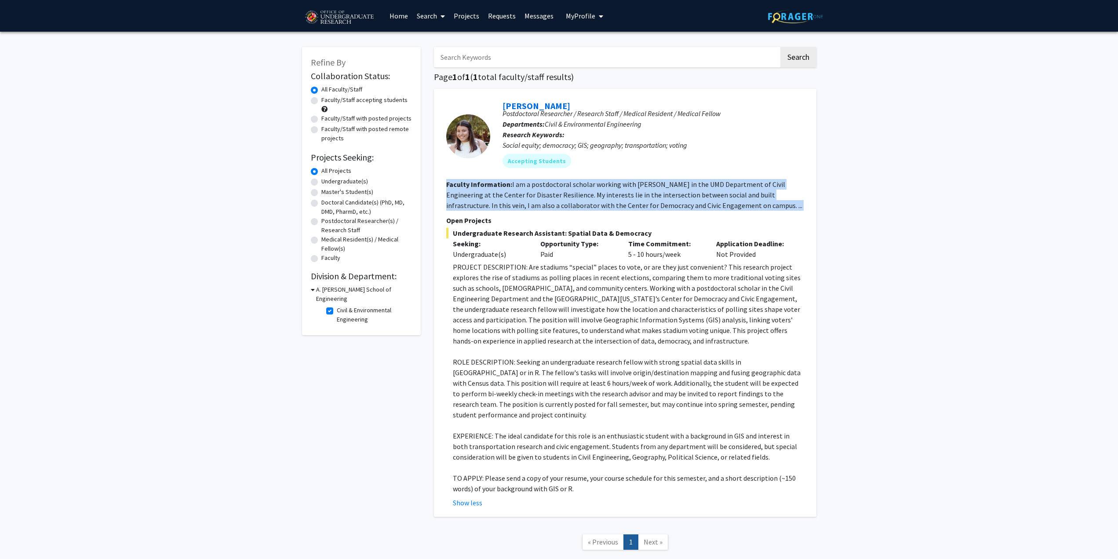
drag, startPoint x: 558, startPoint y: 204, endPoint x: 557, endPoint y: 186, distance: 17.2
click at [557, 186] on fg-read-more "I am a postdoctoral scholar working with [PERSON_NAME] in the UMD Department of…" at bounding box center [624, 195] width 356 height 30
click at [527, 211] on fg-search-faculty "[PERSON_NAME] Postdoctoral Researcher / Research Staff / Medical Resident / Med…" at bounding box center [625, 303] width 358 height 410
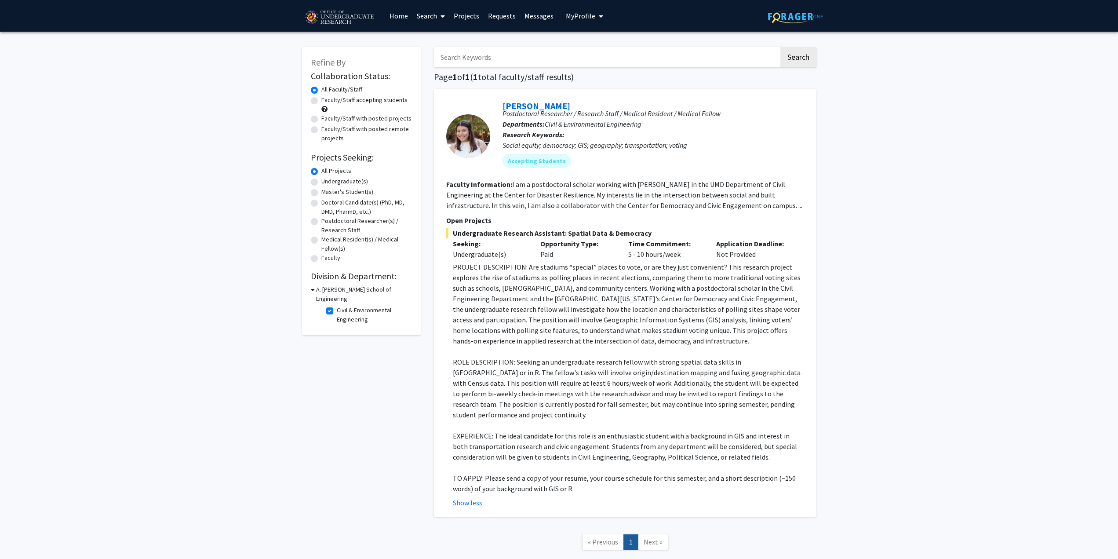
click at [579, 14] on span "My Profile" at bounding box center [580, 15] width 29 height 9
click at [580, 44] on img at bounding box center [581, 45] width 18 height 18
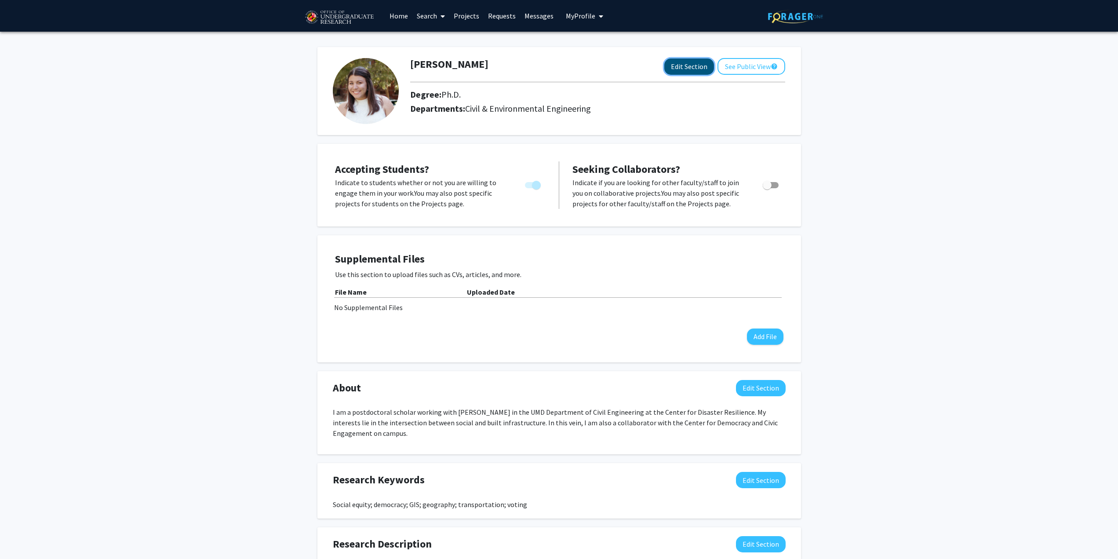
click at [686, 65] on button "Edit Section" at bounding box center [690, 66] width 50 height 16
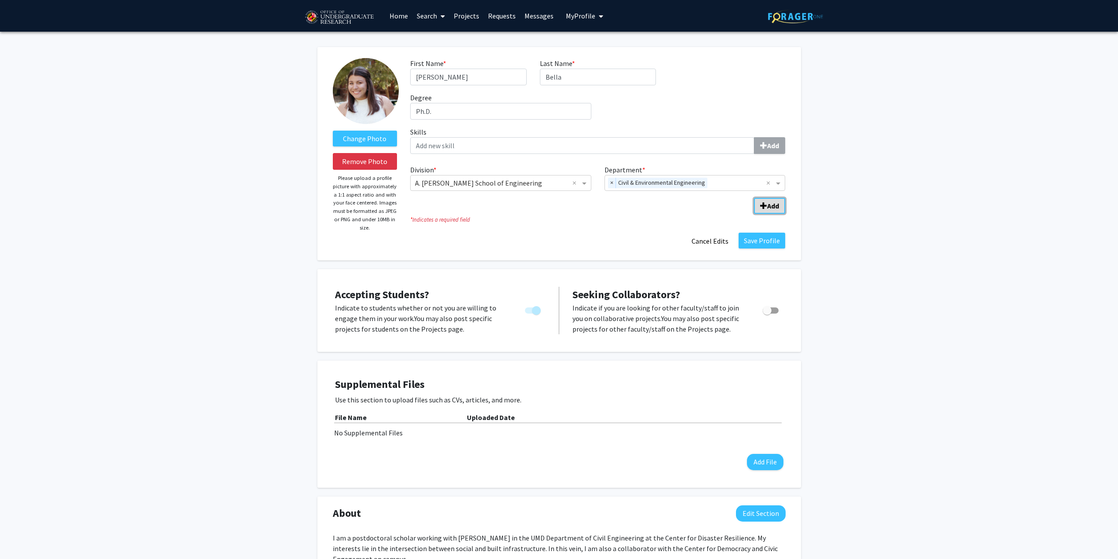
click at [762, 207] on span "Add Division/Department" at bounding box center [763, 205] width 7 height 7
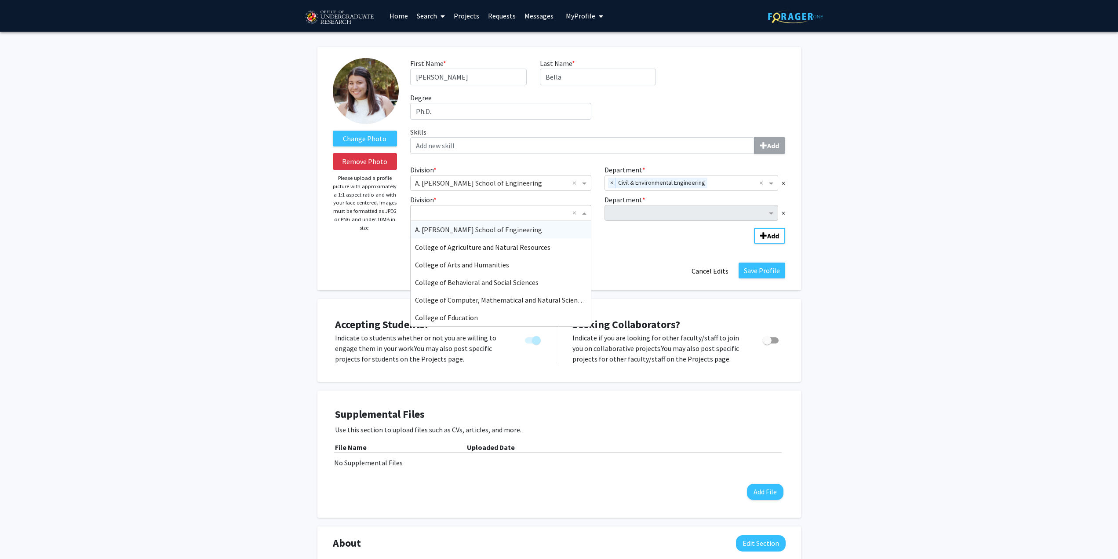
click at [588, 214] on span "Division" at bounding box center [585, 213] width 11 height 11
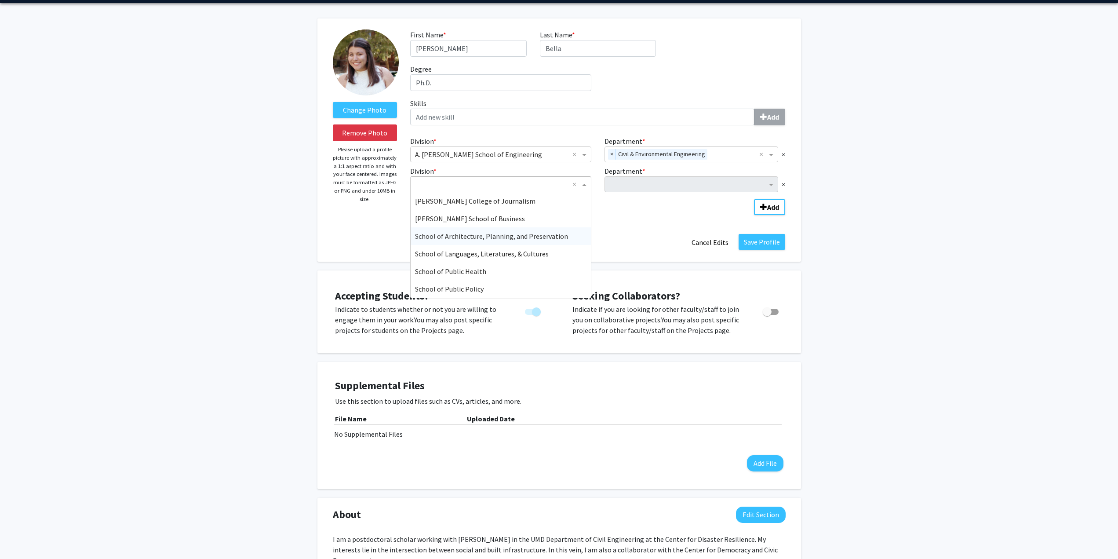
scroll to position [44, 0]
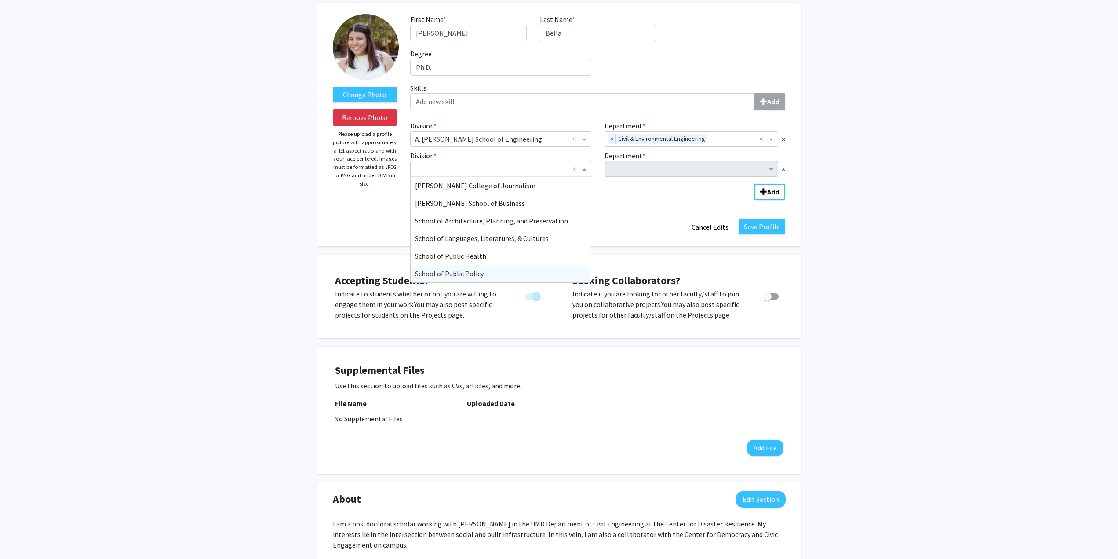
click at [517, 275] on div "School of Public Policy" at bounding box center [501, 274] width 180 height 18
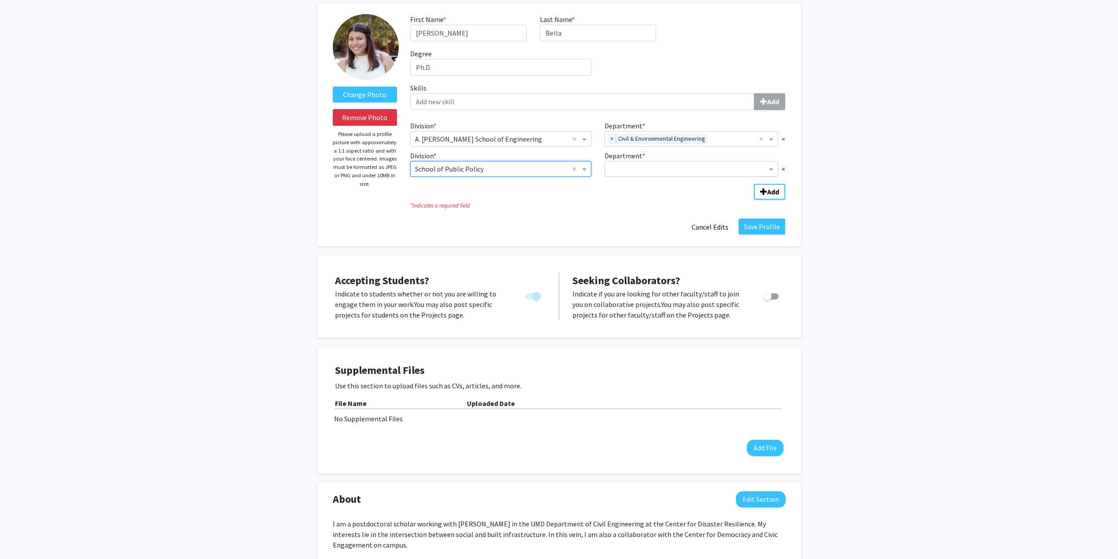
click at [737, 170] on input "Department" at bounding box center [689, 169] width 158 height 11
drag, startPoint x: 539, startPoint y: 157, endPoint x: 717, endPoint y: 71, distance: 197.9
click at [540, 158] on div "Division * × School of Public Policy ×" at bounding box center [501, 163] width 194 height 26
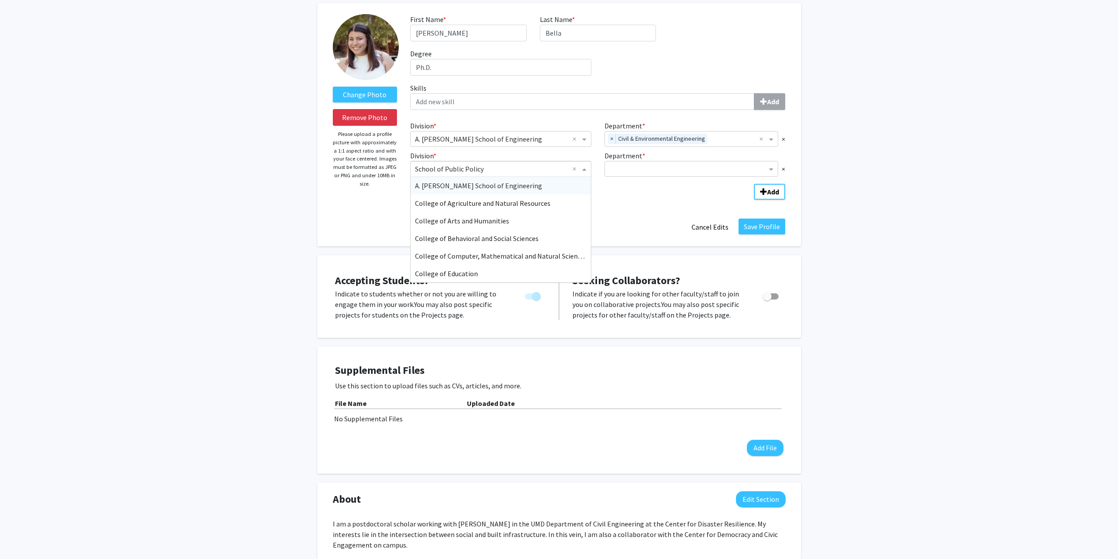
click at [543, 161] on div "× School of Public Policy ×" at bounding box center [500, 169] width 181 height 16
click at [542, 241] on div "College of Behavioral and Social Sciences" at bounding box center [501, 239] width 180 height 18
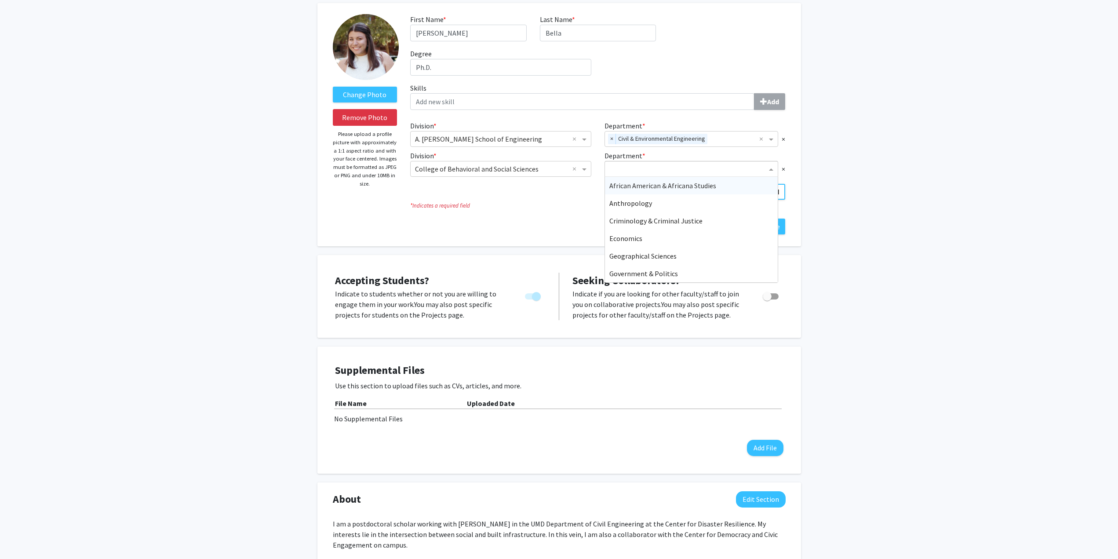
click at [656, 165] on input "Department" at bounding box center [689, 169] width 158 height 11
type input "c"
type input "Democracy and Civic Engagement"
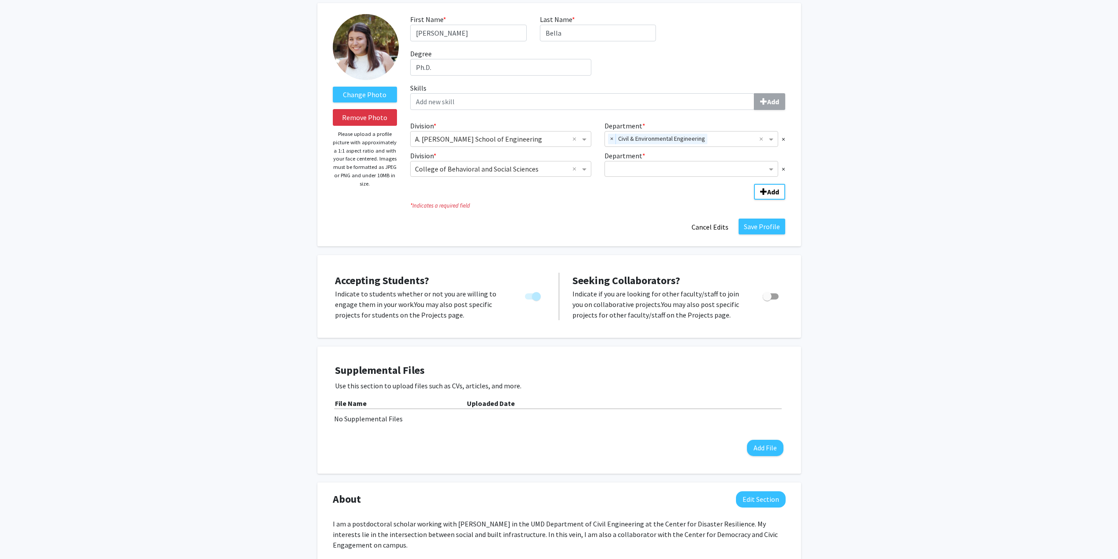
click at [643, 238] on div "Change Photo Remove Photo Please upload a profile picture with approximately a …" at bounding box center [560, 124] width 484 height 243
click at [673, 163] on div "Department" at bounding box center [686, 169] width 162 height 14
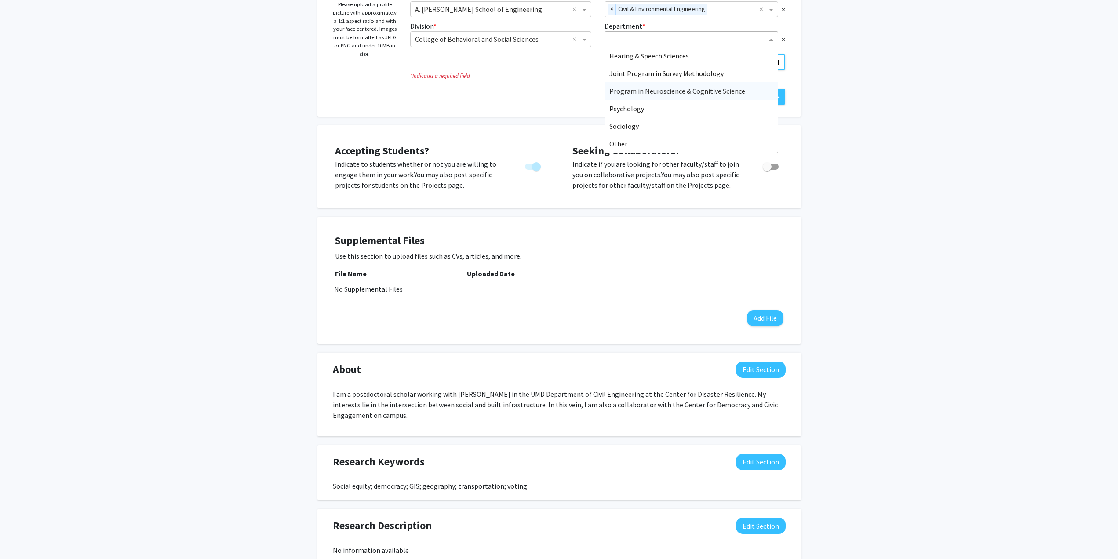
scroll to position [176, 0]
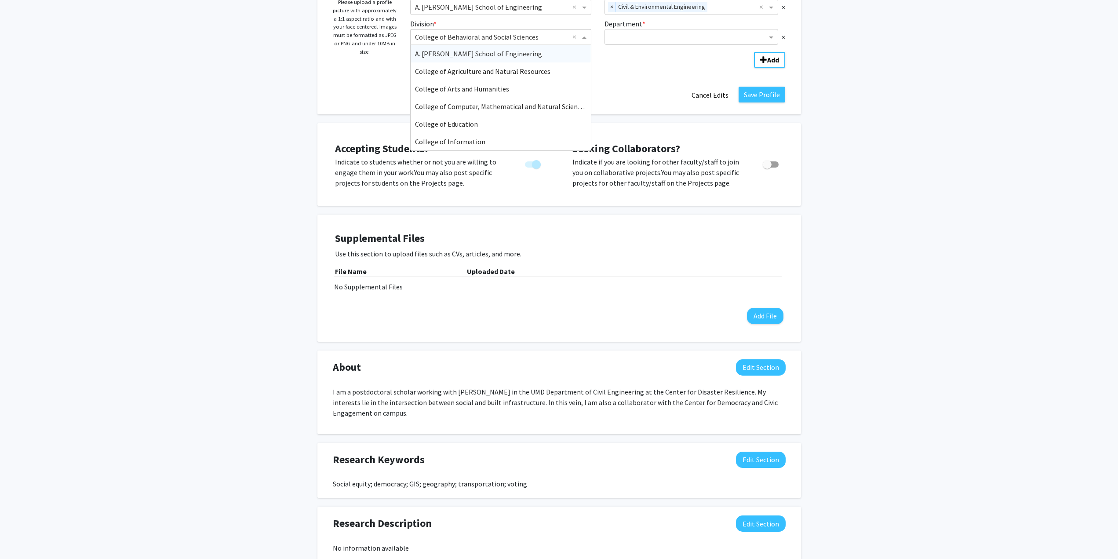
click at [543, 41] on input "Division" at bounding box center [492, 37] width 154 height 11
click at [652, 32] on input "Department" at bounding box center [689, 37] width 158 height 11
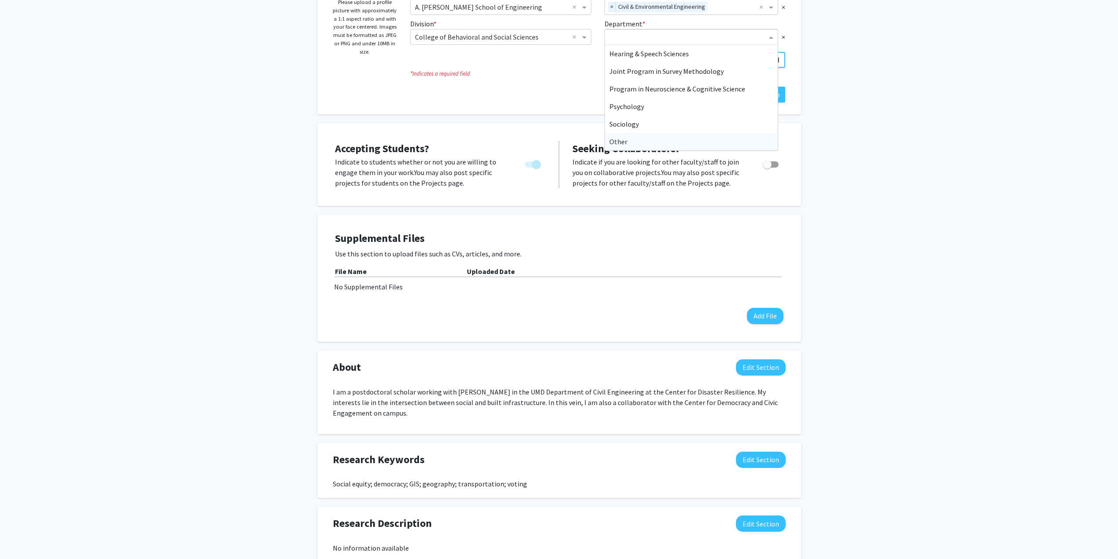
click at [696, 147] on div "Other" at bounding box center [691, 142] width 173 height 18
type input "C"
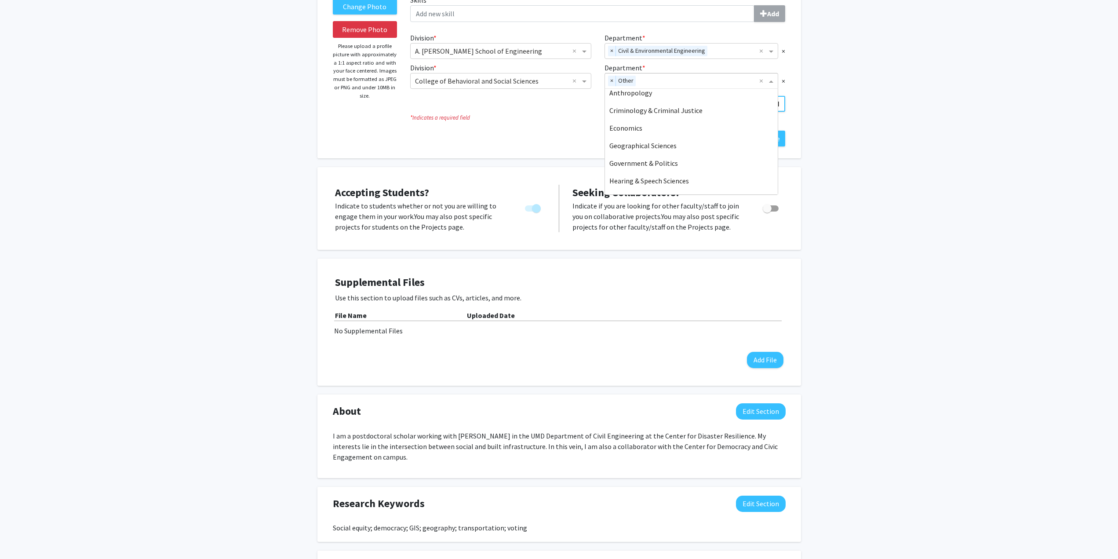
scroll to position [0, 0]
click at [910, 71] on div "Change Photo Remove Photo Please upload a profile picture with approximately a …" at bounding box center [559, 395] width 1118 height 991
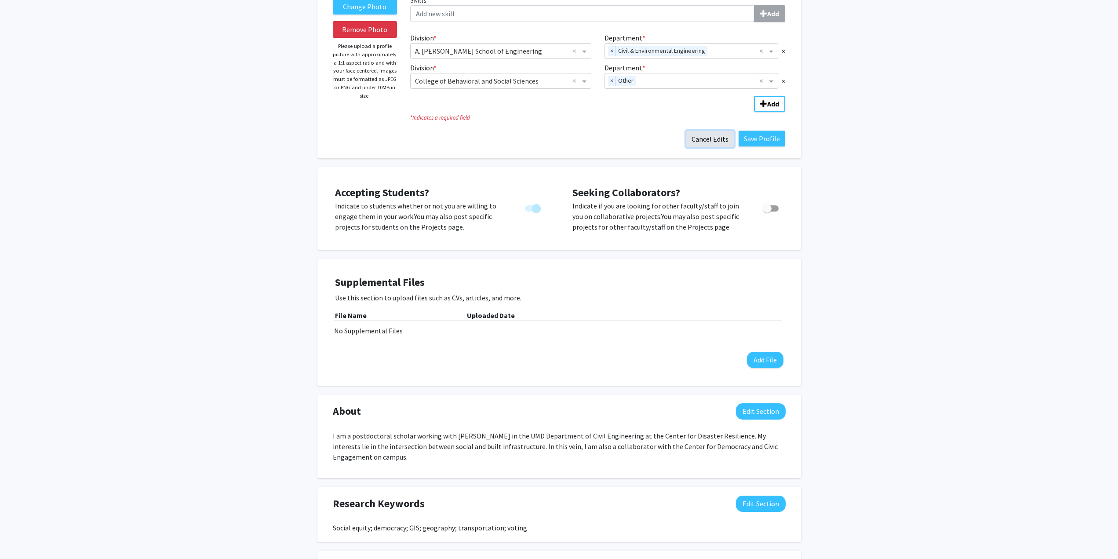
click at [724, 137] on button "Cancel Edits" at bounding box center [710, 139] width 48 height 17
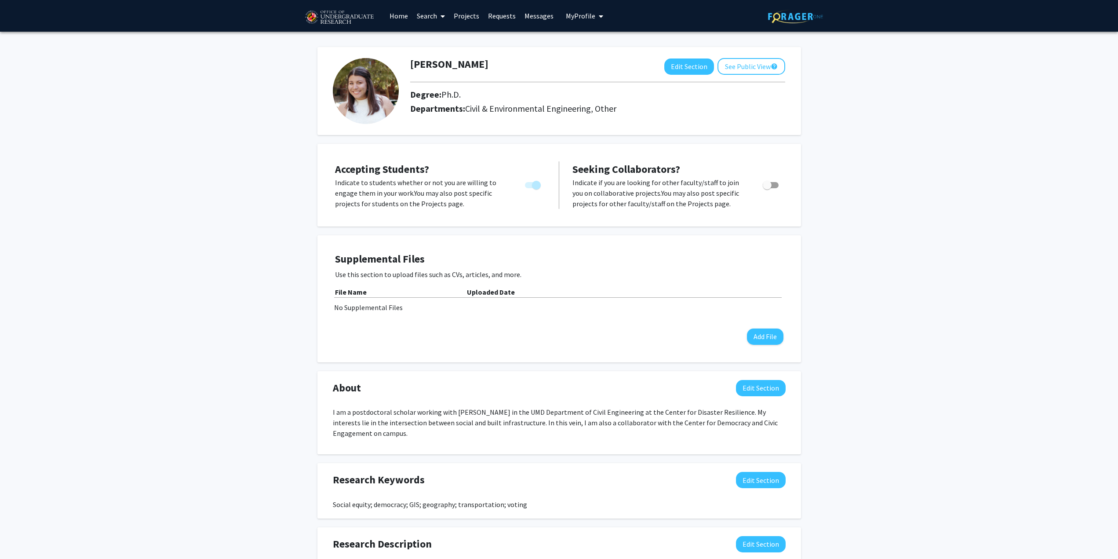
click at [357, 85] on img at bounding box center [366, 91] width 66 height 66
click at [683, 69] on button "Edit Section" at bounding box center [690, 66] width 50 height 16
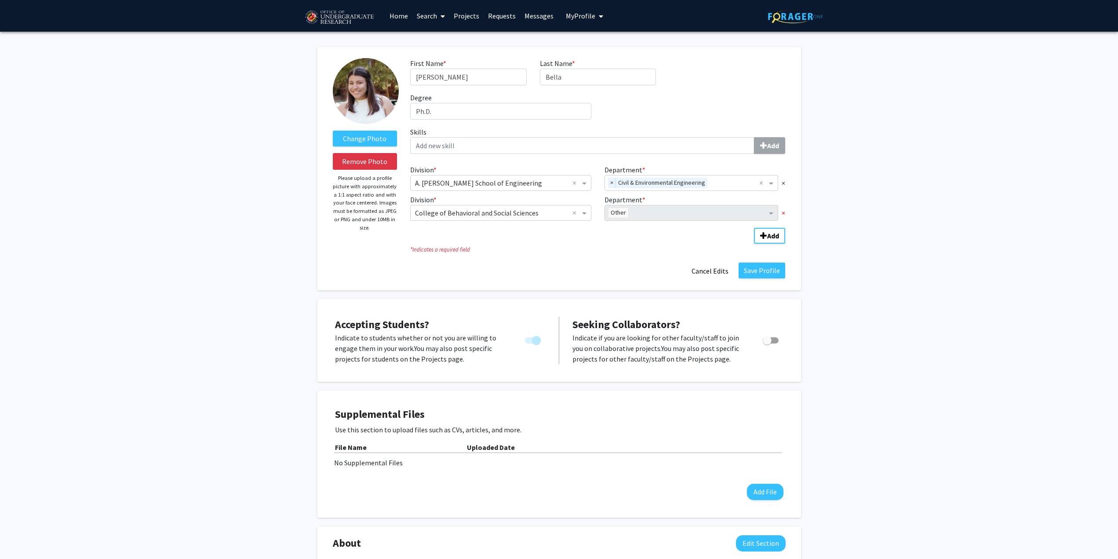
click at [783, 215] on span "×" at bounding box center [784, 213] width 4 height 11
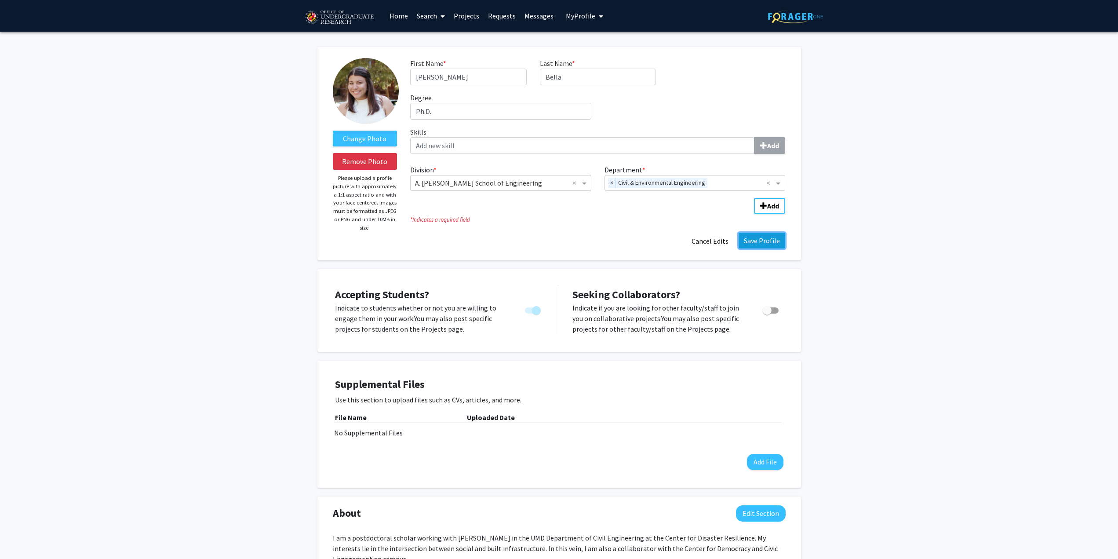
click at [758, 241] on button "Save Profile" at bounding box center [762, 241] width 47 height 16
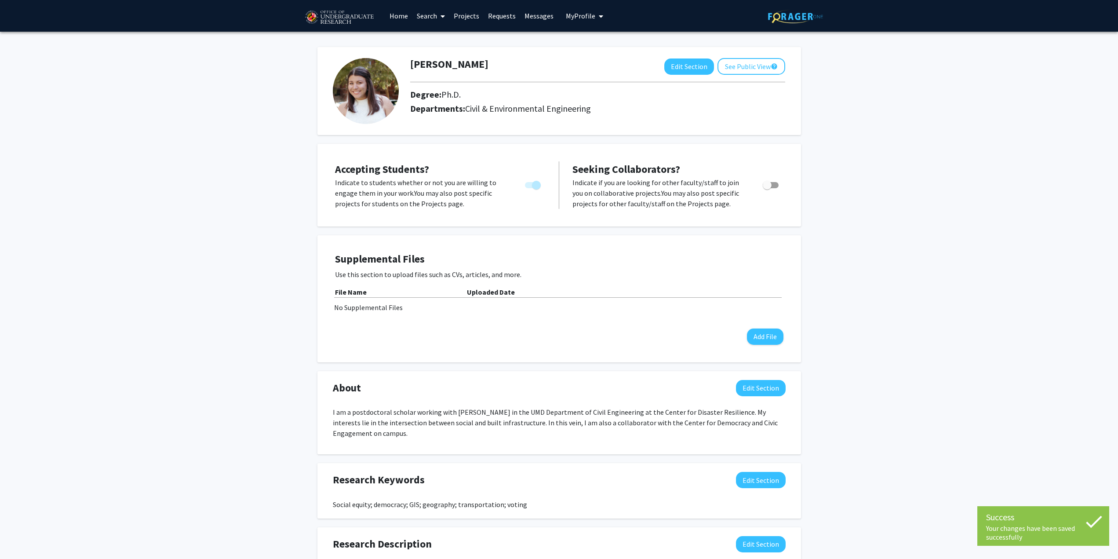
click at [392, 13] on link "Home" at bounding box center [398, 15] width 27 height 31
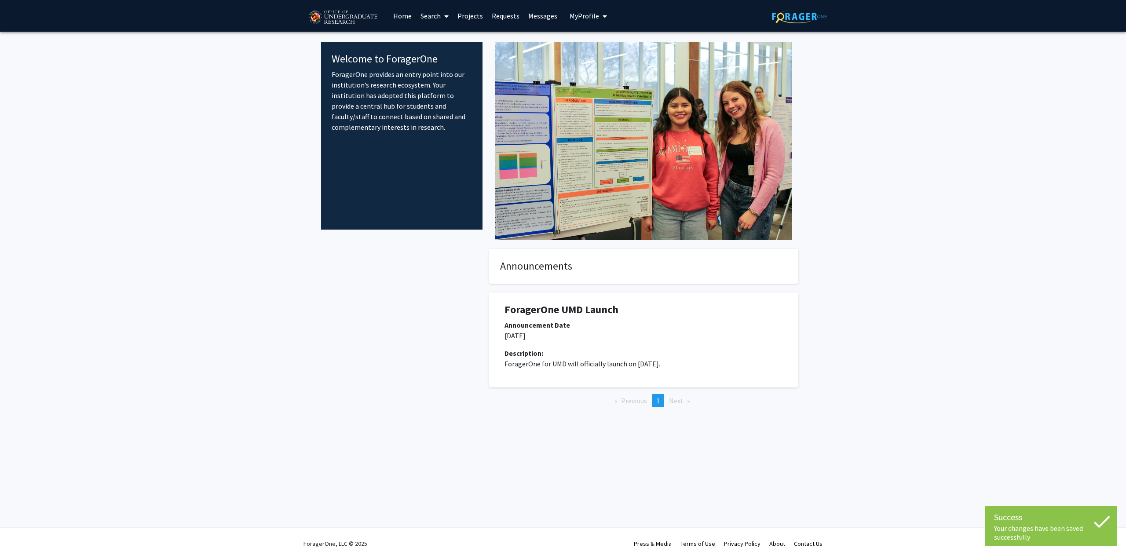
click at [589, 10] on button "My Profile" at bounding box center [588, 16] width 43 height 32
click at [594, 33] on div "[PERSON_NAME] View Profile Account Settings Log Out" at bounding box center [615, 61] width 97 height 59
click at [572, 44] on div "[PERSON_NAME] View Profile Account Settings Log Out" at bounding box center [615, 61] width 97 height 59
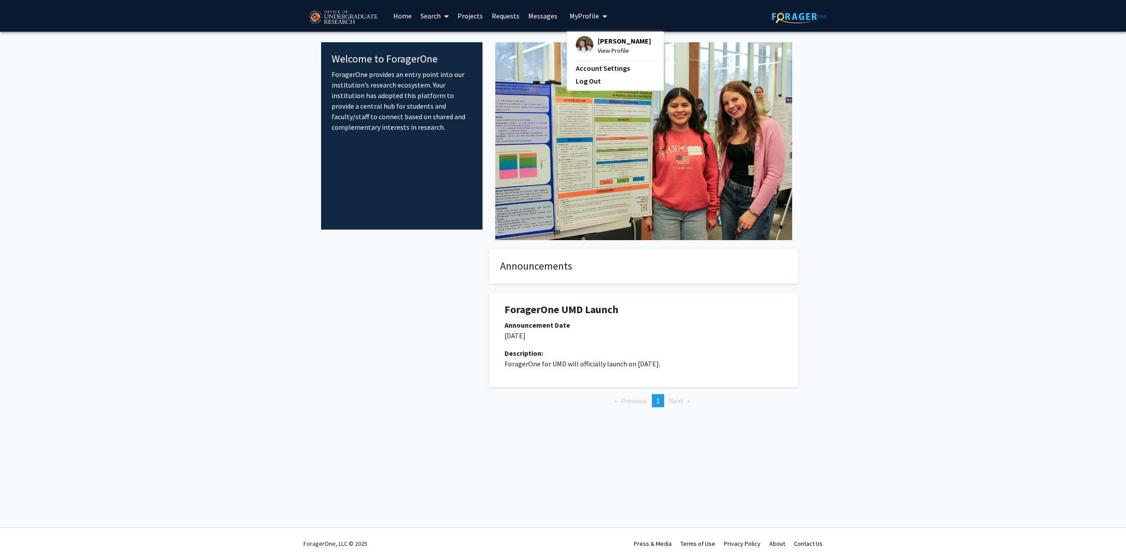
click at [593, 43] on div "[PERSON_NAME] View Profile" at bounding box center [613, 45] width 75 height 19
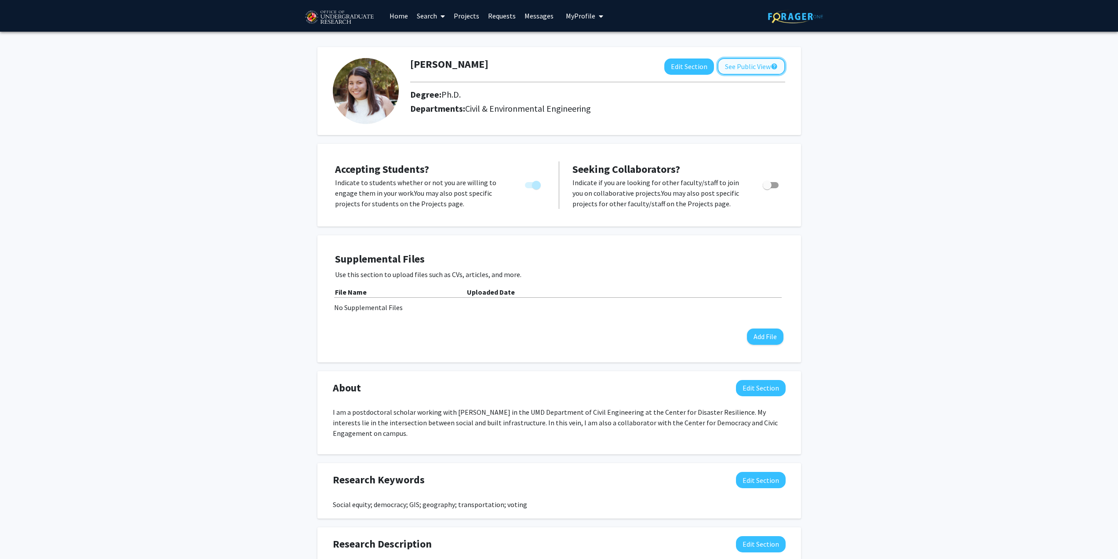
click at [746, 67] on button "See Public View help" at bounding box center [752, 66] width 68 height 17
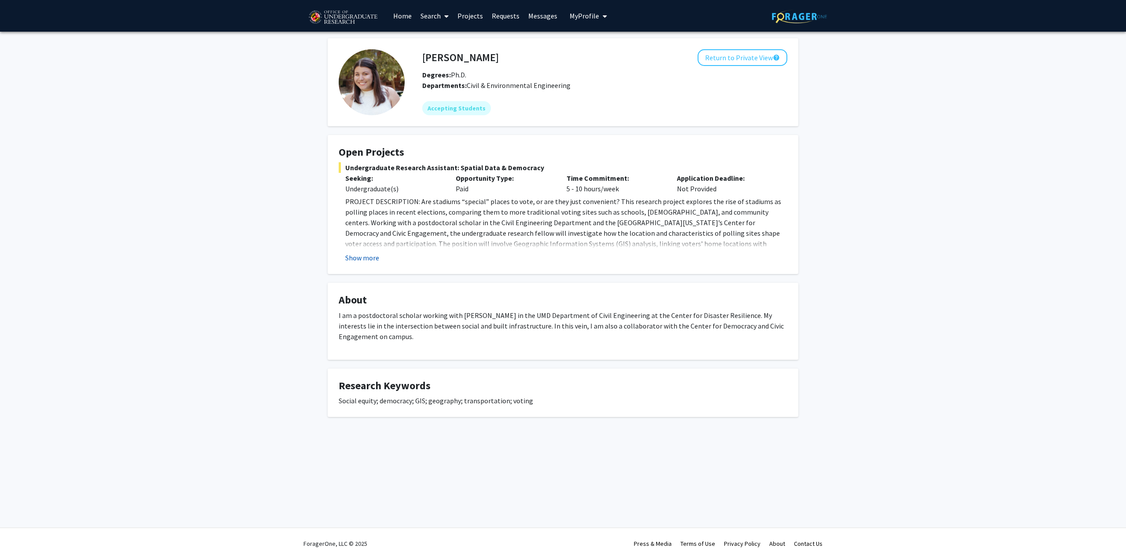
click at [361, 254] on button "Show more" at bounding box center [362, 257] width 34 height 11
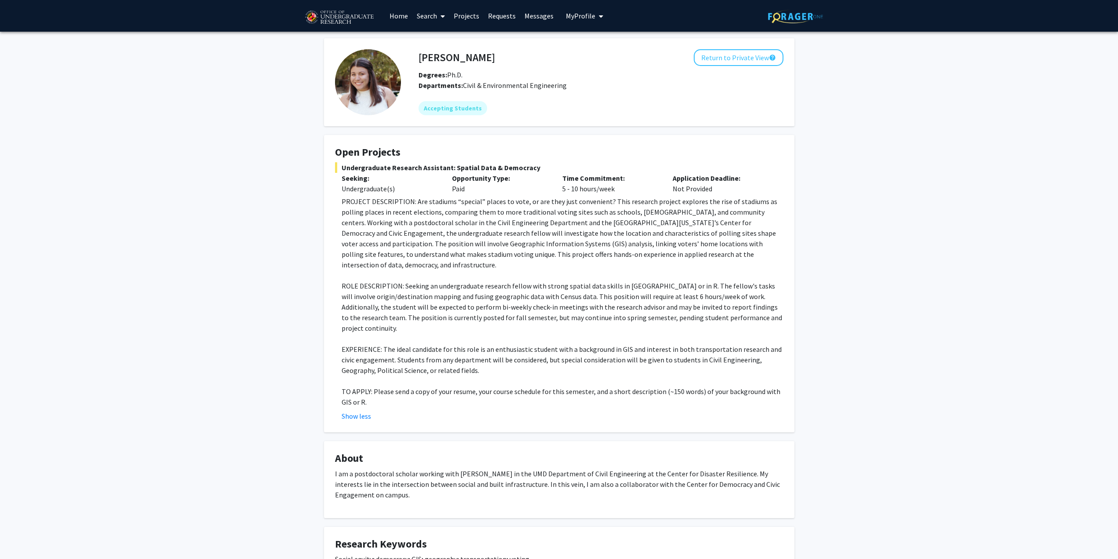
click at [468, 18] on link "Projects" at bounding box center [467, 15] width 34 height 31
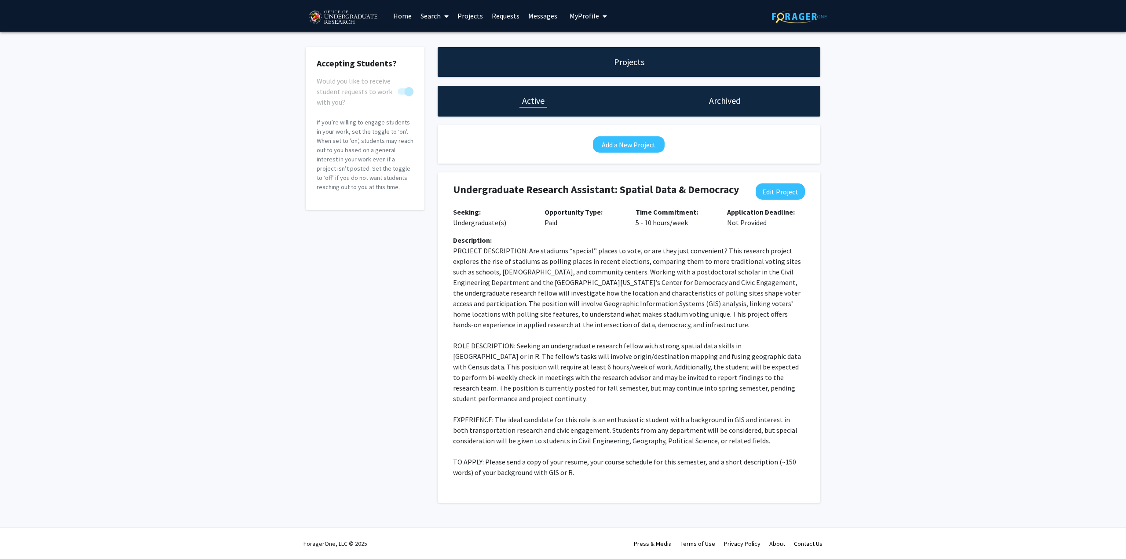
click at [422, 14] on link "Search" at bounding box center [434, 15] width 37 height 31
click at [430, 37] on span "Faculty/Staff" at bounding box center [448, 41] width 65 height 18
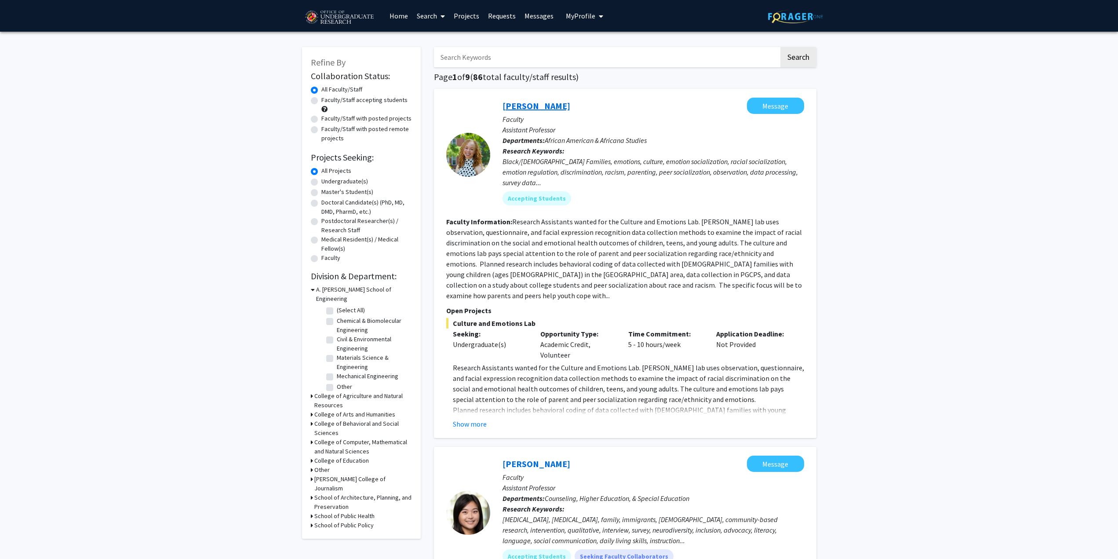
click at [537, 107] on link "[PERSON_NAME]" at bounding box center [537, 105] width 68 height 11
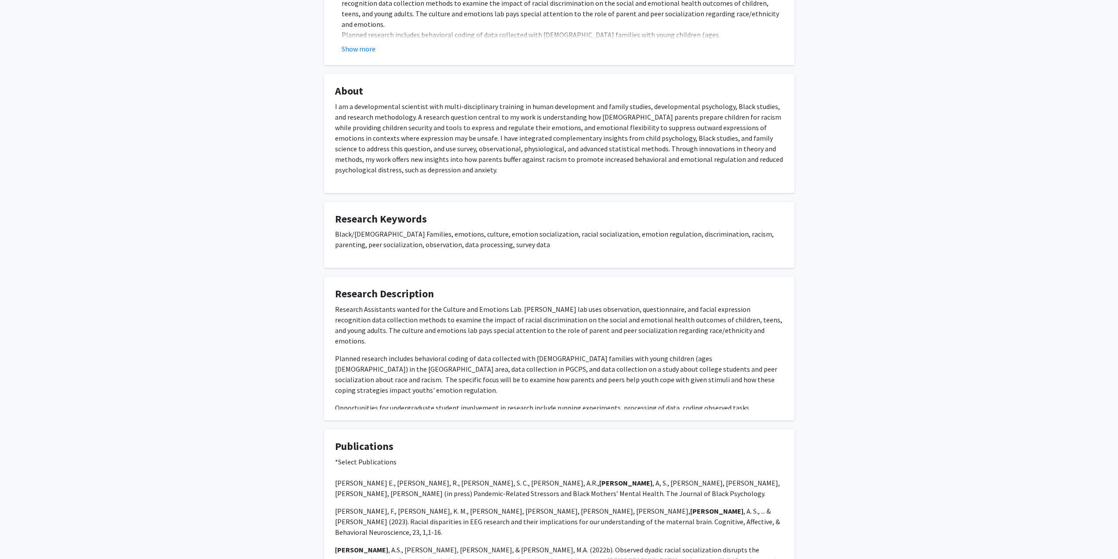
scroll to position [264, 0]
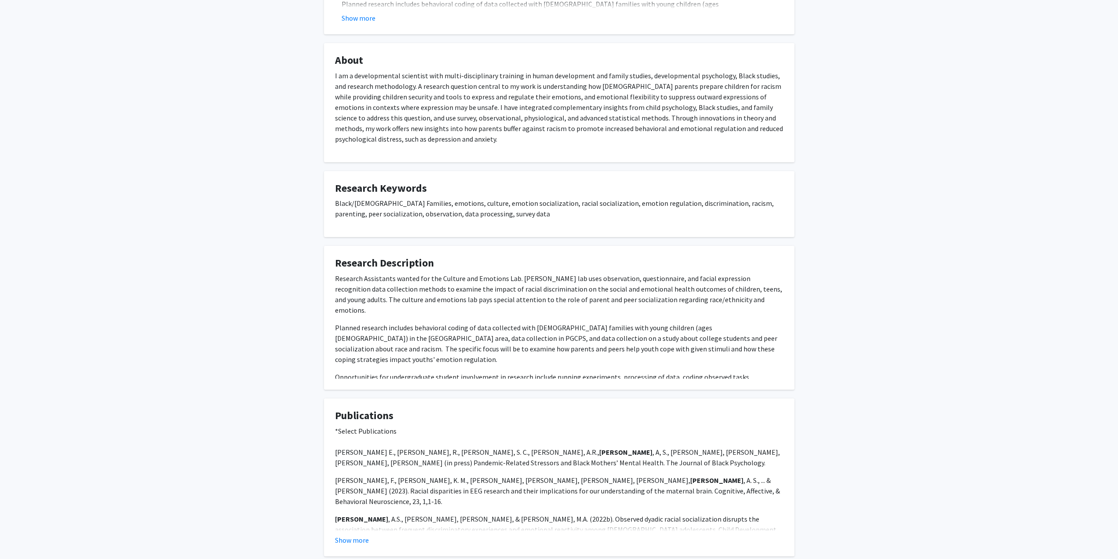
click at [391, 111] on p "I am a developmental scientist with multi-disciplinary training in human develo…" at bounding box center [559, 107] width 449 height 74
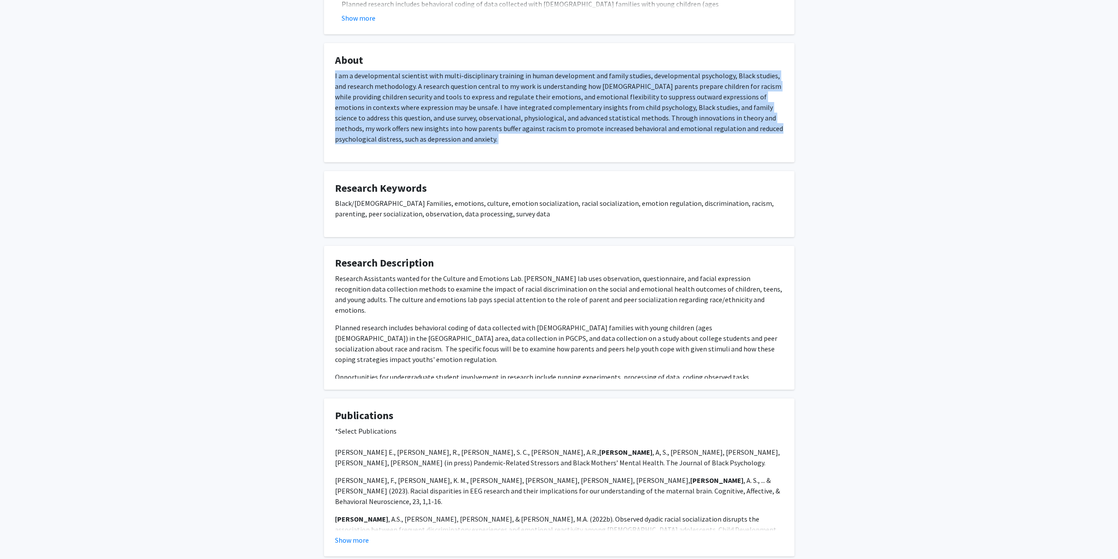
drag, startPoint x: 391, startPoint y: 111, endPoint x: 376, endPoint y: 76, distance: 38.2
click at [376, 76] on p "I am a developmental scientist with multi-disciplinary training in human develo…" at bounding box center [559, 107] width 449 height 74
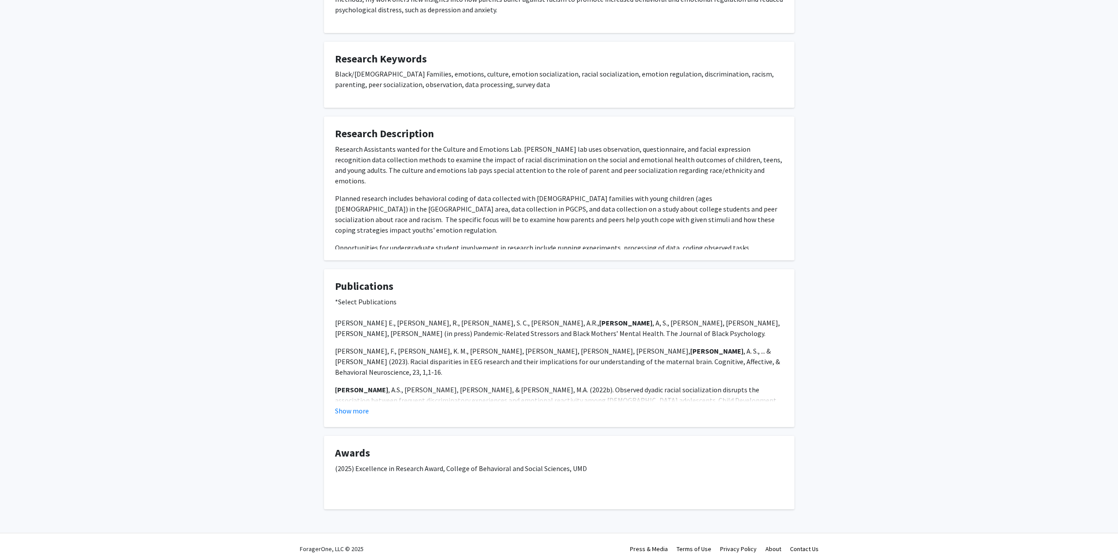
scroll to position [398, 0]
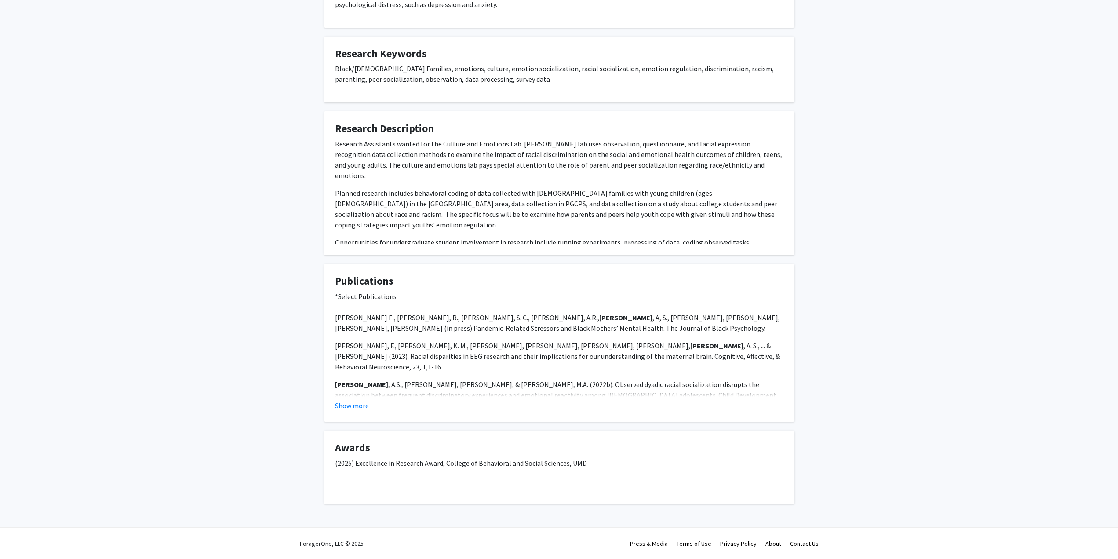
click at [412, 168] on p "Research Assistants wanted for the Culture and Emotions Lab. [PERSON_NAME] lab …" at bounding box center [559, 160] width 449 height 42
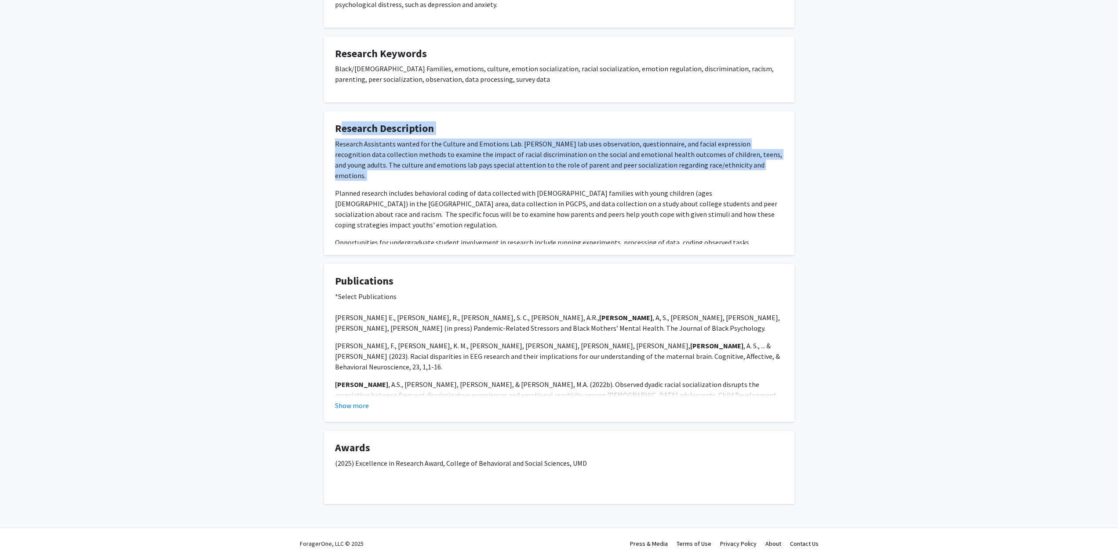
drag, startPoint x: 412, startPoint y: 168, endPoint x: 408, endPoint y: 134, distance: 33.7
click at [408, 134] on fg-card "Research Description Research Assistants wanted for the Culture and Emotions La…" at bounding box center [559, 183] width 471 height 144
click at [408, 134] on h4 "Research Description" at bounding box center [559, 128] width 449 height 13
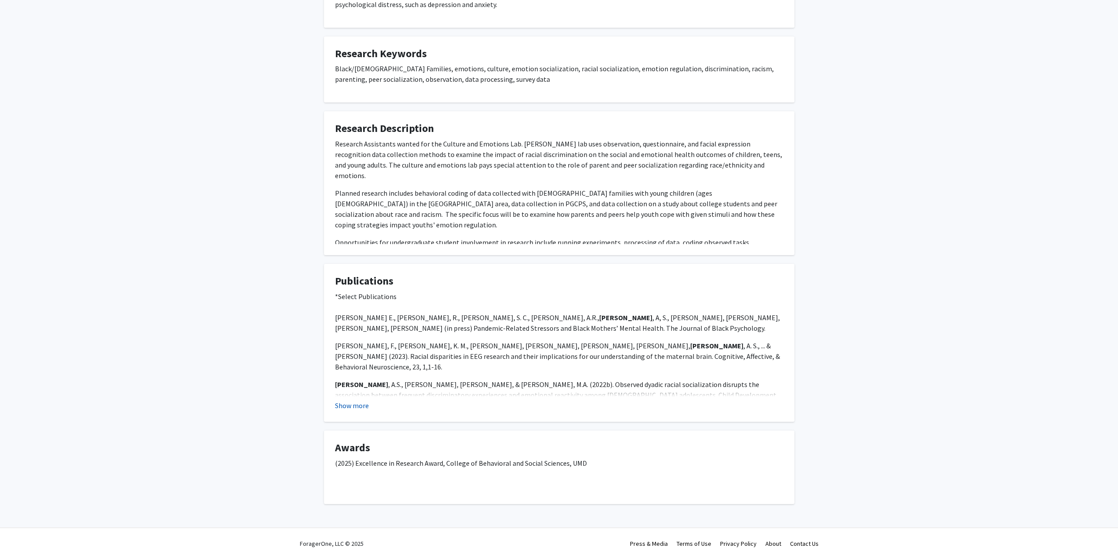
click at [365, 407] on button "Show more" at bounding box center [352, 405] width 34 height 11
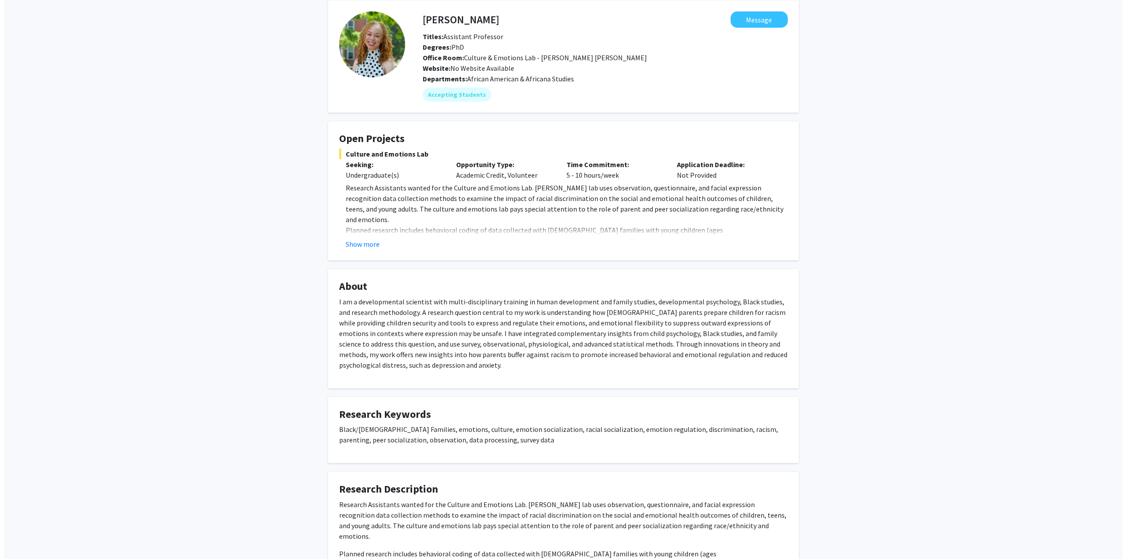
scroll to position [0, 0]
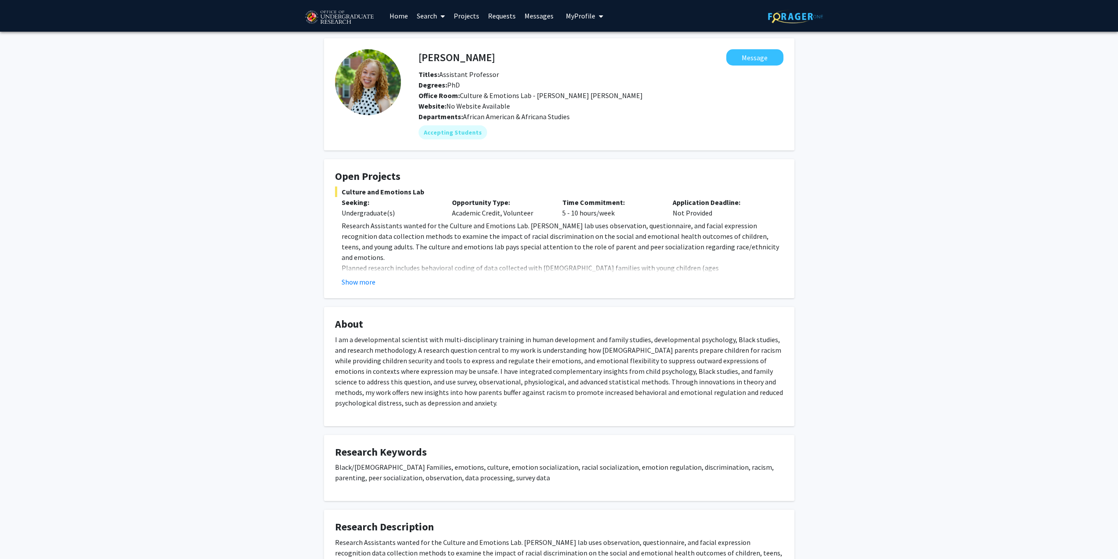
click at [347, 16] on img at bounding box center [339, 18] width 74 height 22
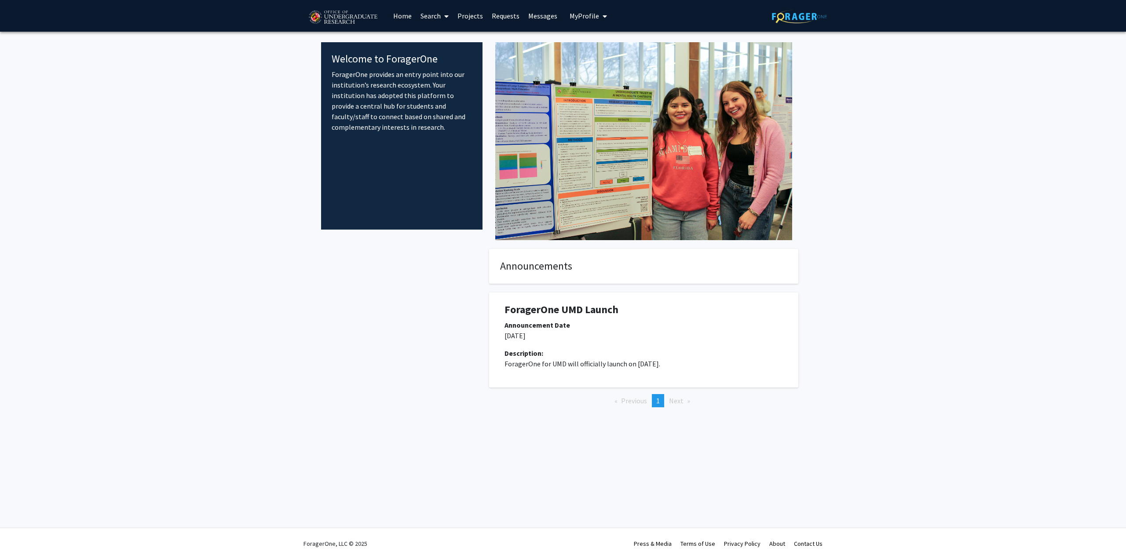
click at [504, 14] on link "Requests" at bounding box center [505, 15] width 37 height 31
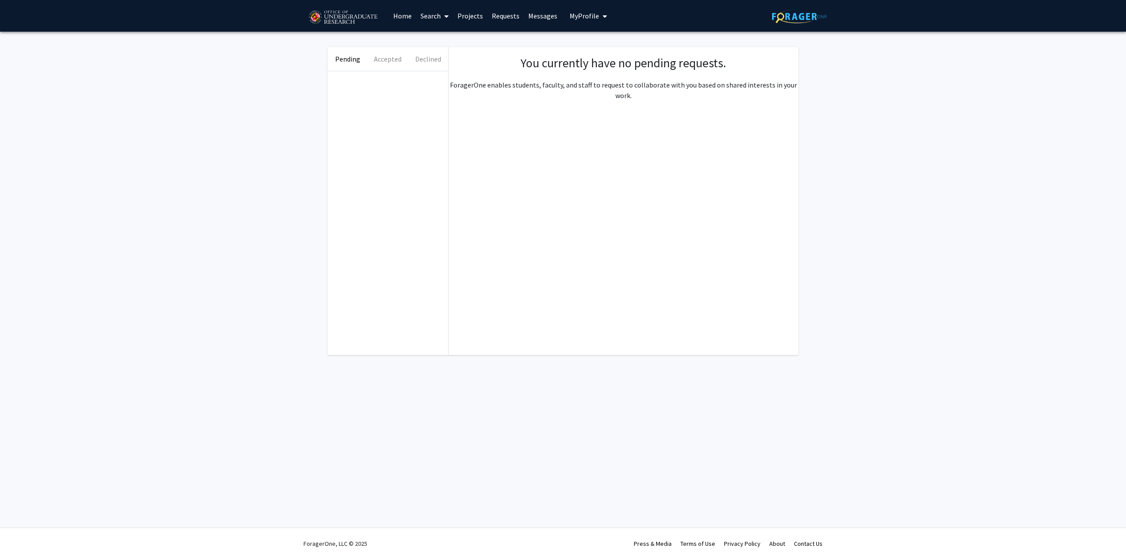
click at [501, 15] on link "Requests" at bounding box center [505, 15] width 37 height 31
click at [471, 12] on link "Projects" at bounding box center [470, 15] width 34 height 31
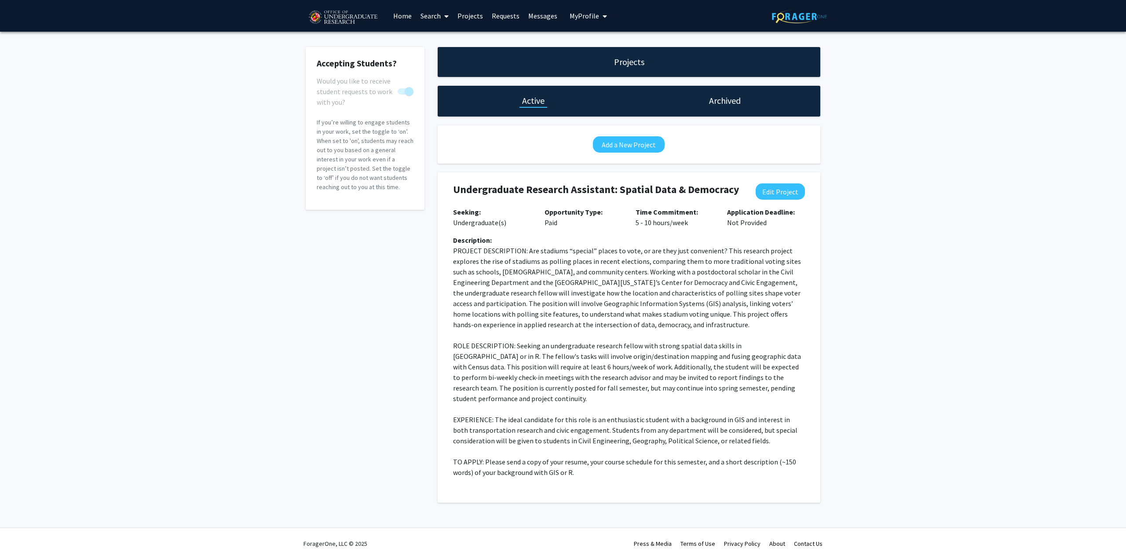
click at [522, 181] on div "Undergraduate Research Assistant: Spatial Data & Democracy Edit Project Seeking…" at bounding box center [628, 337] width 369 height 330
click at [389, 143] on p "If you’re willing to engage students in your work, set the toggle to ‘on’. When…" at bounding box center [365, 155] width 97 height 74
click at [581, 13] on span "My Profile" at bounding box center [584, 15] width 29 height 9
click at [609, 36] on span "[PERSON_NAME]" at bounding box center [624, 41] width 53 height 10
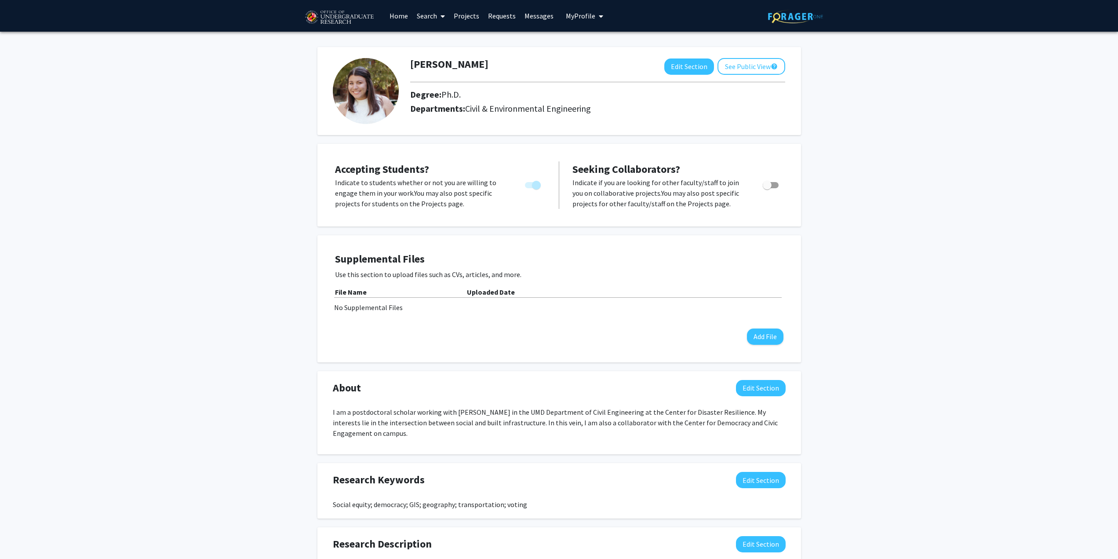
click at [472, 16] on link "Projects" at bounding box center [467, 15] width 34 height 31
